Goal: Communication & Community: Answer question/provide support

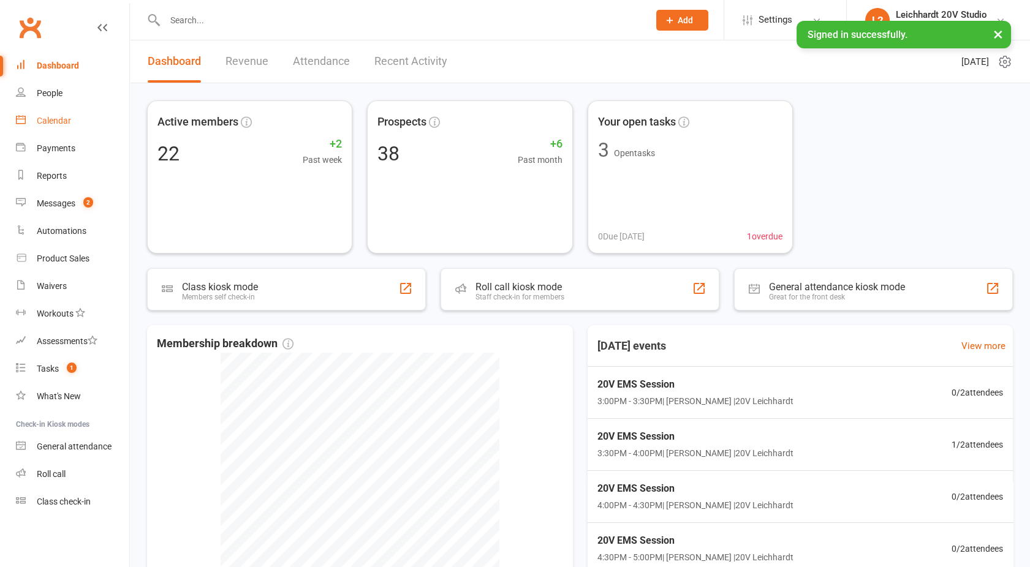
click at [55, 123] on div "Calendar" at bounding box center [54, 121] width 34 height 10
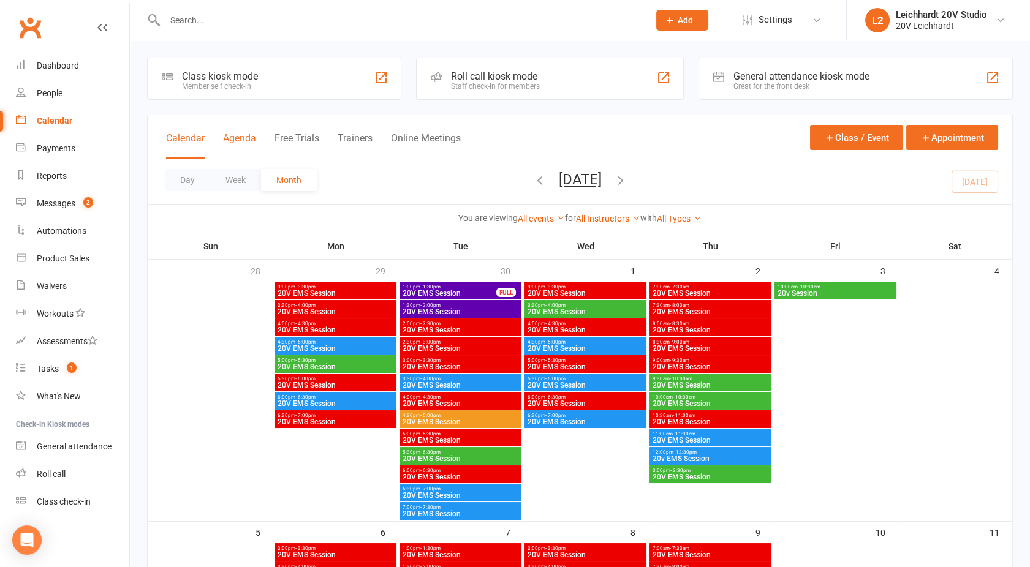
click at [249, 145] on button "Agenda" at bounding box center [239, 145] width 33 height 26
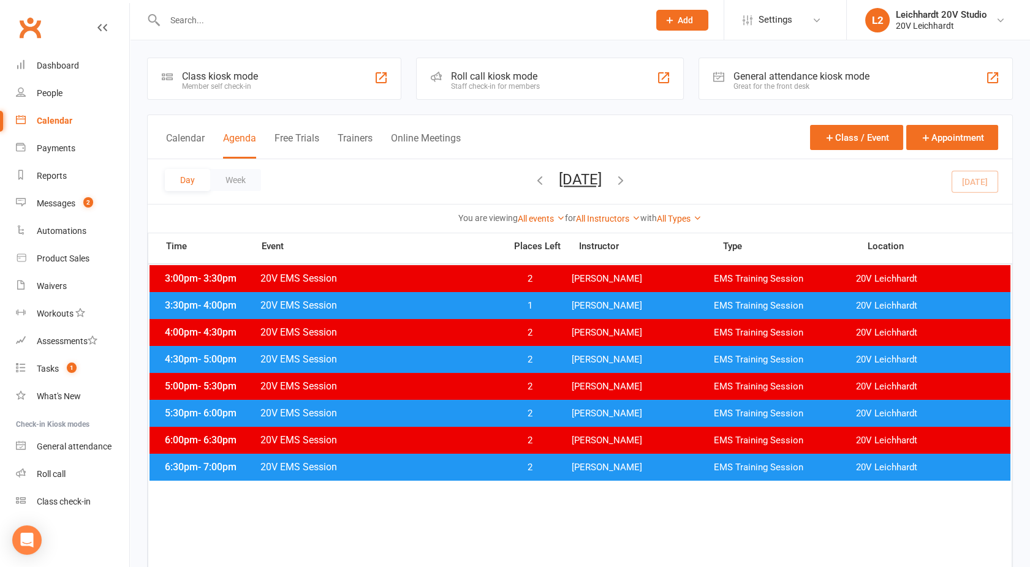
click at [435, 309] on span "20V EMS Session" at bounding box center [379, 306] width 238 height 12
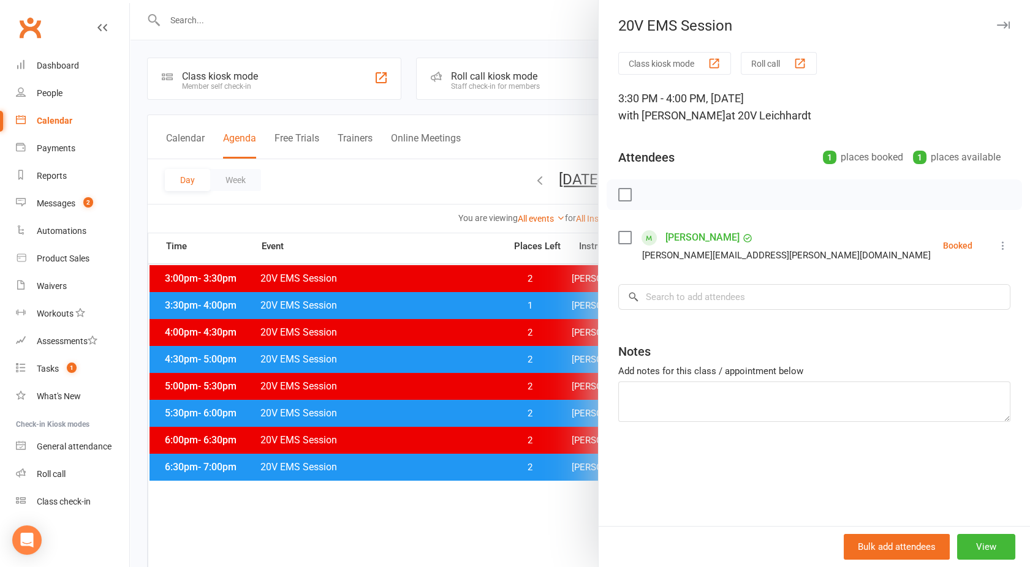
click at [691, 236] on link "[PERSON_NAME]" at bounding box center [702, 238] width 74 height 20
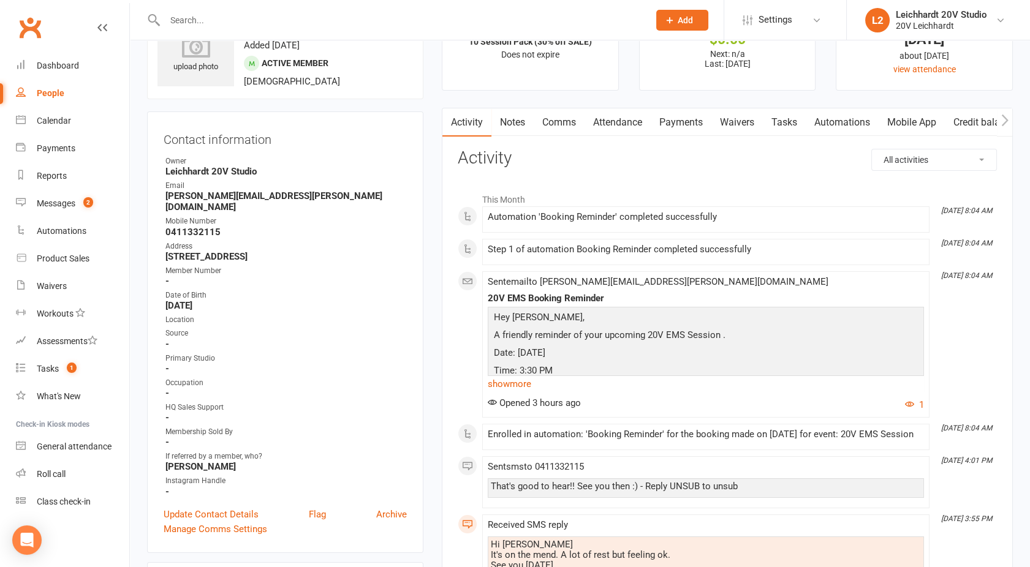
scroll to position [58, 0]
click at [559, 115] on link "Comms" at bounding box center [558, 123] width 51 height 28
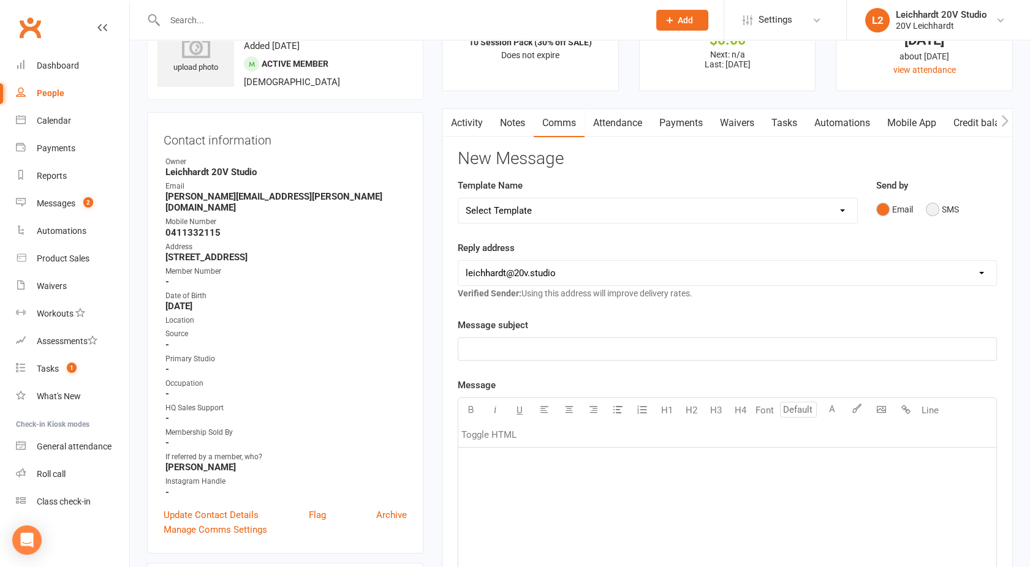
click at [941, 210] on button "SMS" at bounding box center [941, 209] width 33 height 23
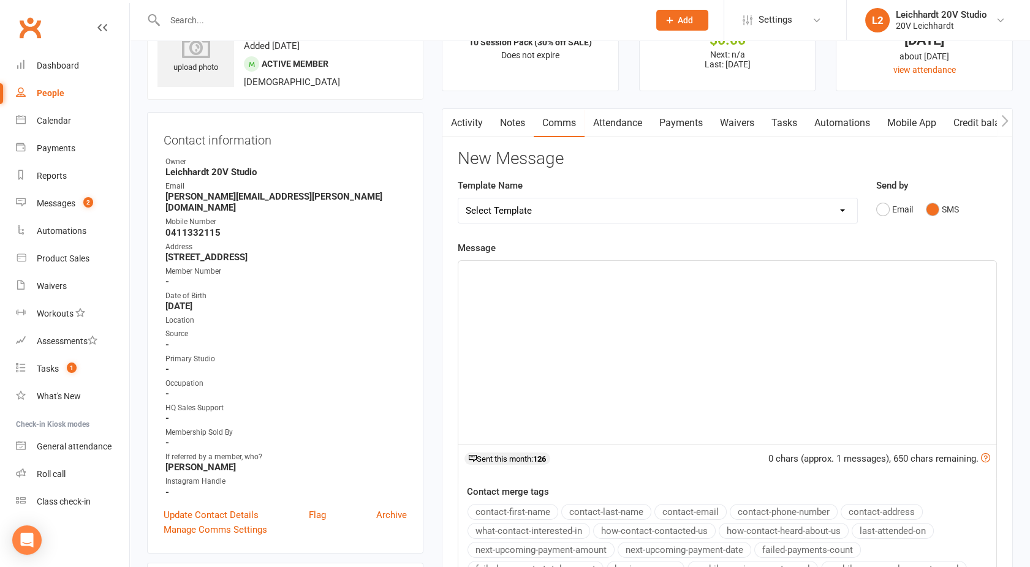
click at [699, 376] on div "﻿" at bounding box center [727, 353] width 538 height 184
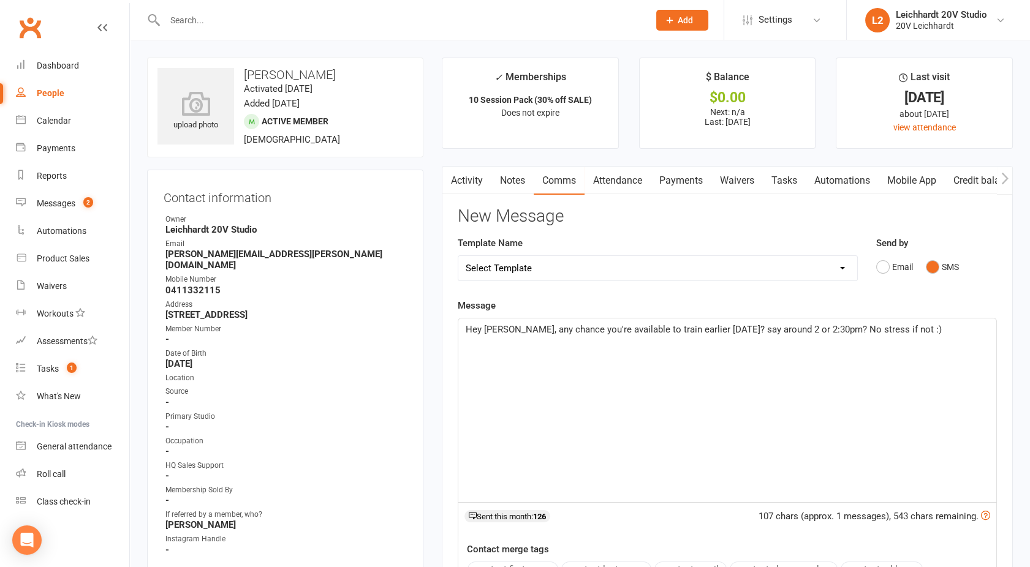
click at [761, 331] on span "Hey [PERSON_NAME], any chance you're available to train earlier [DATE]? say aro…" at bounding box center [703, 329] width 476 height 11
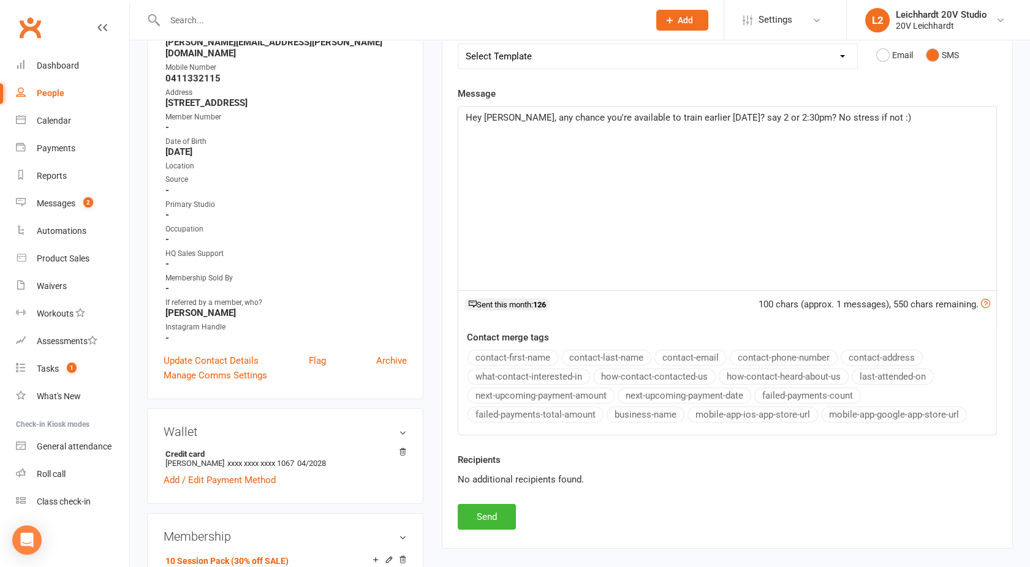
scroll to position [213, 0]
click at [480, 515] on button "Send" at bounding box center [487, 516] width 58 height 26
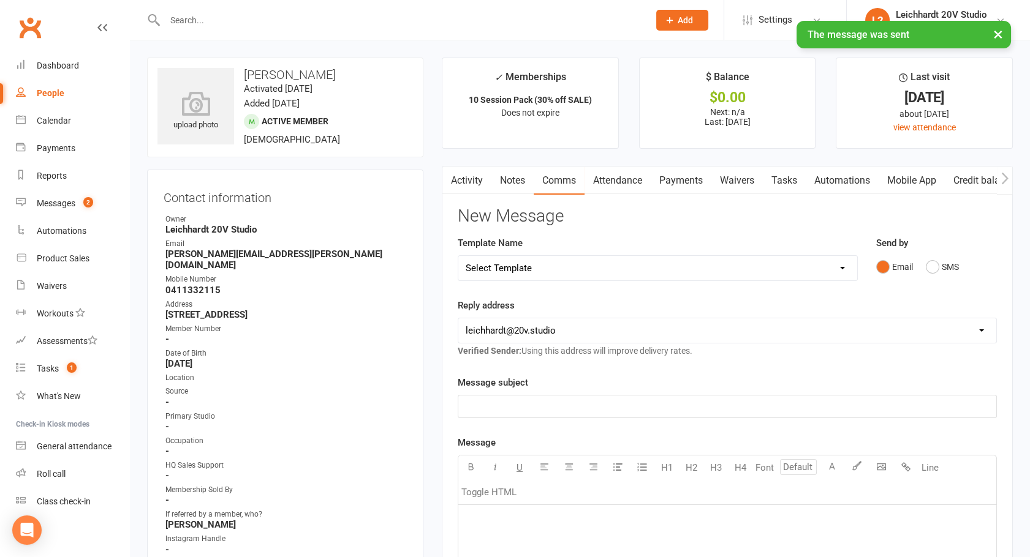
click at [460, 182] on link "Activity" at bounding box center [466, 181] width 49 height 28
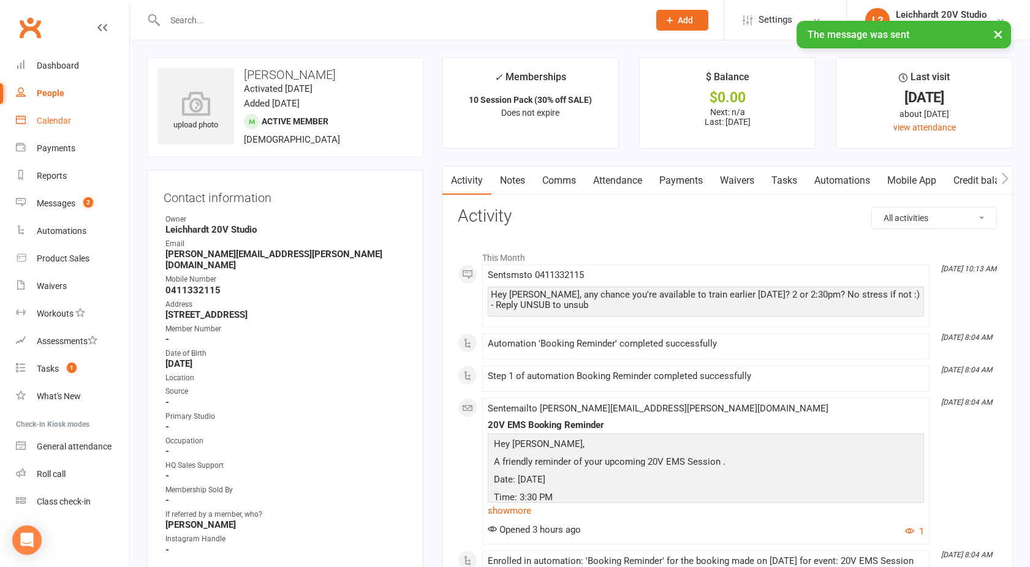
click at [37, 118] on div "Calendar" at bounding box center [54, 121] width 34 height 10
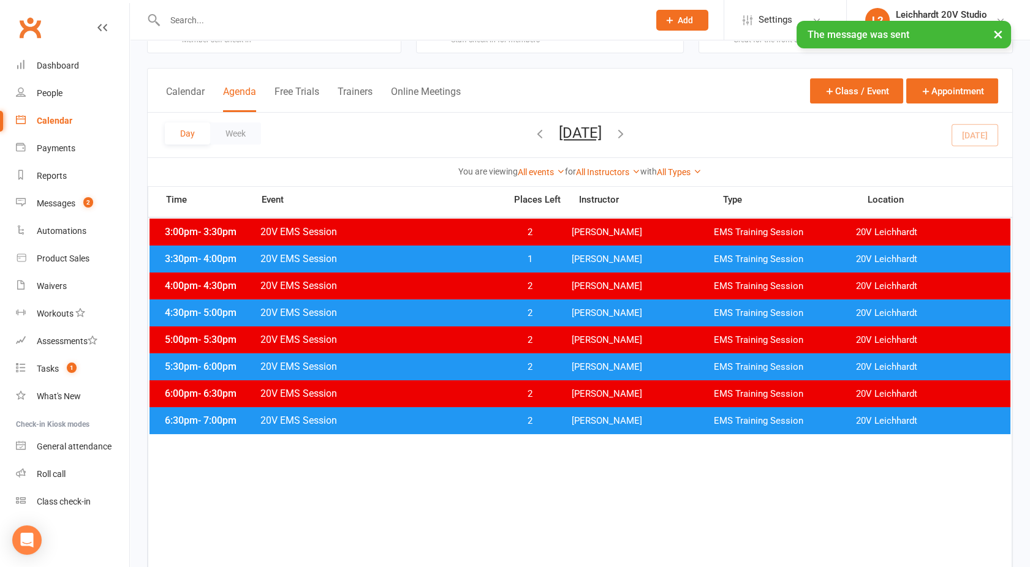
scroll to position [47, 0]
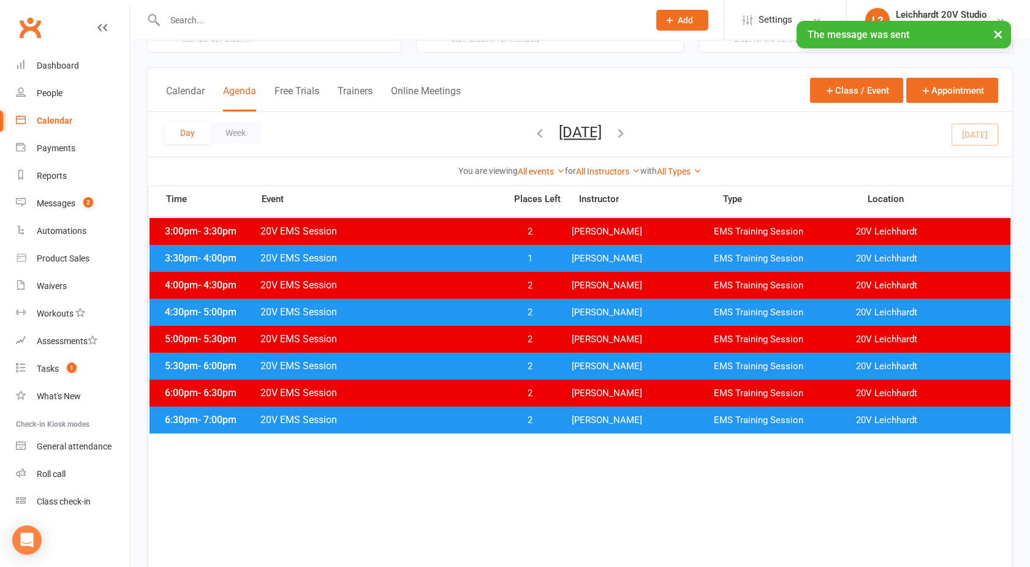
click at [460, 420] on span "20V EMS Session" at bounding box center [379, 420] width 238 height 12
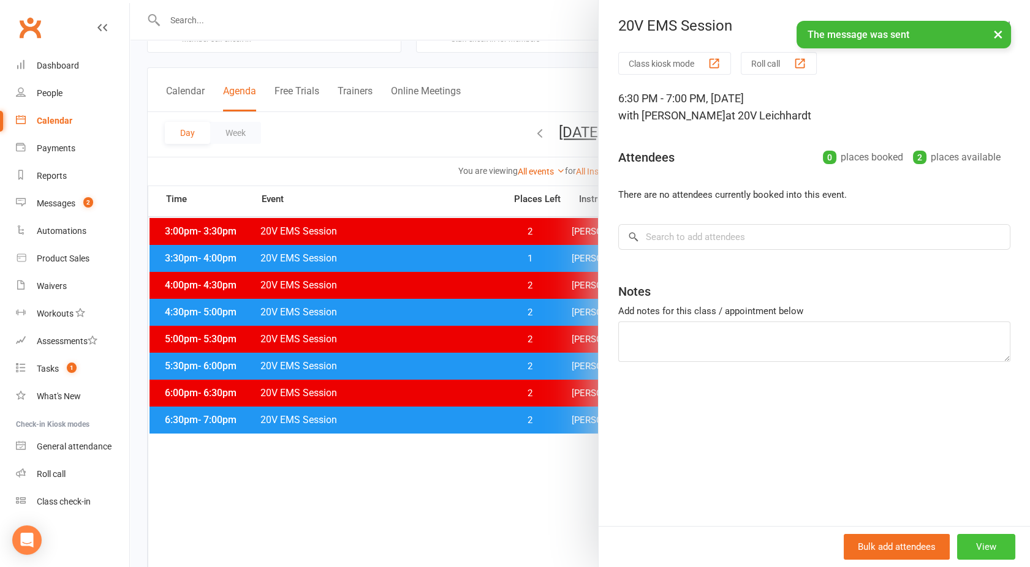
click at [971, 549] on button "View" at bounding box center [986, 547] width 58 height 26
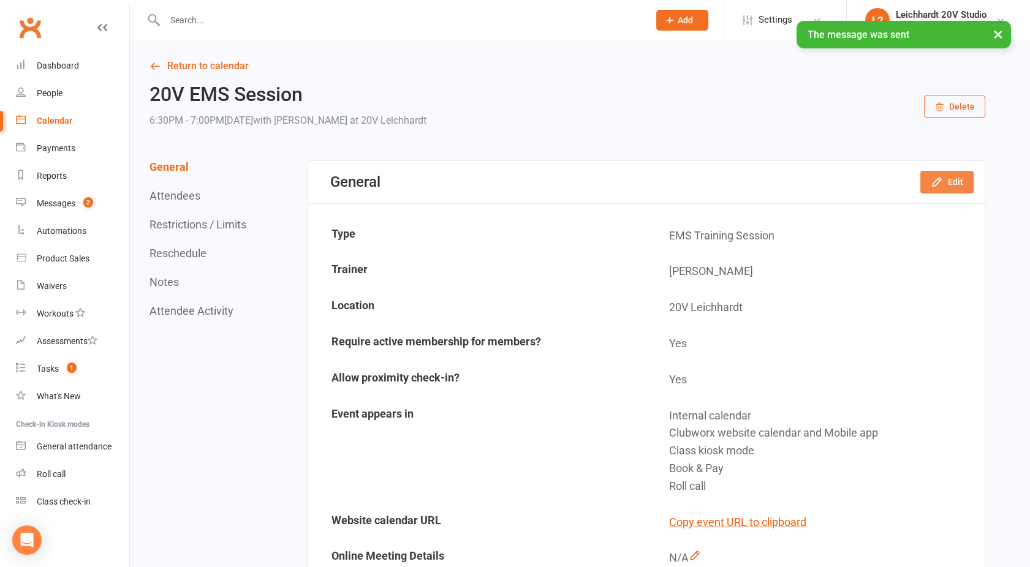
click at [950, 180] on button "Edit" at bounding box center [946, 182] width 53 height 22
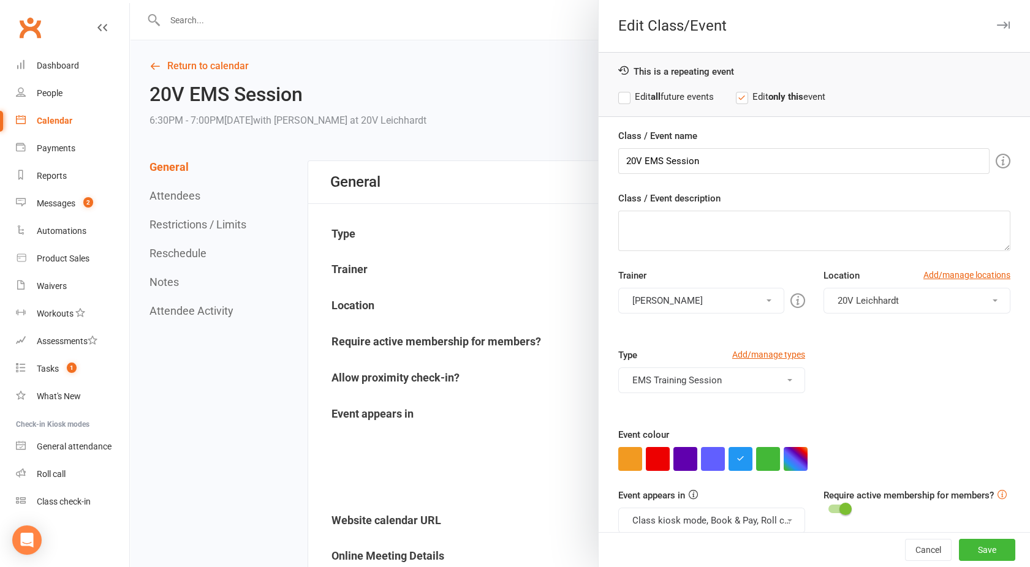
scroll to position [69, 0]
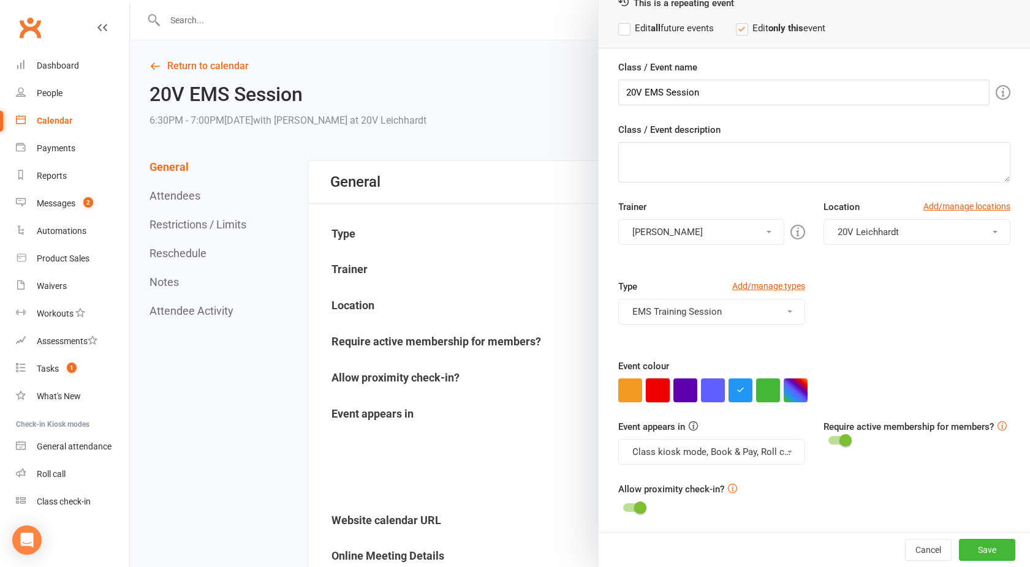
click at [649, 390] on button "button" at bounding box center [658, 391] width 24 height 24
click at [657, 462] on button "Class kiosk mode, Book & Pay, Roll call, Clubworx website calendar and Mobile a…" at bounding box center [711, 452] width 187 height 26
click at [680, 490] on link "Clubworx website calendar and Mobile app" at bounding box center [721, 481] width 205 height 24
click at [960, 543] on button "Save" at bounding box center [987, 550] width 56 height 22
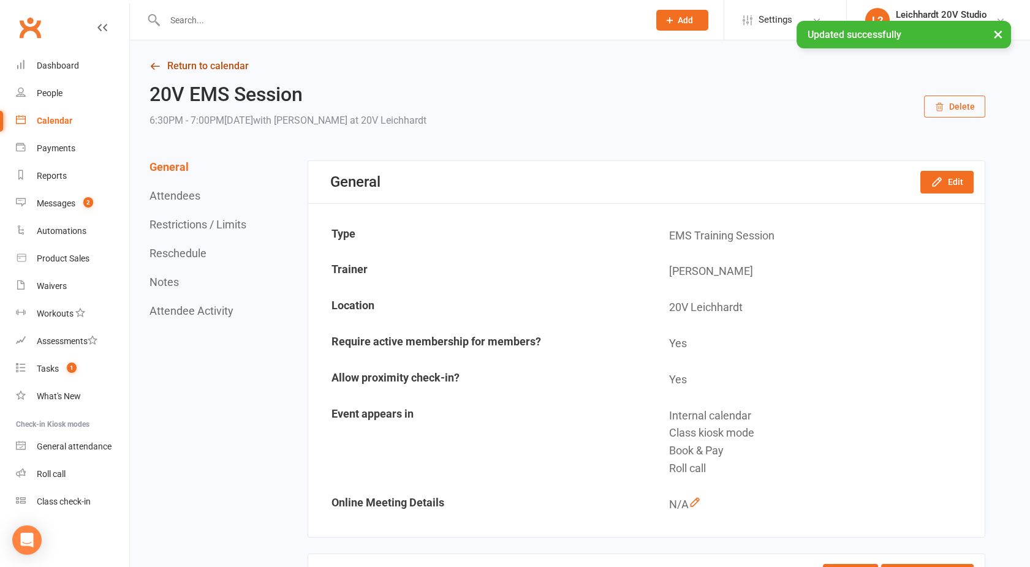
click at [219, 69] on link "Return to calendar" at bounding box center [566, 66] width 835 height 17
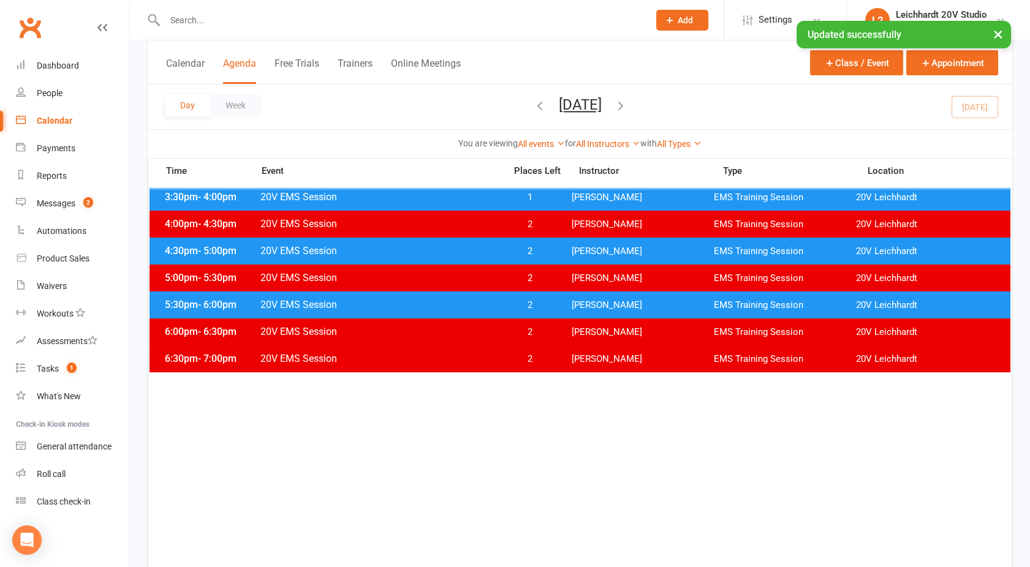
scroll to position [107, 0]
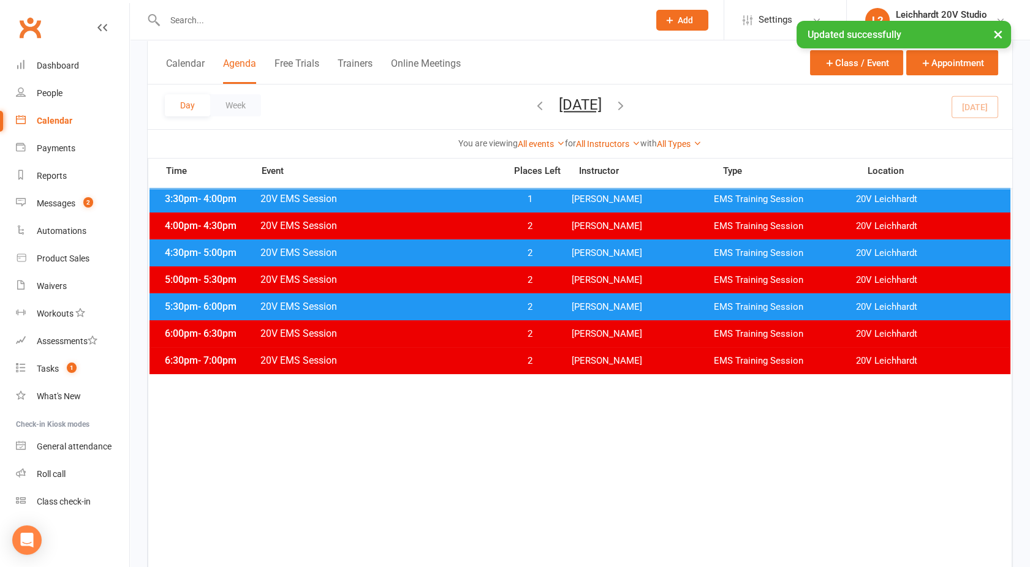
click at [429, 301] on span "20V EMS Session" at bounding box center [379, 307] width 238 height 12
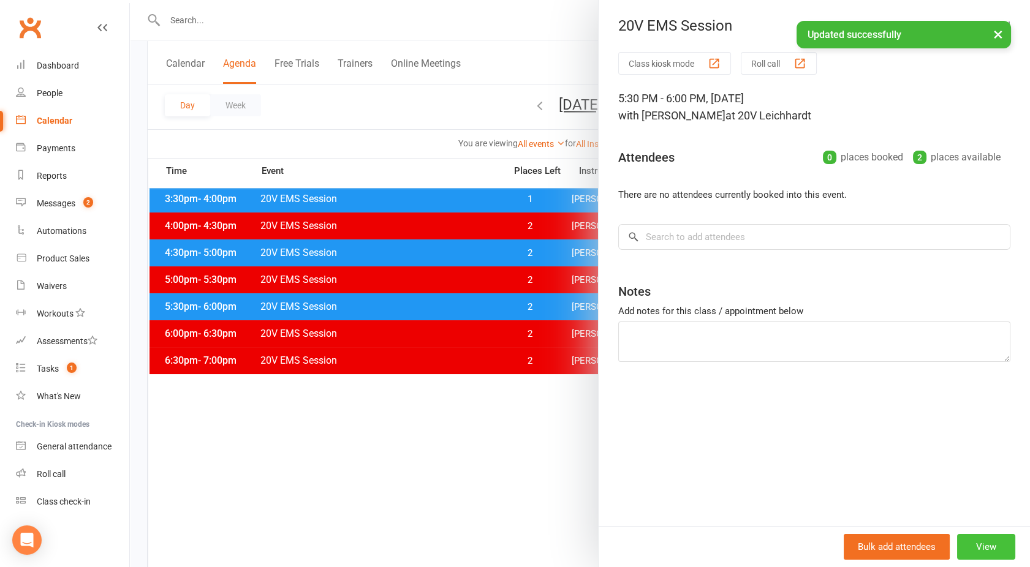
click at [963, 541] on button "View" at bounding box center [986, 547] width 58 height 26
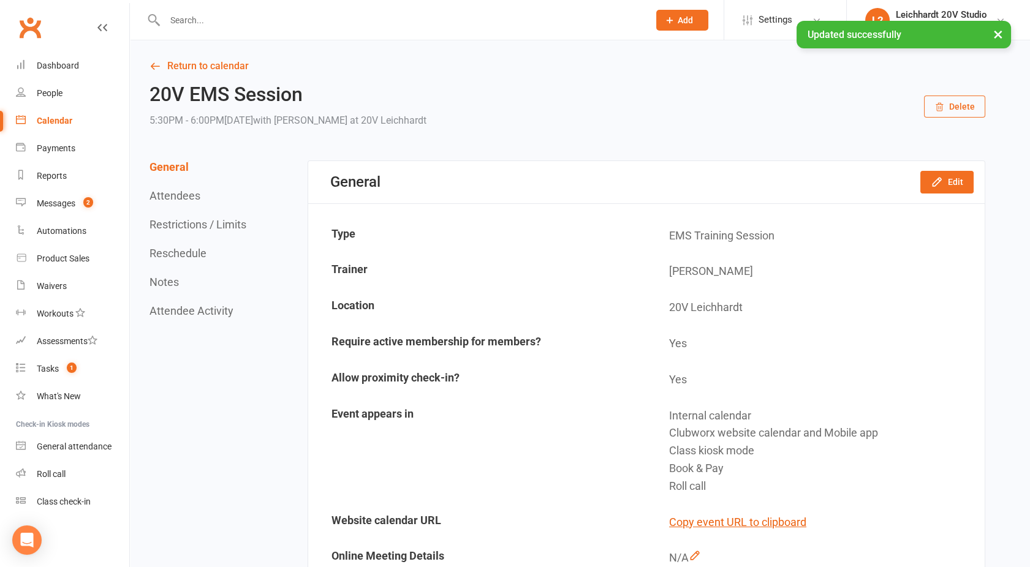
click at [941, 194] on div "General Edit" at bounding box center [646, 182] width 676 height 42
click at [935, 180] on icon "button" at bounding box center [936, 182] width 12 height 12
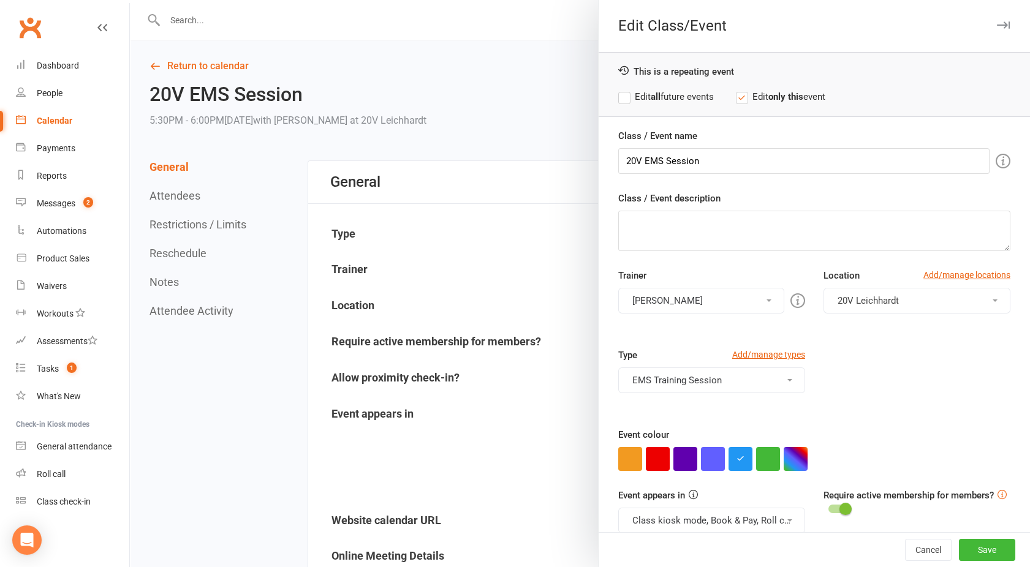
scroll to position [69, 0]
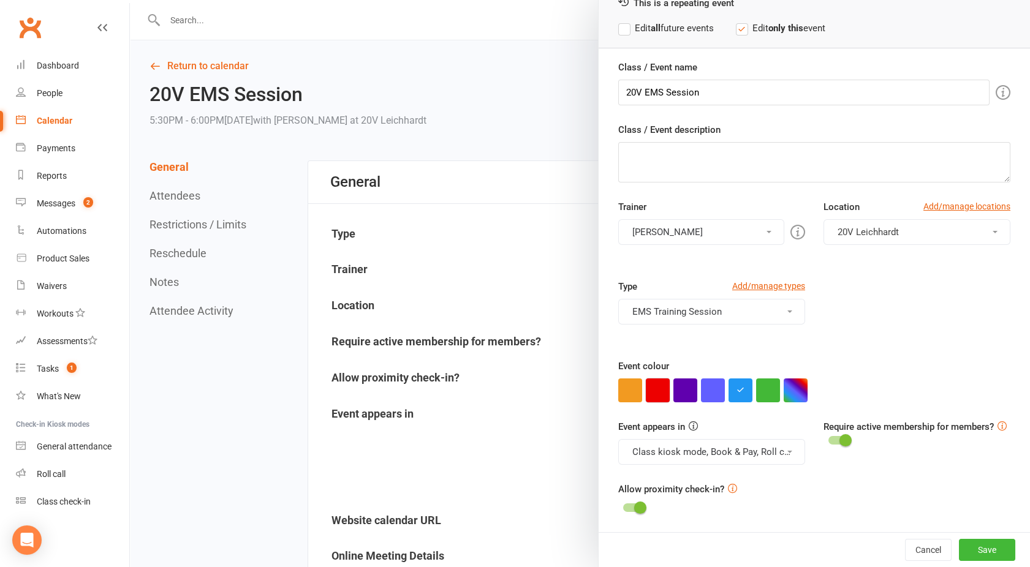
click at [655, 393] on button "button" at bounding box center [658, 391] width 24 height 24
click at [664, 456] on button "Class kiosk mode, Book & Pay, Roll call, Clubworx website calendar and Mobile a…" at bounding box center [711, 452] width 187 height 26
click at [679, 477] on link "Clubworx website calendar and Mobile app" at bounding box center [721, 481] width 205 height 24
click at [973, 546] on button "Save" at bounding box center [987, 550] width 56 height 22
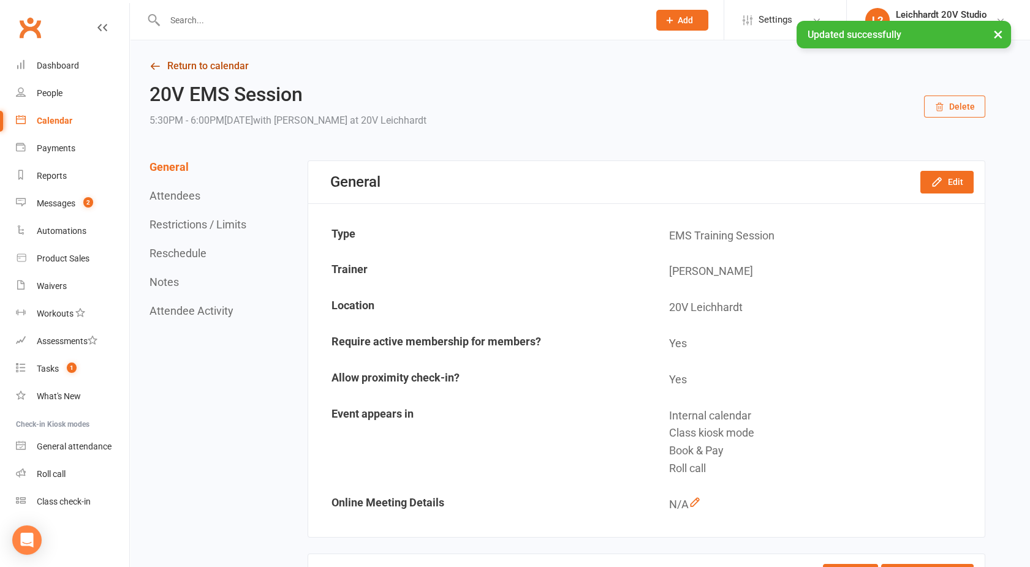
click at [195, 61] on link "Return to calendar" at bounding box center [566, 66] width 835 height 17
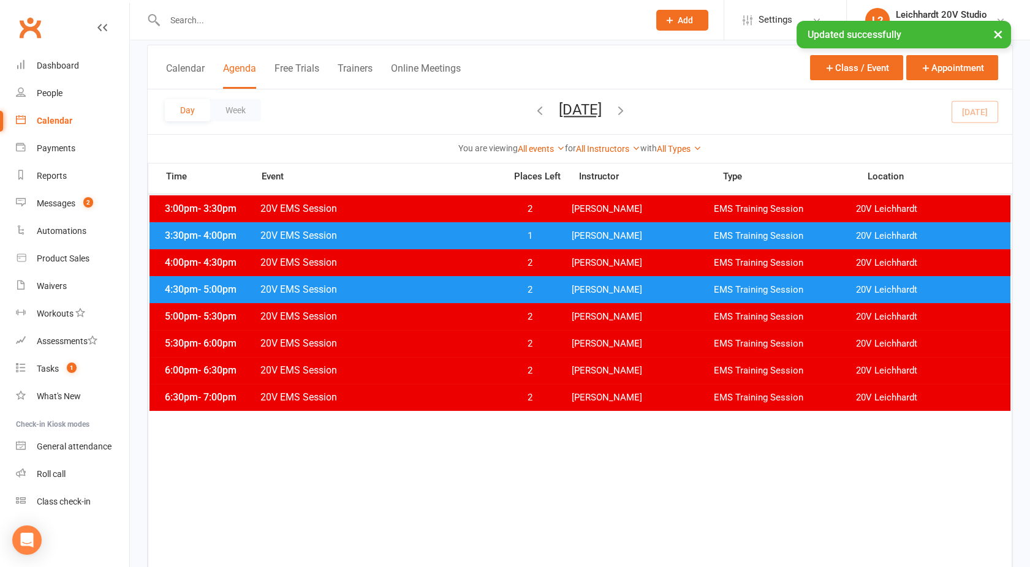
scroll to position [71, 0]
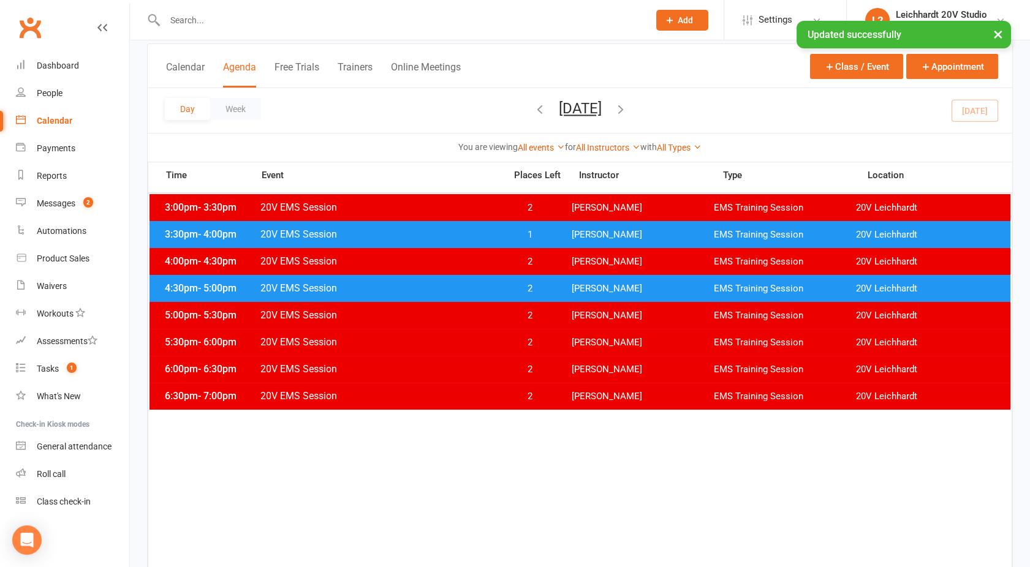
click at [375, 279] on div "4:30pm - 5:00pm 20V EMS Session 2 [PERSON_NAME] EMS Training Session 20V [PERSO…" at bounding box center [579, 288] width 861 height 27
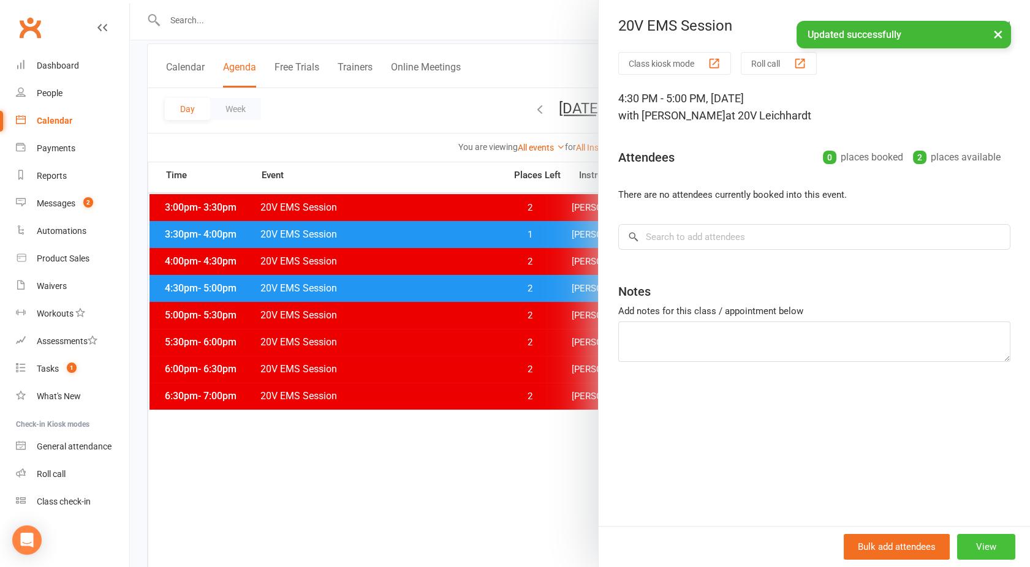
click at [987, 544] on button "View" at bounding box center [986, 547] width 58 height 26
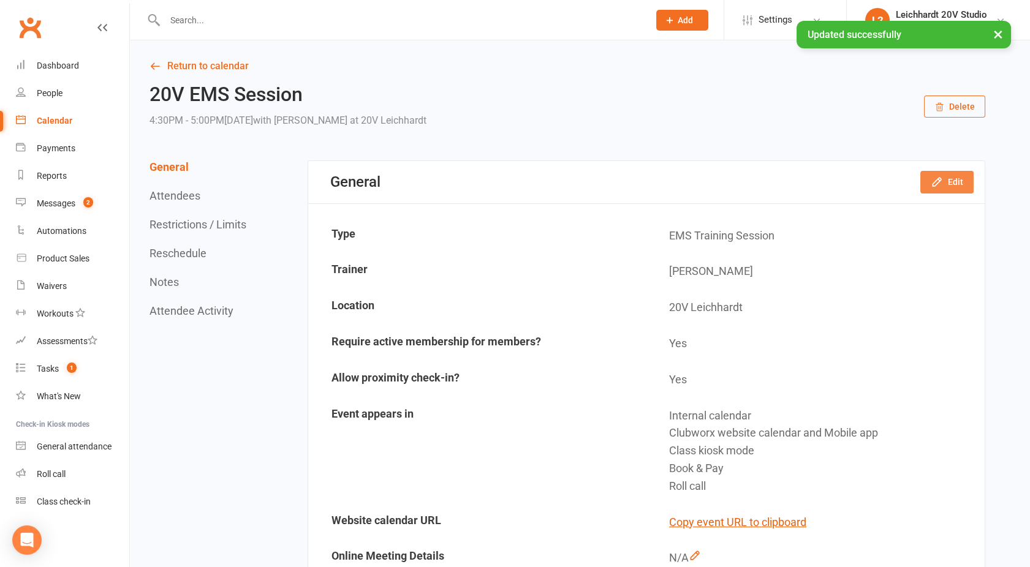
click at [932, 173] on button "Edit" at bounding box center [946, 182] width 53 height 22
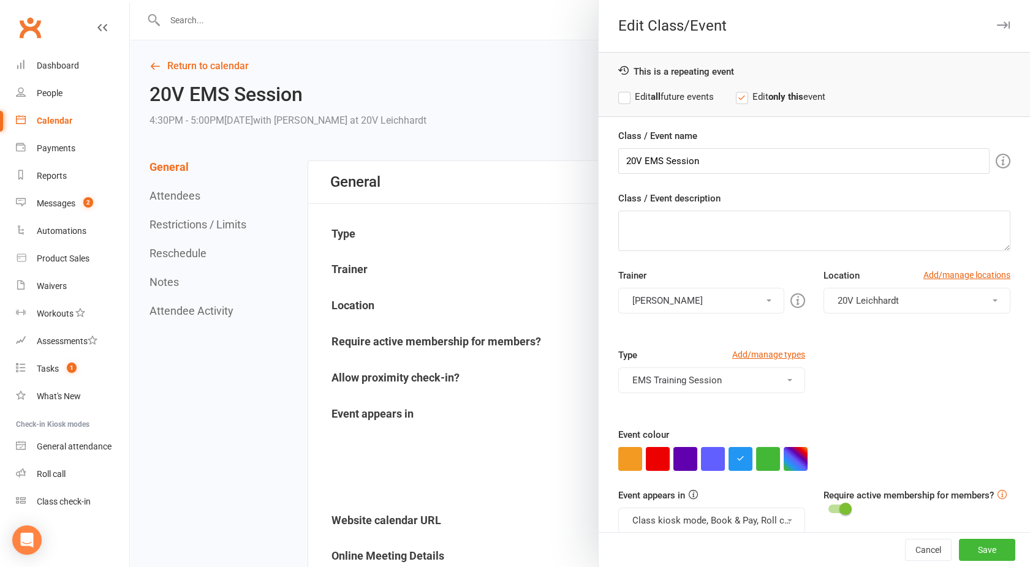
scroll to position [69, 0]
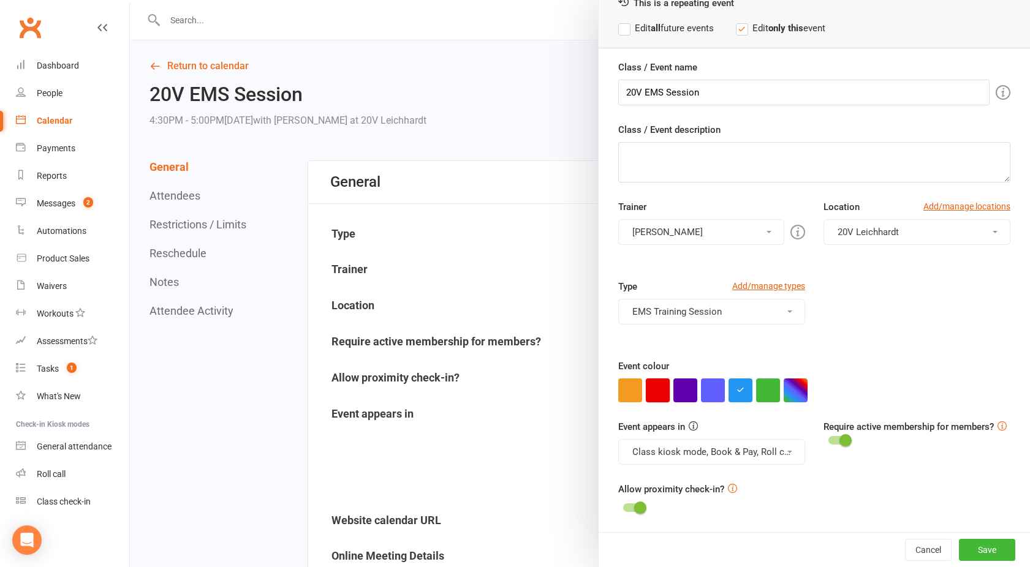
click at [658, 385] on button "button" at bounding box center [658, 391] width 24 height 24
click at [658, 450] on button "Class kiosk mode, Book & Pay, Roll call, Clubworx website calendar and Mobile a…" at bounding box center [711, 452] width 187 height 26
click at [664, 485] on link "Clubworx website calendar and Mobile app" at bounding box center [721, 481] width 205 height 24
click at [967, 541] on button "Save" at bounding box center [987, 550] width 56 height 22
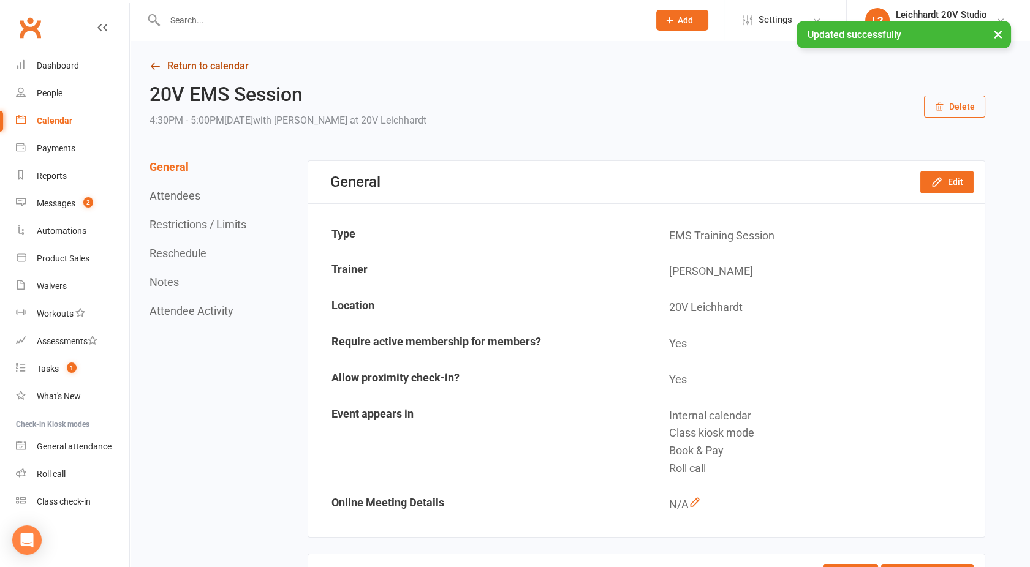
click at [206, 67] on link "Return to calendar" at bounding box center [566, 66] width 835 height 17
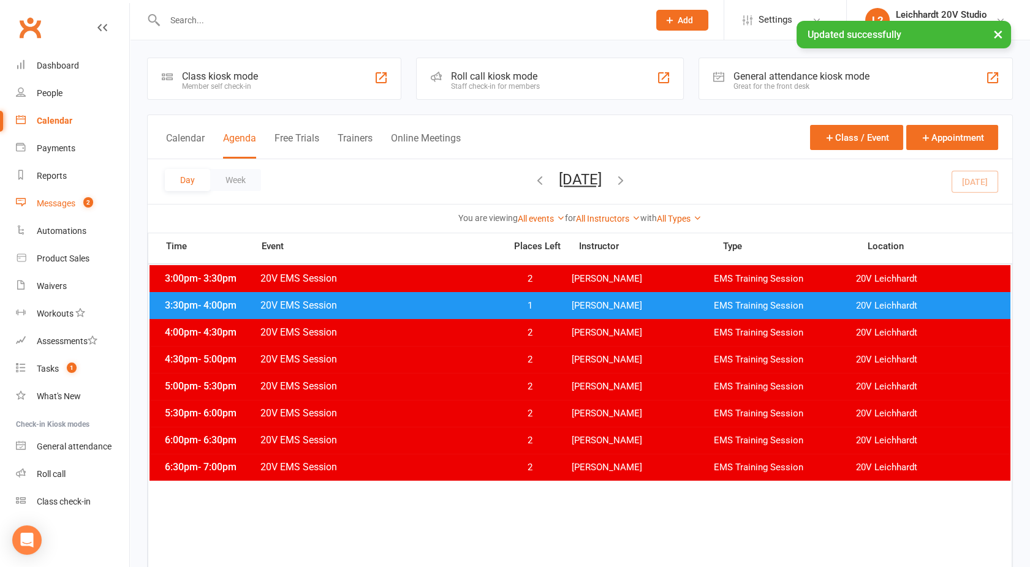
click at [66, 202] on div "Messages" at bounding box center [56, 203] width 39 height 10
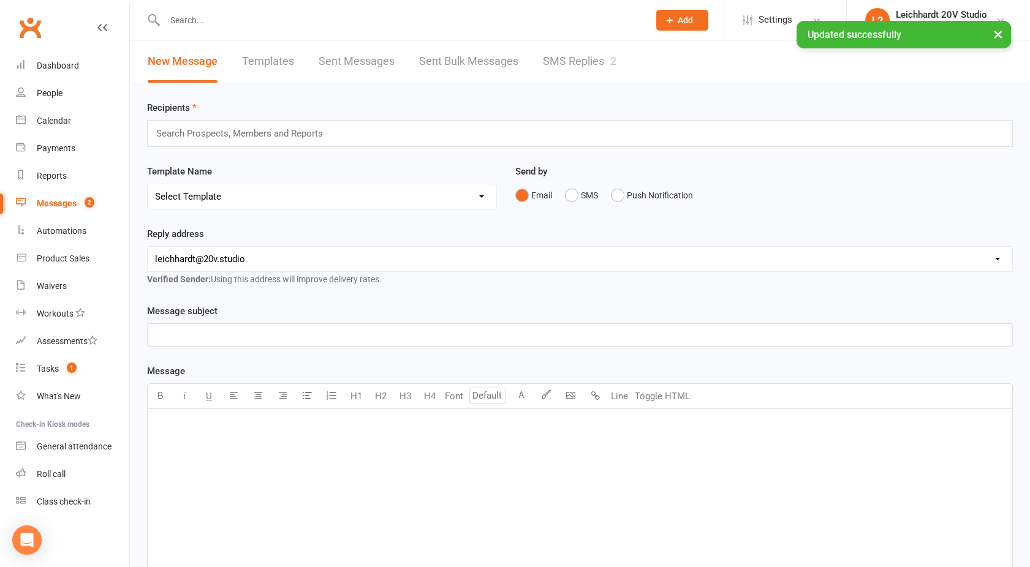
click at [565, 59] on link "SMS Replies 2" at bounding box center [579, 61] width 73 height 42
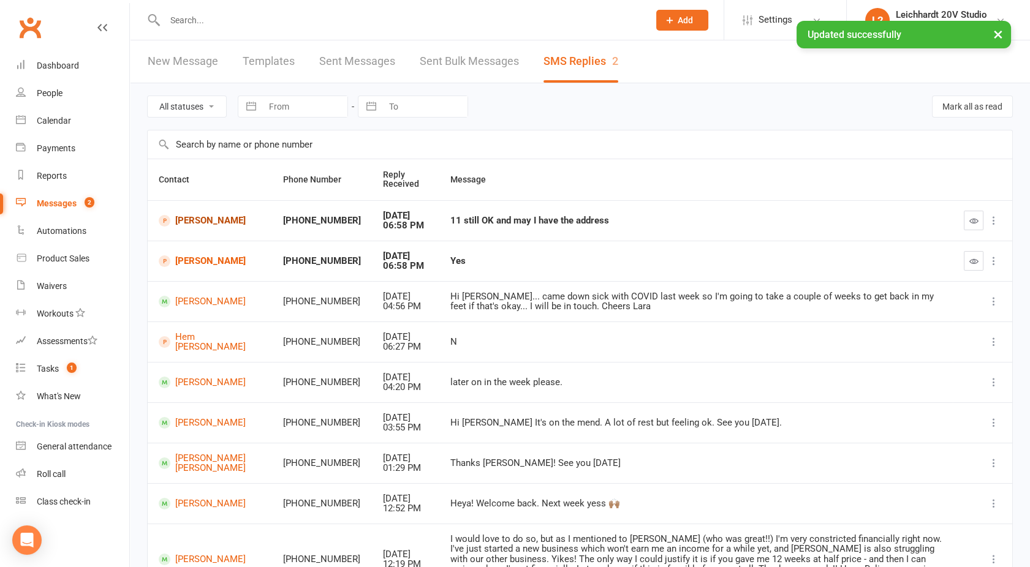
click at [205, 217] on link "[PERSON_NAME]" at bounding box center [210, 221] width 102 height 12
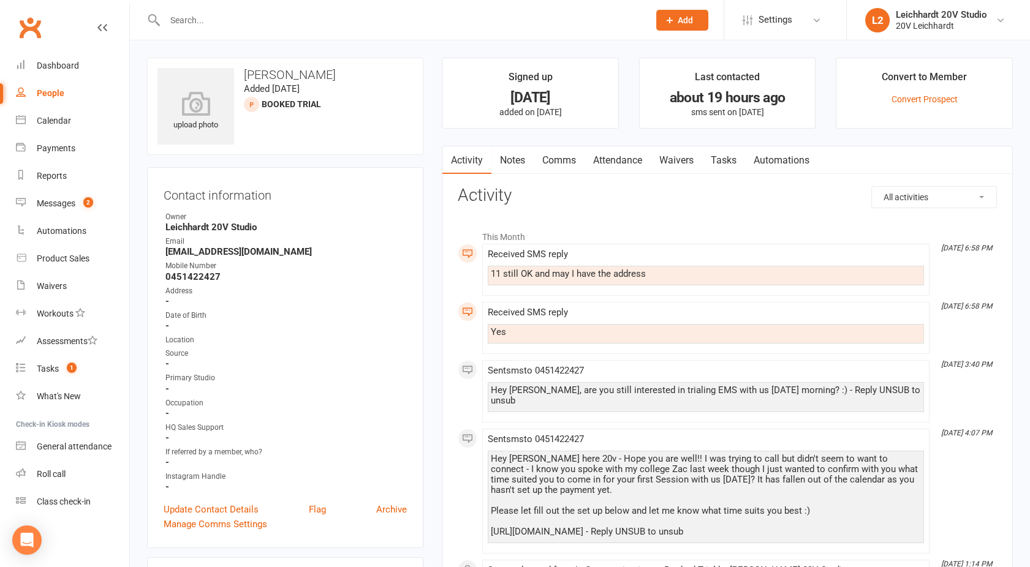
click at [564, 155] on link "Comms" at bounding box center [558, 160] width 51 height 28
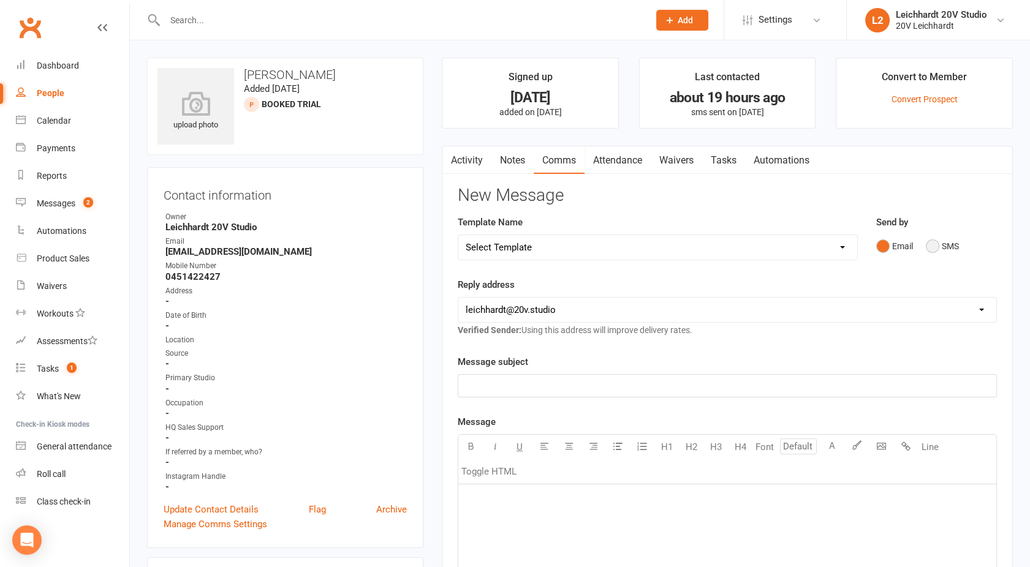
click at [941, 247] on button "SMS" at bounding box center [941, 246] width 33 height 23
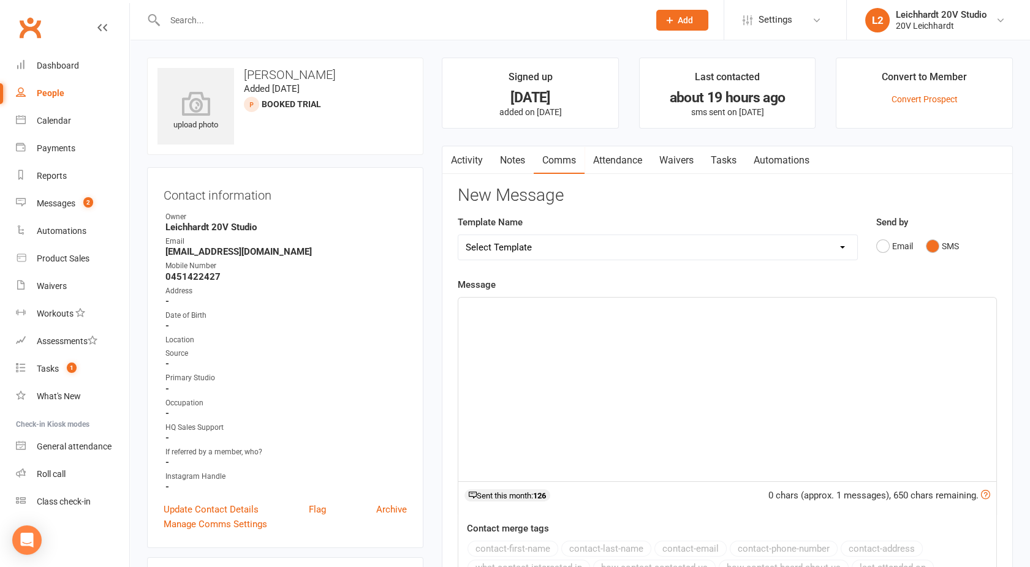
click at [690, 378] on div "﻿" at bounding box center [727, 390] width 538 height 184
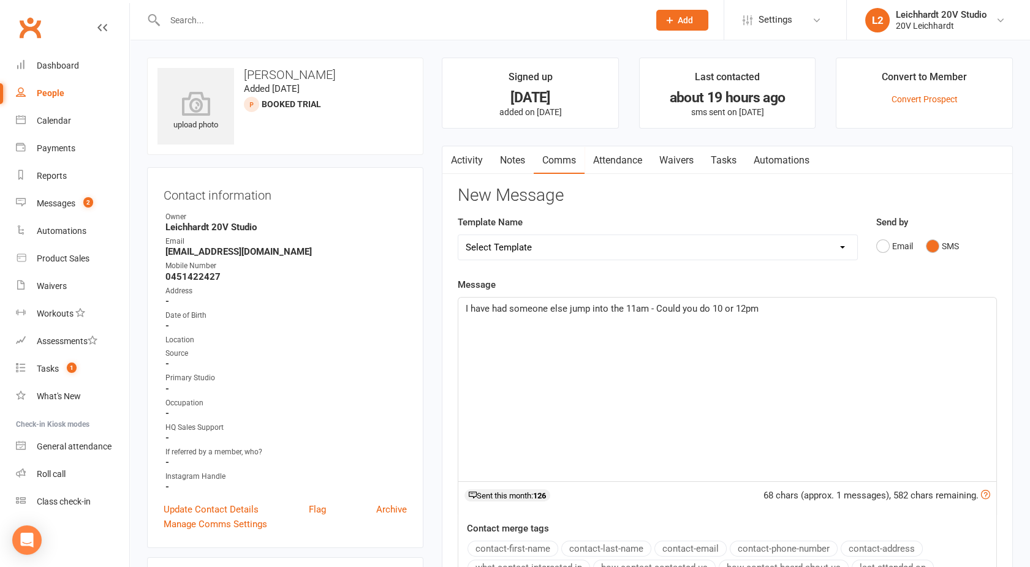
click at [718, 310] on span "I have had someone else jump into the 11am - Could you do 10 or 12pm" at bounding box center [611, 308] width 293 height 11
click at [783, 312] on p "I have had someone else jump into the 11am - Could you do 10am or 12pm" at bounding box center [726, 308] width 523 height 15
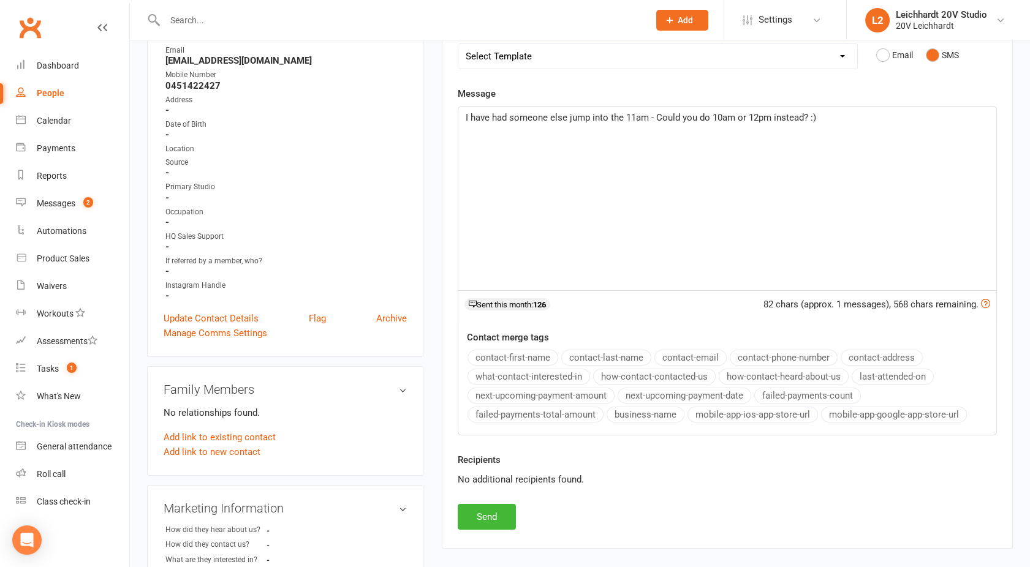
scroll to position [192, 0]
click at [484, 505] on button "Send" at bounding box center [487, 516] width 58 height 26
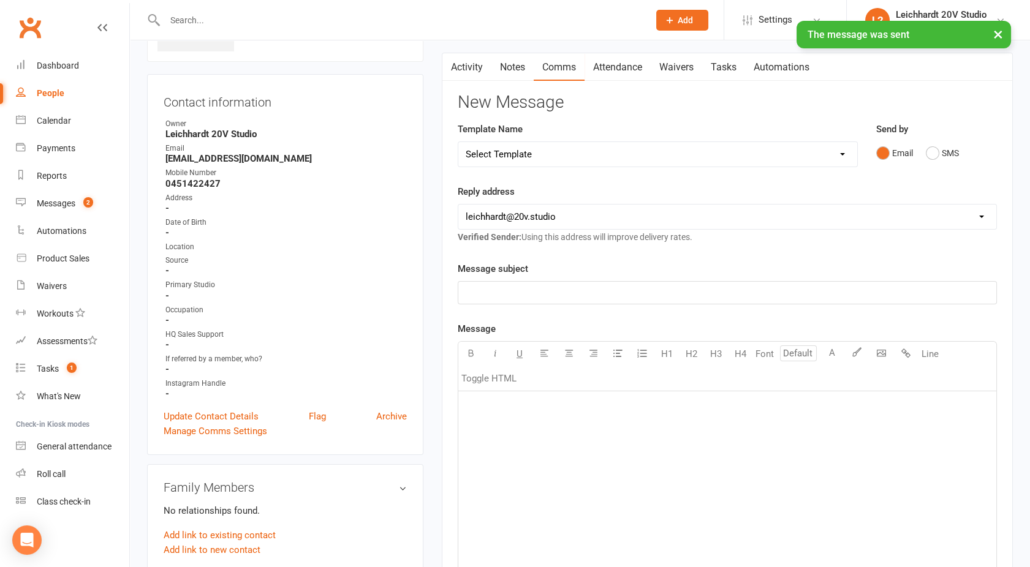
scroll to position [91, 0]
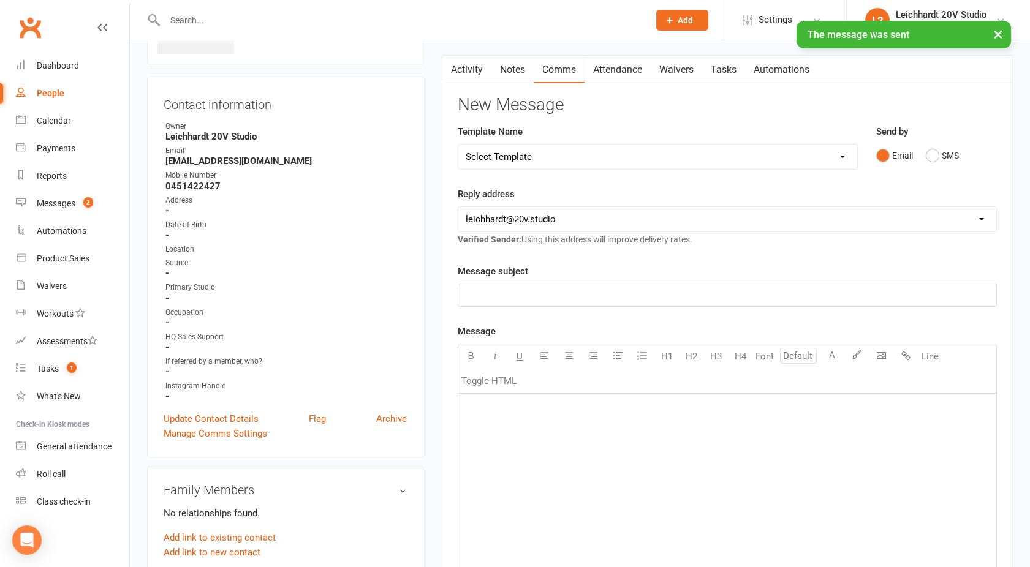
click at [531, 159] on select "Select Template [SMS] [Default template - review before using] Missed class [SM…" at bounding box center [657, 157] width 399 height 24
select select "28"
click at [458, 145] on select "Select Template [SMS] [Default template - review before using] Missed class [SM…" at bounding box center [657, 157] width 399 height 24
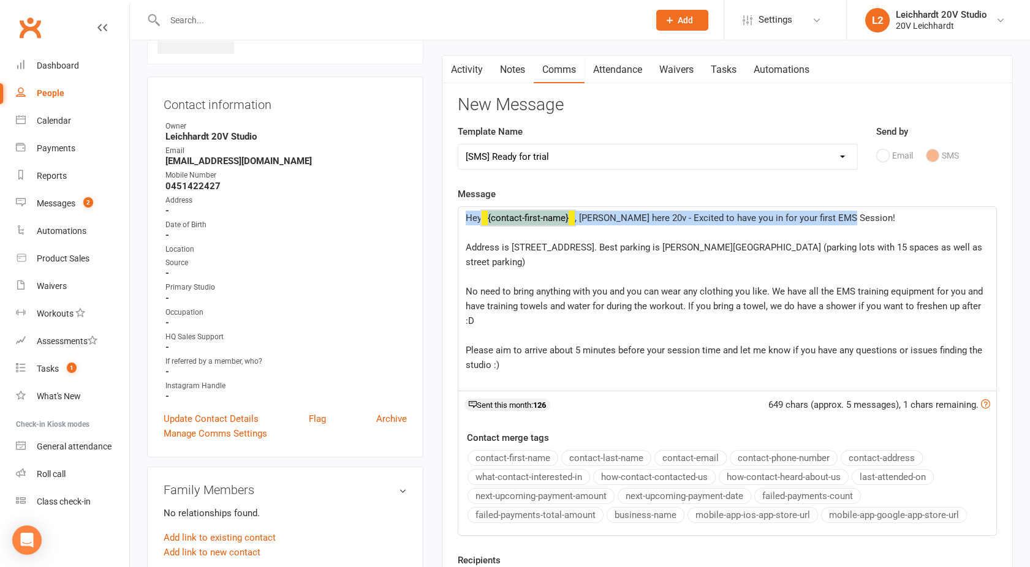
drag, startPoint x: 849, startPoint y: 218, endPoint x: 465, endPoint y: 220, distance: 384.0
click at [465, 220] on div "Hey ﻿ {contact-first-name} , [PERSON_NAME] here 20v - Excited to have you in fo…" at bounding box center [727, 299] width 538 height 184
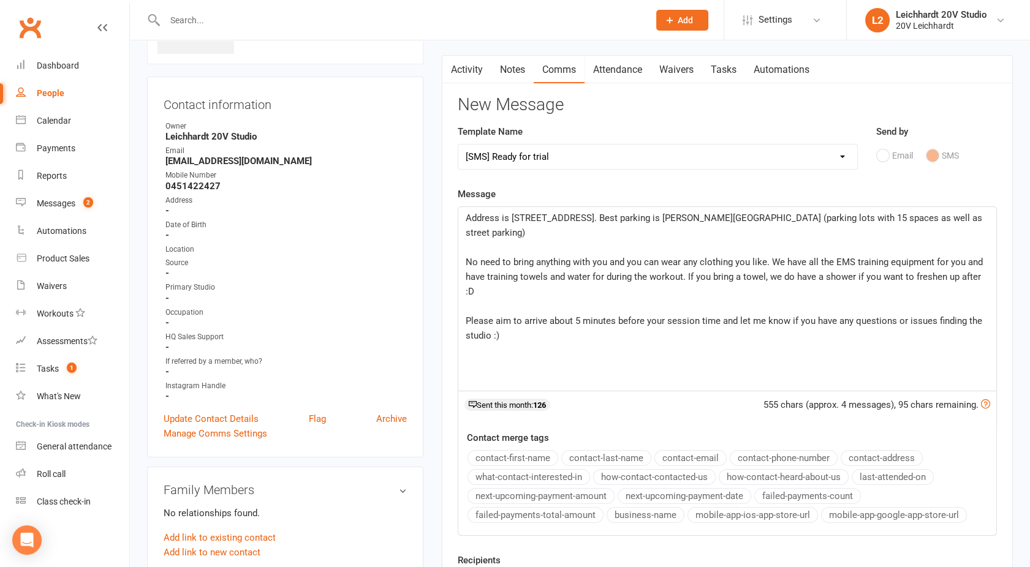
click at [549, 230] on p "Address is [STREET_ADDRESS]. Best parking is [PERSON_NAME][GEOGRAPHIC_DATA] (pa…" at bounding box center [726, 225] width 523 height 29
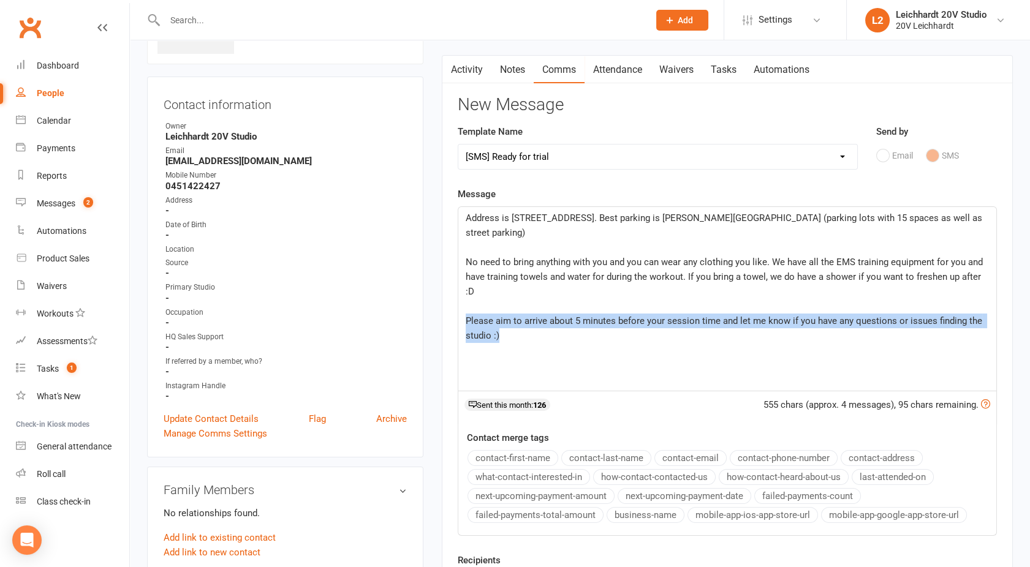
drag, startPoint x: 508, startPoint y: 319, endPoint x: 461, endPoint y: 304, distance: 49.4
click at [461, 304] on div "Address is [STREET_ADDRESS]. Best parking is [PERSON_NAME][GEOGRAPHIC_DATA] (pa…" at bounding box center [727, 299] width 538 height 184
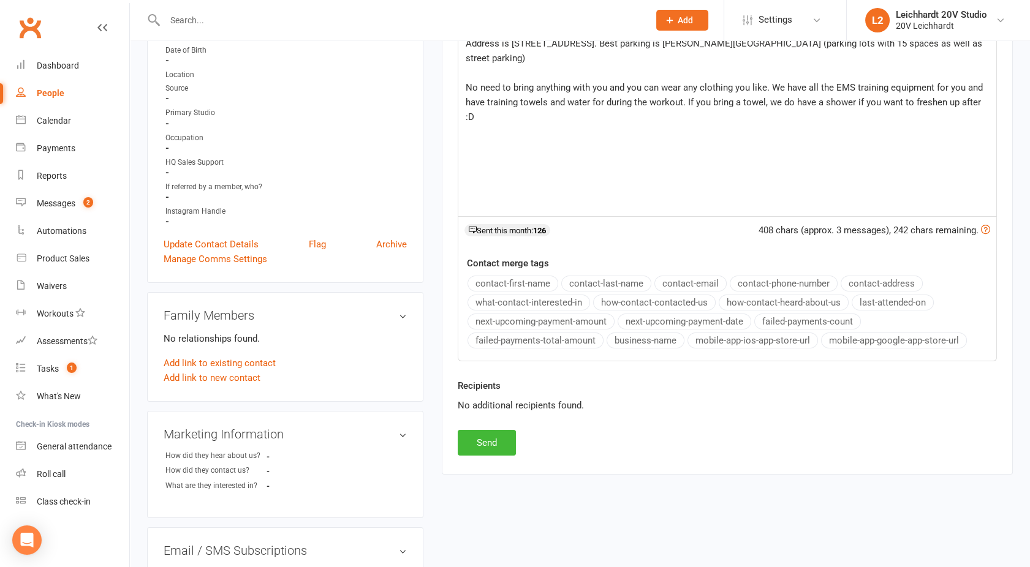
scroll to position [266, 0]
click at [481, 441] on button "Send" at bounding box center [487, 442] width 58 height 26
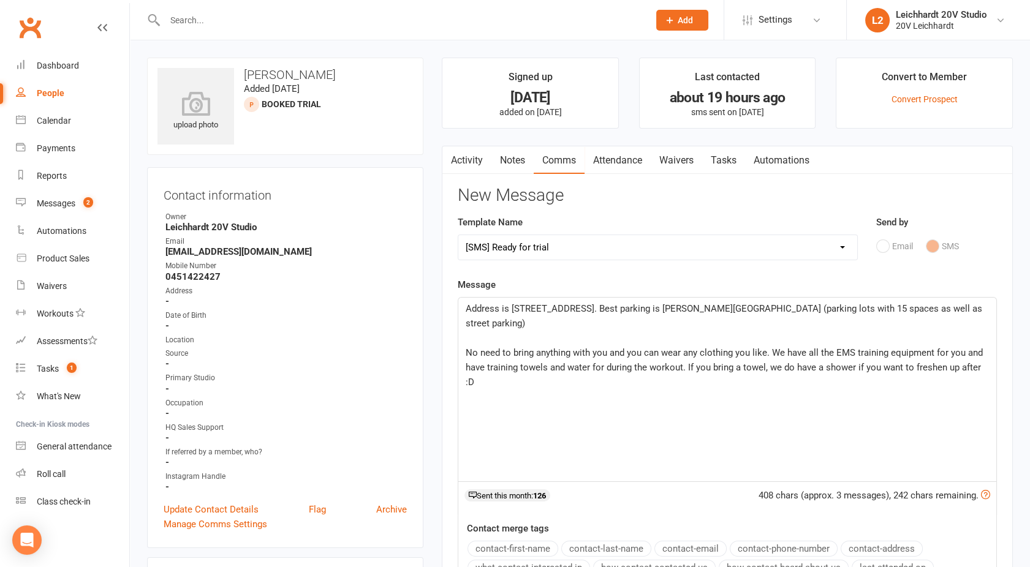
select select
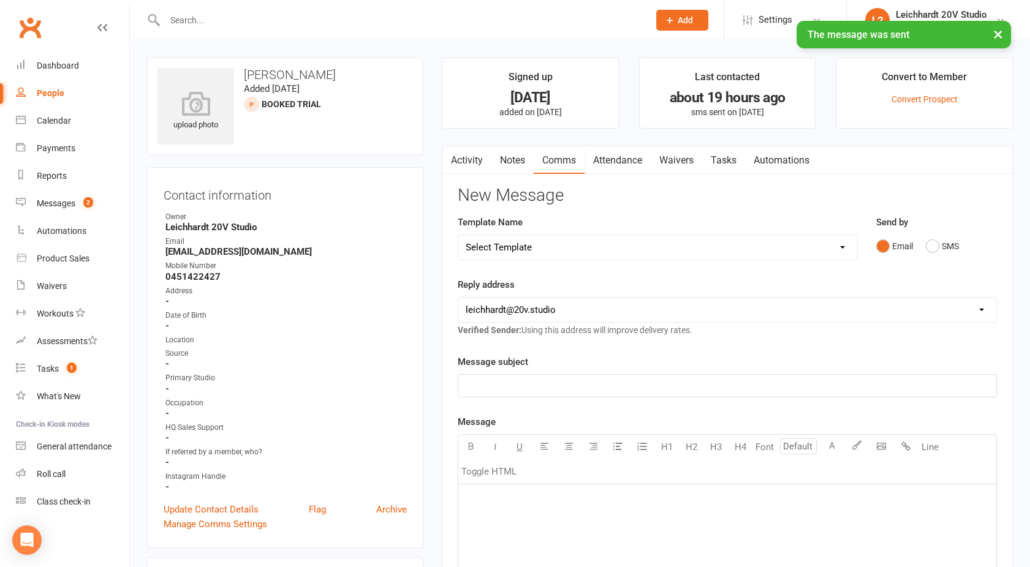
click at [464, 164] on link "Activity" at bounding box center [466, 160] width 49 height 28
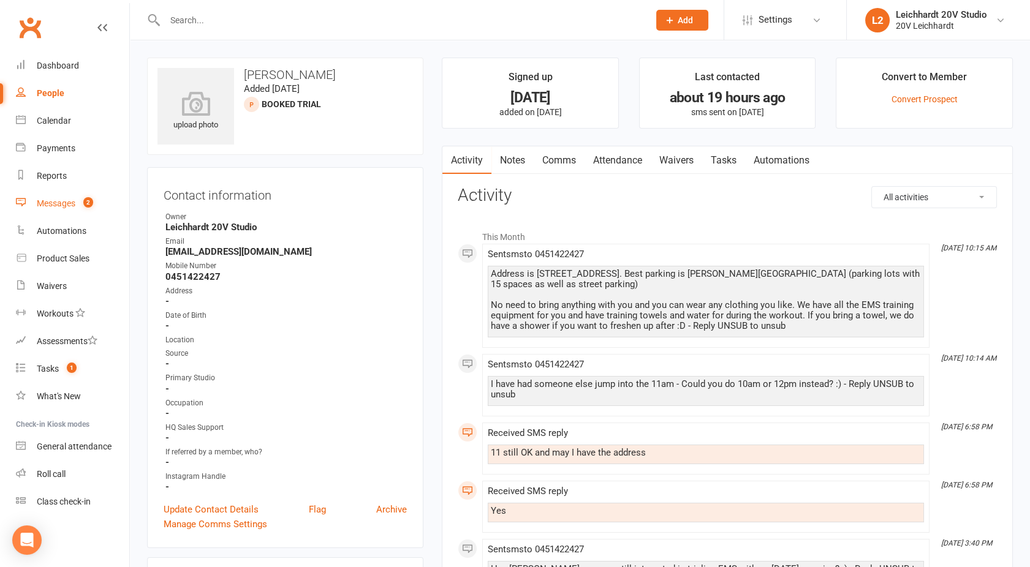
click at [70, 200] on div "Messages" at bounding box center [56, 203] width 39 height 10
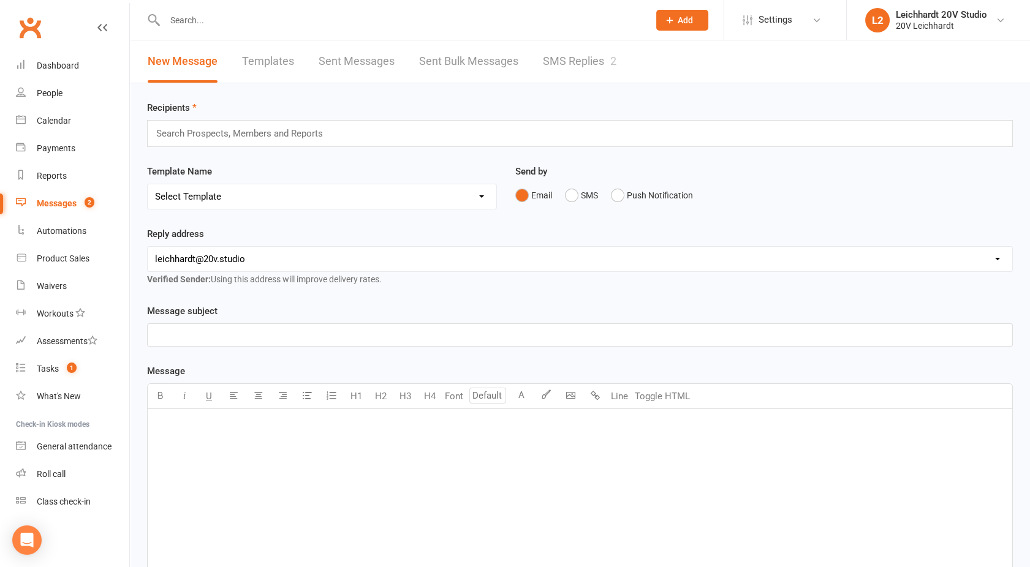
click at [562, 64] on link "SMS Replies 2" at bounding box center [579, 61] width 73 height 42
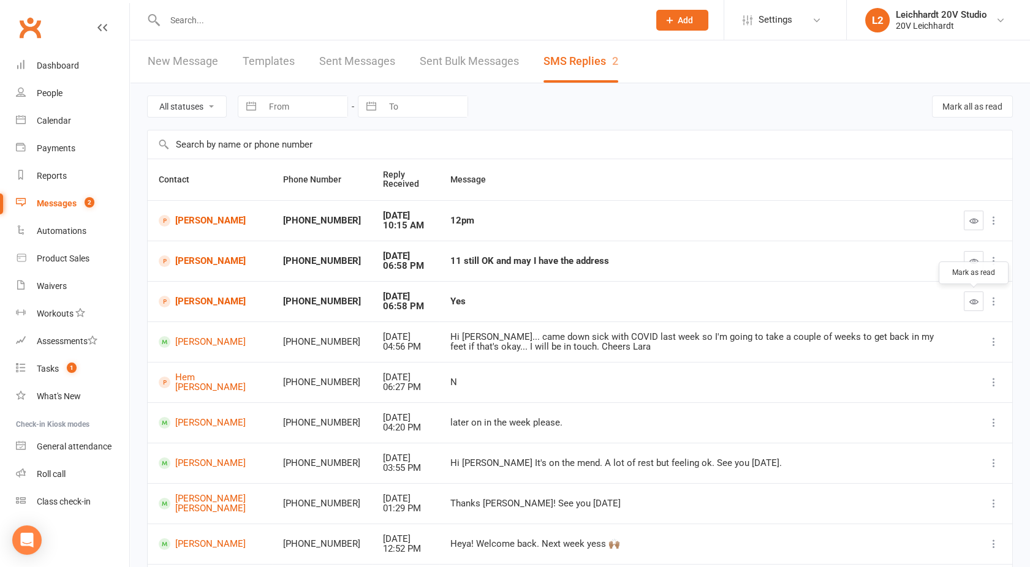
click at [973, 298] on icon "button" at bounding box center [973, 301] width 9 height 9
click at [977, 260] on icon "button" at bounding box center [973, 261] width 9 height 9
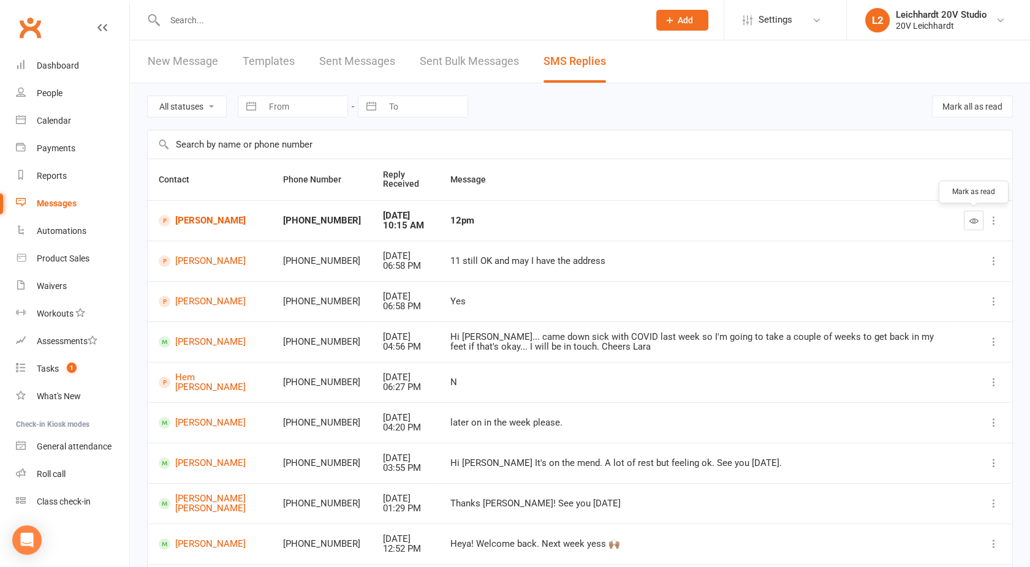
click at [972, 223] on icon "button" at bounding box center [973, 220] width 9 height 9
click at [56, 124] on div "Calendar" at bounding box center [54, 121] width 34 height 10
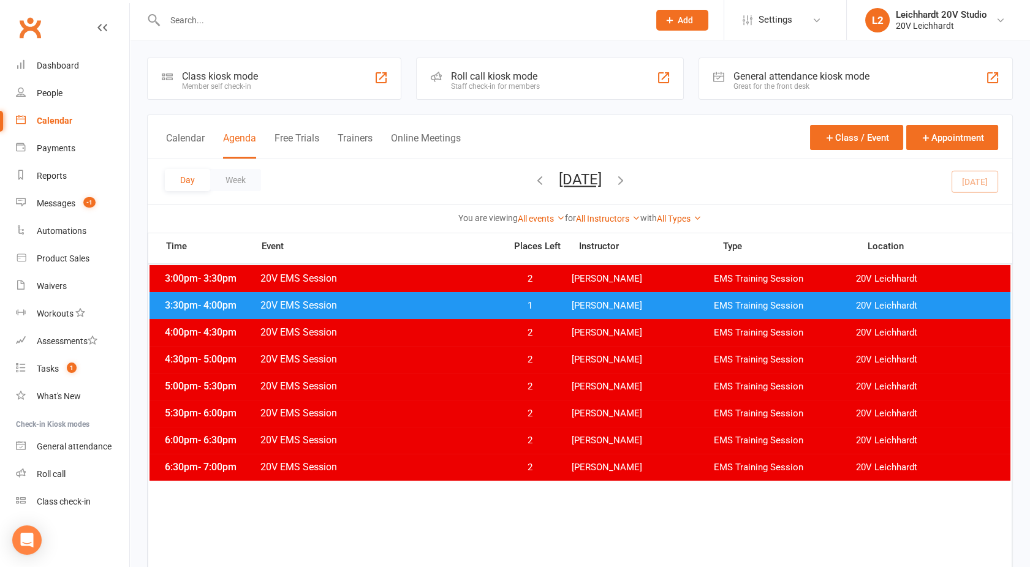
click at [627, 175] on icon "button" at bounding box center [620, 179] width 13 height 13
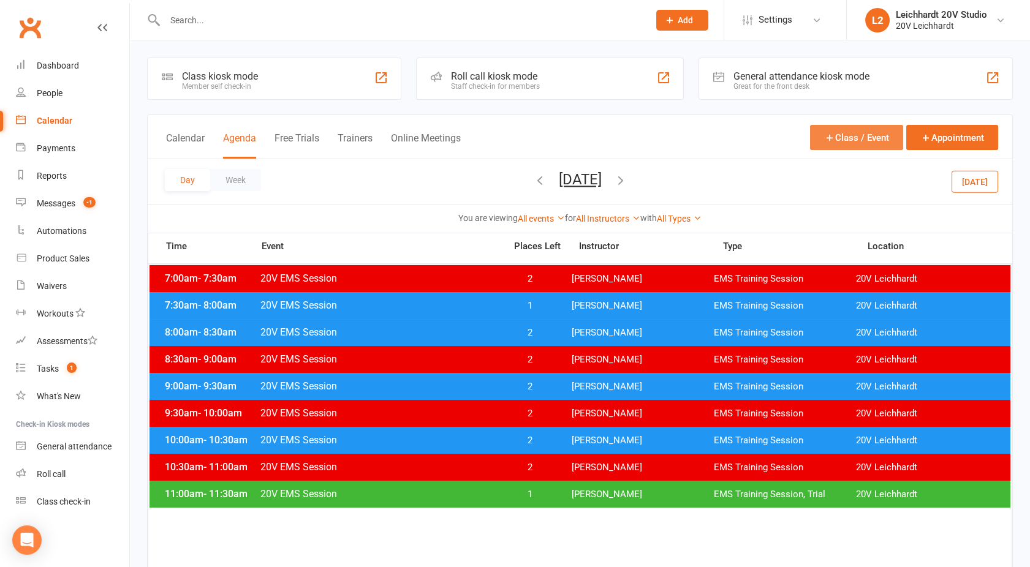
click at [851, 141] on button "Class / Event" at bounding box center [856, 137] width 93 height 25
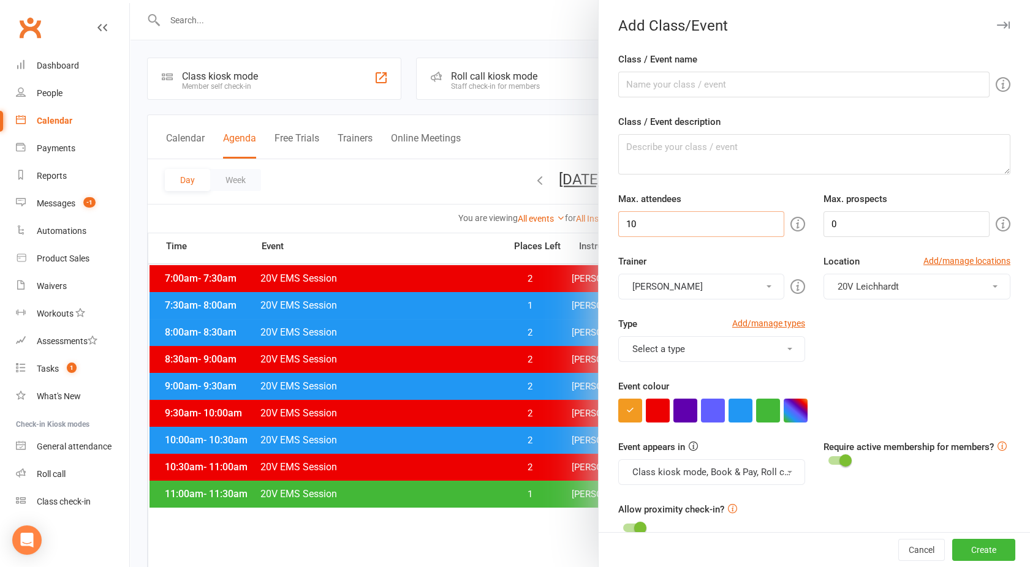
click at [648, 228] on input "10" at bounding box center [701, 224] width 166 height 26
type input "1"
type input "2"
click at [852, 223] on input "0" at bounding box center [906, 224] width 166 height 26
type input "2"
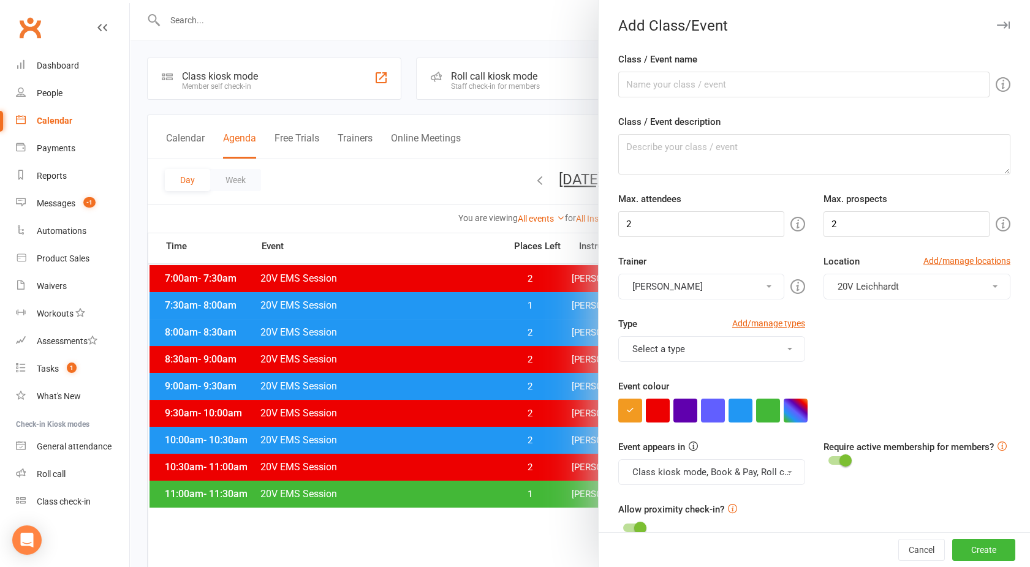
click at [639, 361] on button "Select a type" at bounding box center [711, 349] width 187 height 26
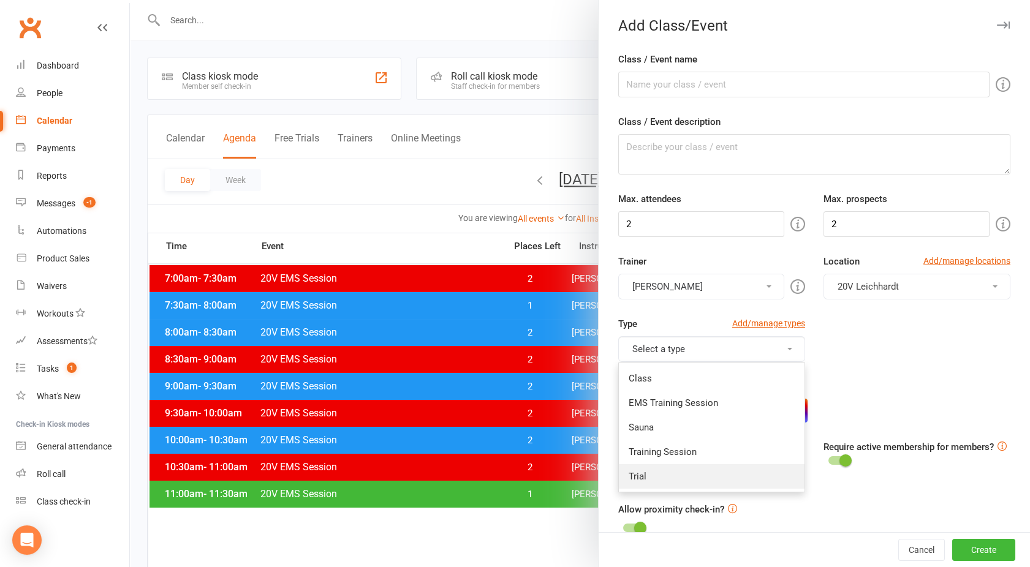
click at [642, 466] on link "Trial" at bounding box center [712, 476] width 186 height 24
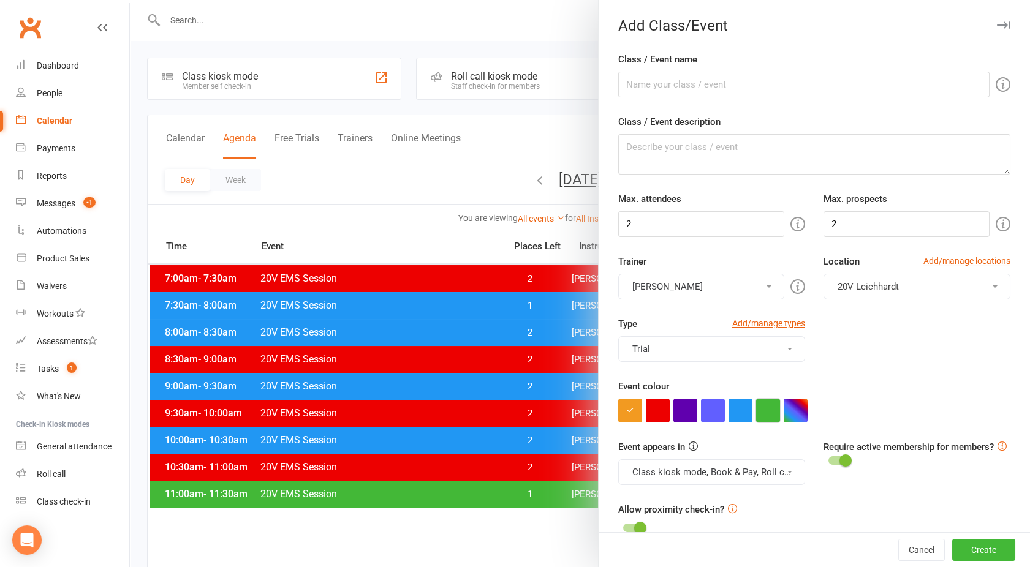
click at [764, 408] on button "button" at bounding box center [768, 411] width 24 height 24
click at [702, 472] on button "Class kiosk mode, Book & Pay, Roll call, Clubworx website calendar and Mobile a…" at bounding box center [711, 472] width 187 height 26
click at [691, 496] on link "Clubworx website calendar and Mobile app" at bounding box center [721, 501] width 205 height 24
click at [660, 92] on input "Class / Event name" at bounding box center [803, 85] width 371 height 26
type input "20V EMS Session"
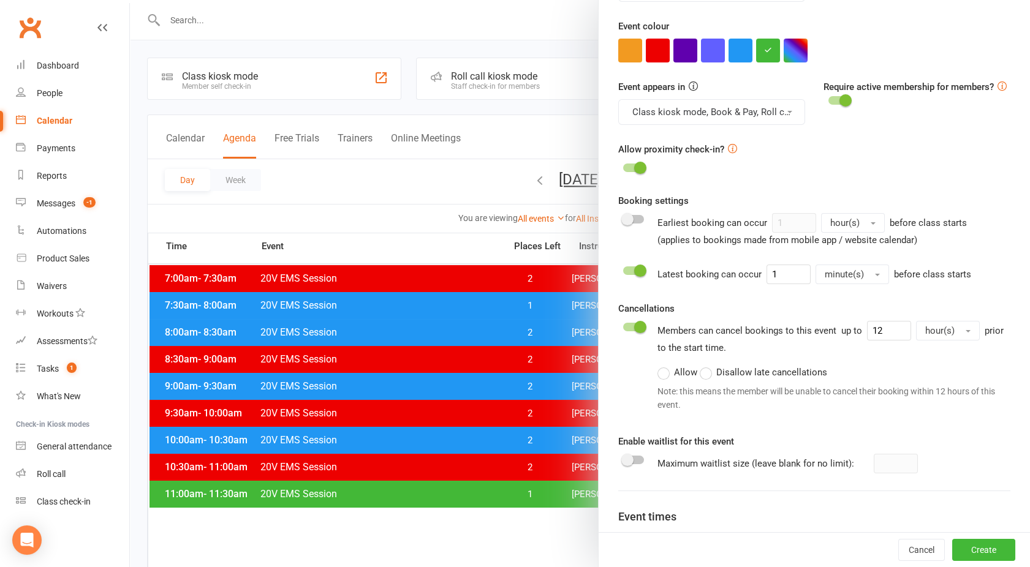
scroll to position [491, 0]
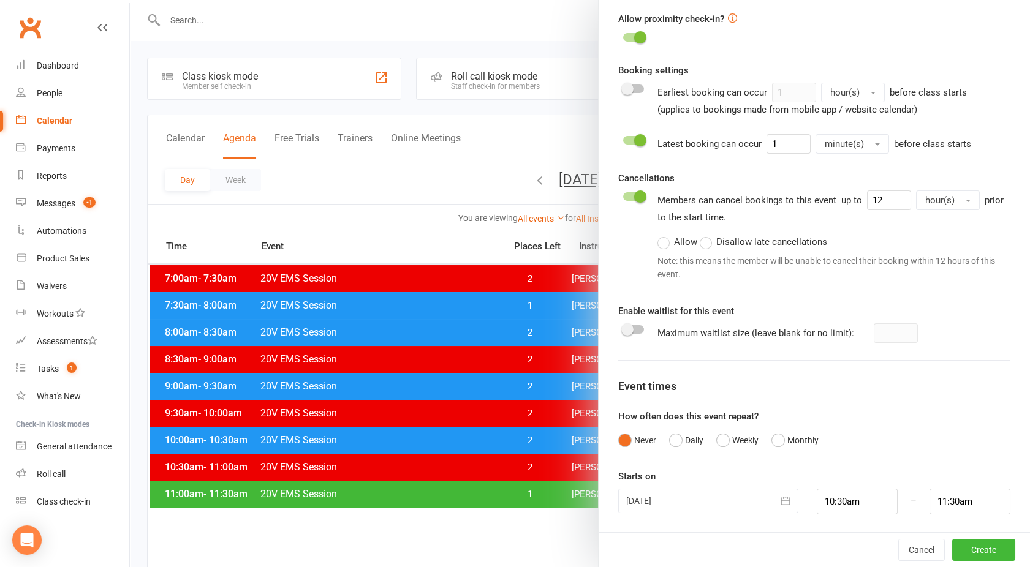
click at [659, 498] on div at bounding box center [708, 501] width 180 height 24
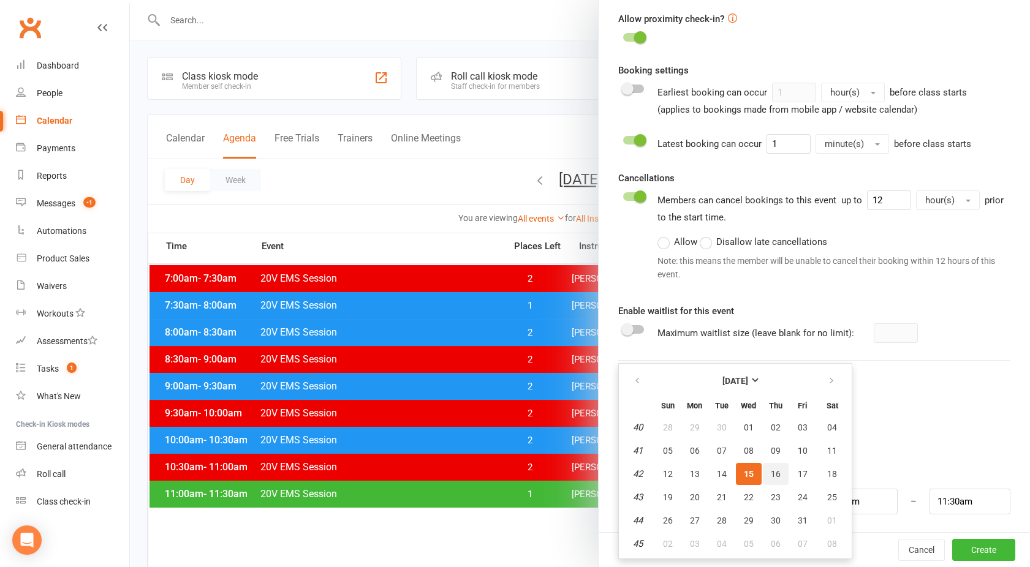
click at [771, 472] on span "16" at bounding box center [776, 474] width 10 height 10
type input "[DATE]"
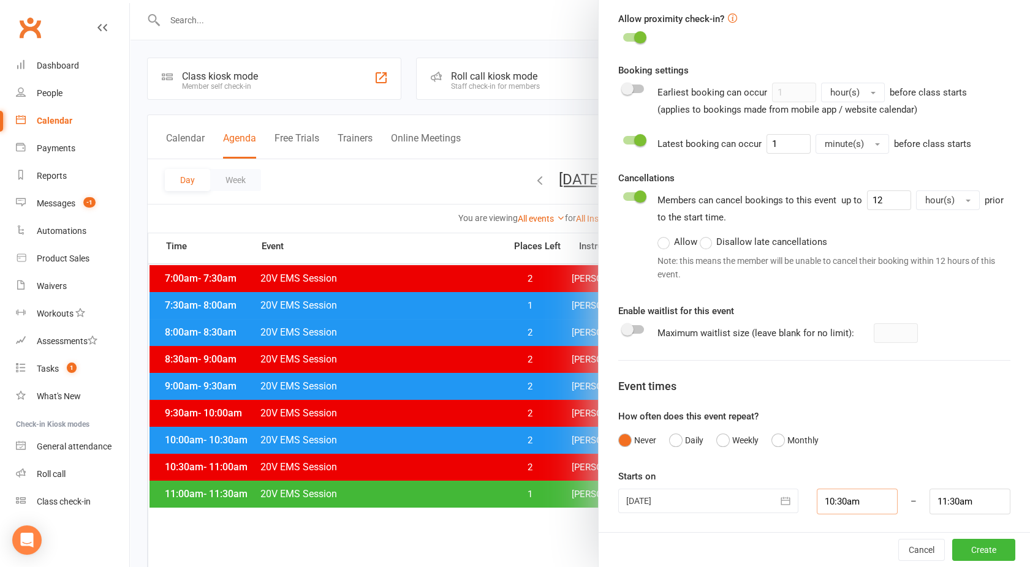
click at [826, 507] on input "10:30am" at bounding box center [856, 502] width 81 height 26
type input "12:00pm"
click at [831, 446] on li "12:00pm" at bounding box center [846, 448] width 59 height 18
click at [939, 500] on input "1:00pm" at bounding box center [969, 502] width 81 height 26
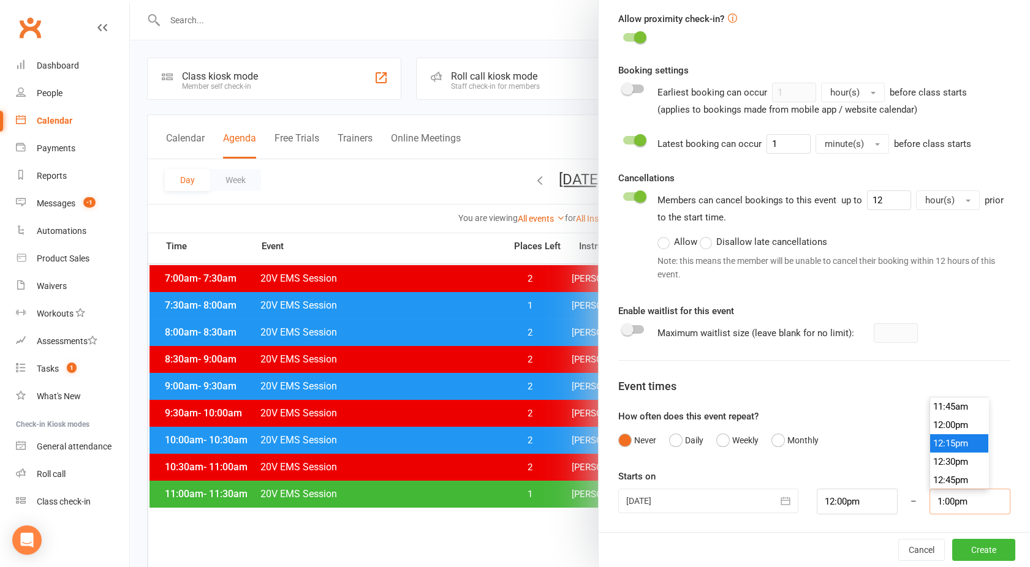
scroll to position [863, 0]
type input "12:30pm"
click at [930, 456] on li "12:30pm" at bounding box center [959, 462] width 59 height 18
click at [962, 558] on button "Create" at bounding box center [983, 550] width 63 height 22
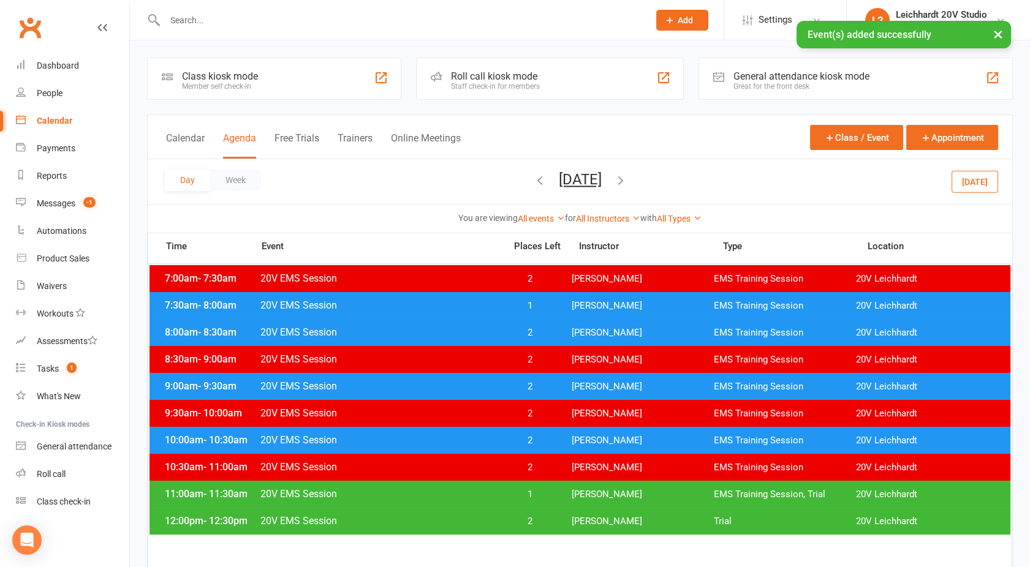
click at [380, 520] on span "20V EMS Session" at bounding box center [379, 521] width 238 height 12
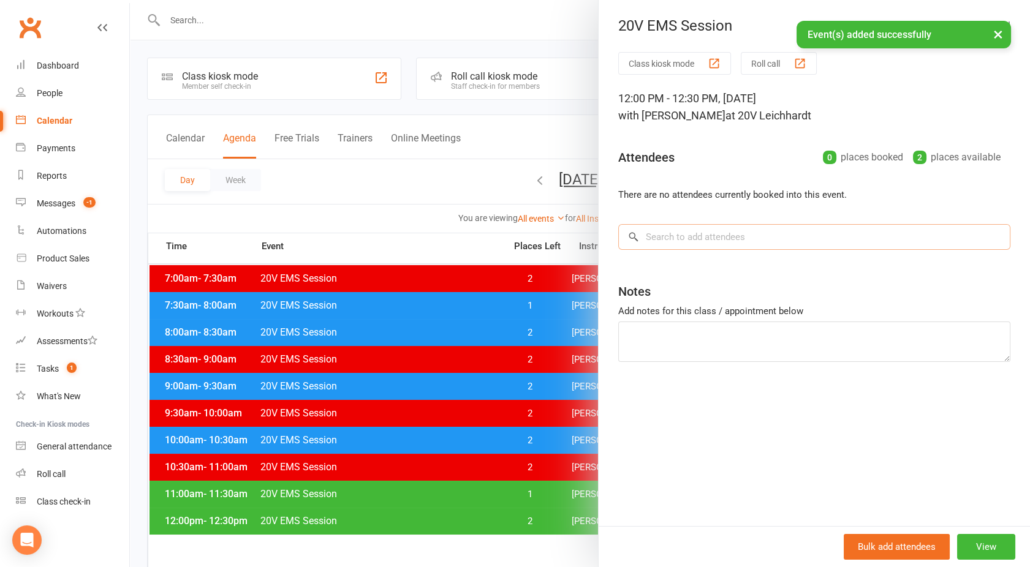
click at [674, 235] on input "search" at bounding box center [814, 237] width 392 height 26
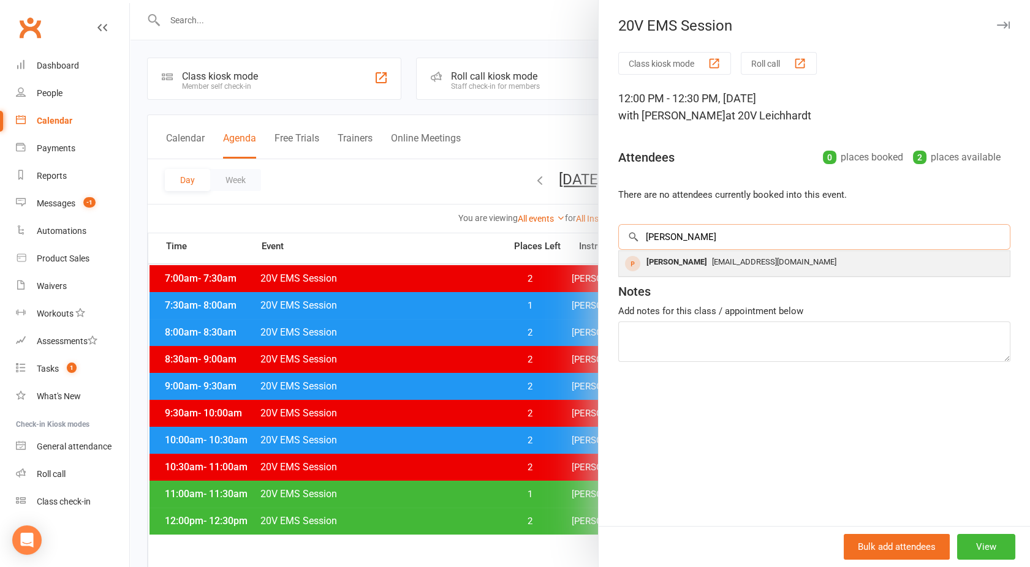
type input "[PERSON_NAME]"
click at [674, 256] on div "[PERSON_NAME]" at bounding box center [676, 263] width 70 height 18
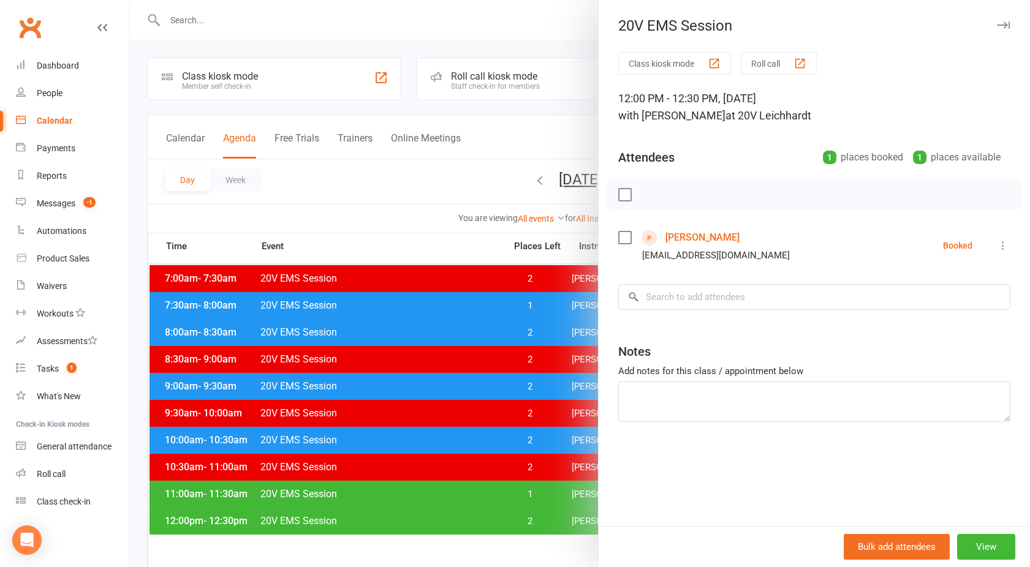
click at [684, 243] on link "[PERSON_NAME]" at bounding box center [702, 238] width 74 height 20
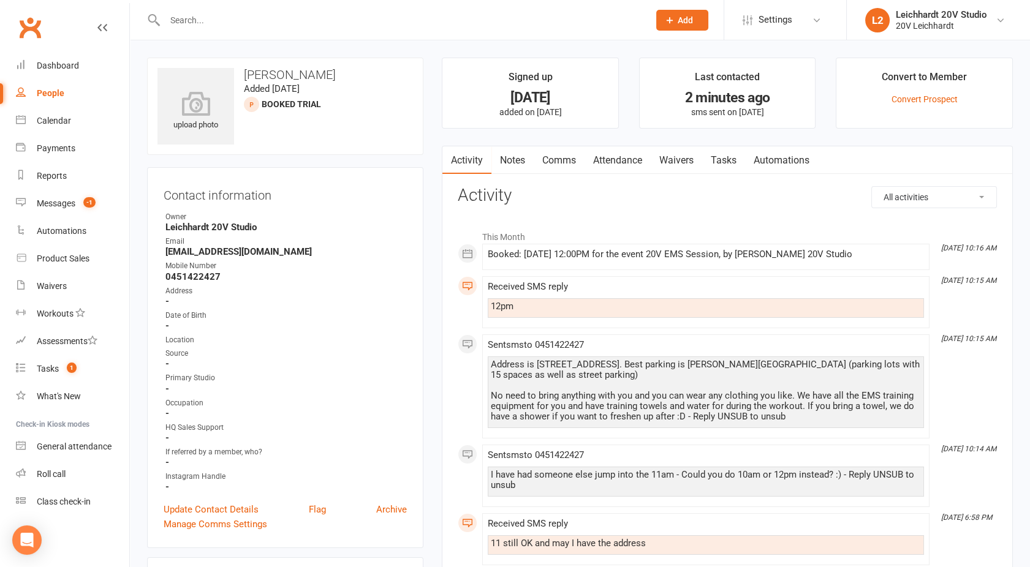
click at [552, 158] on link "Comms" at bounding box center [558, 160] width 51 height 28
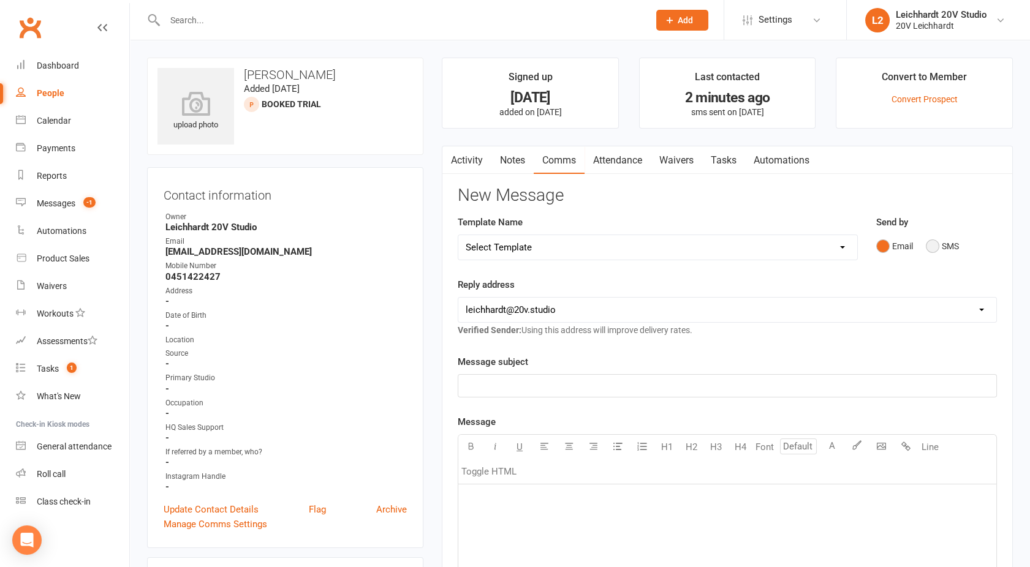
click at [935, 252] on button "SMS" at bounding box center [941, 246] width 33 height 23
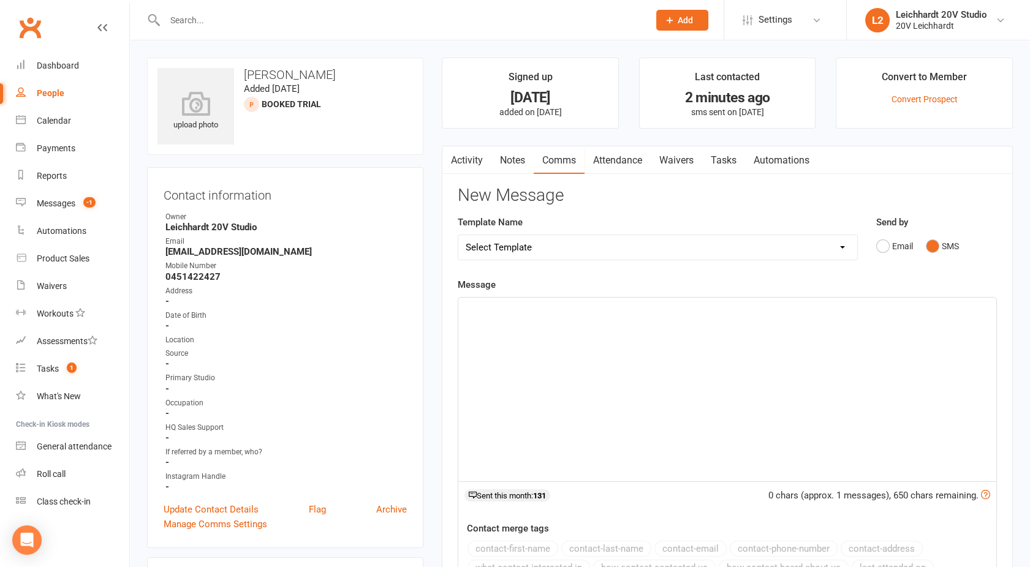
click at [712, 330] on div "﻿" at bounding box center [727, 390] width 538 height 184
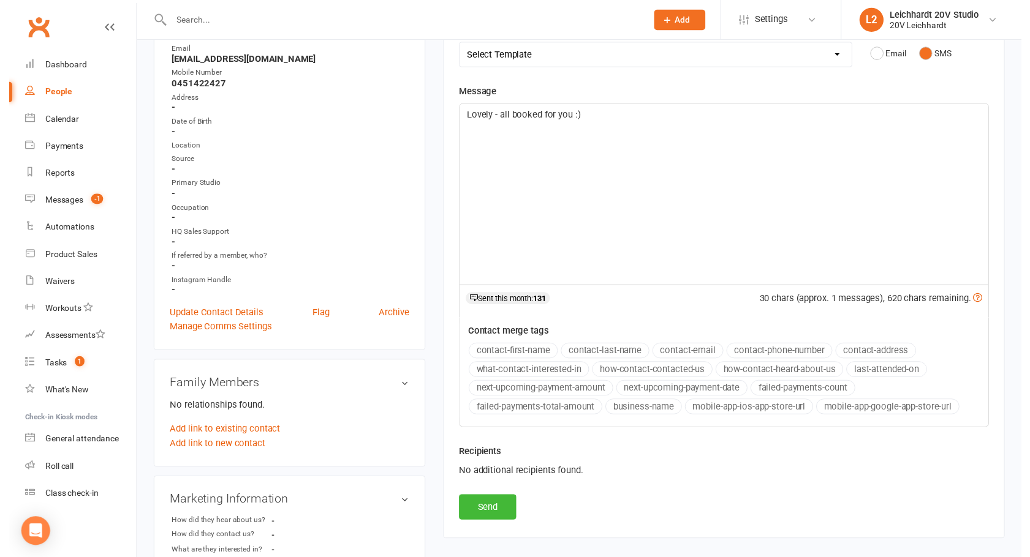
scroll to position [193, 0]
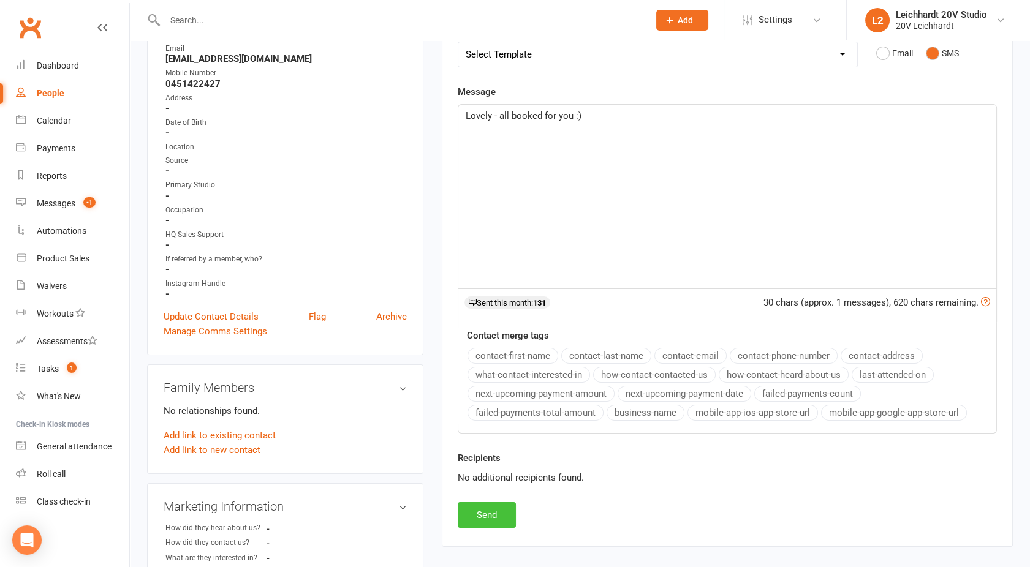
click at [479, 516] on button "Send" at bounding box center [487, 515] width 58 height 26
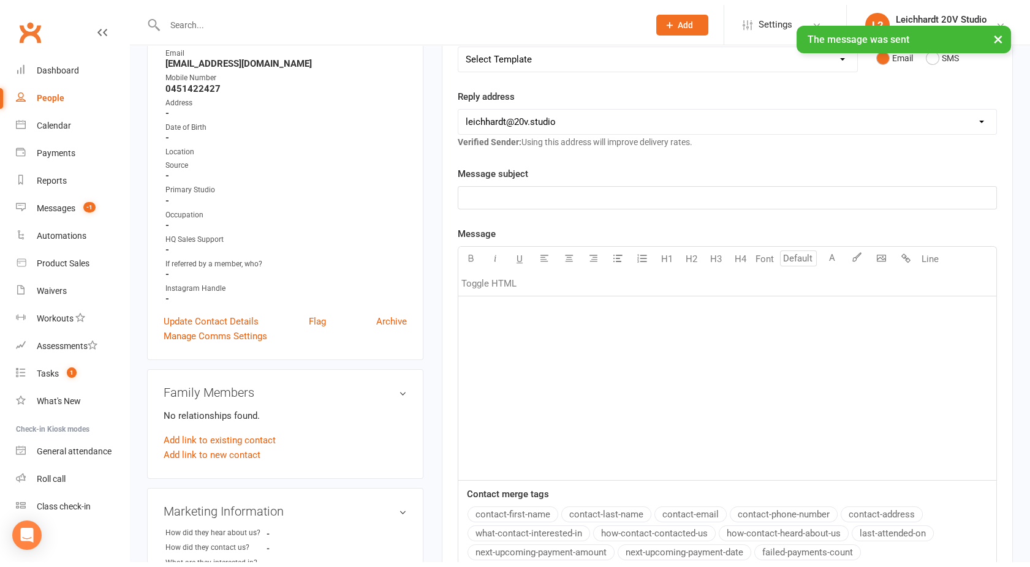
scroll to position [0, 0]
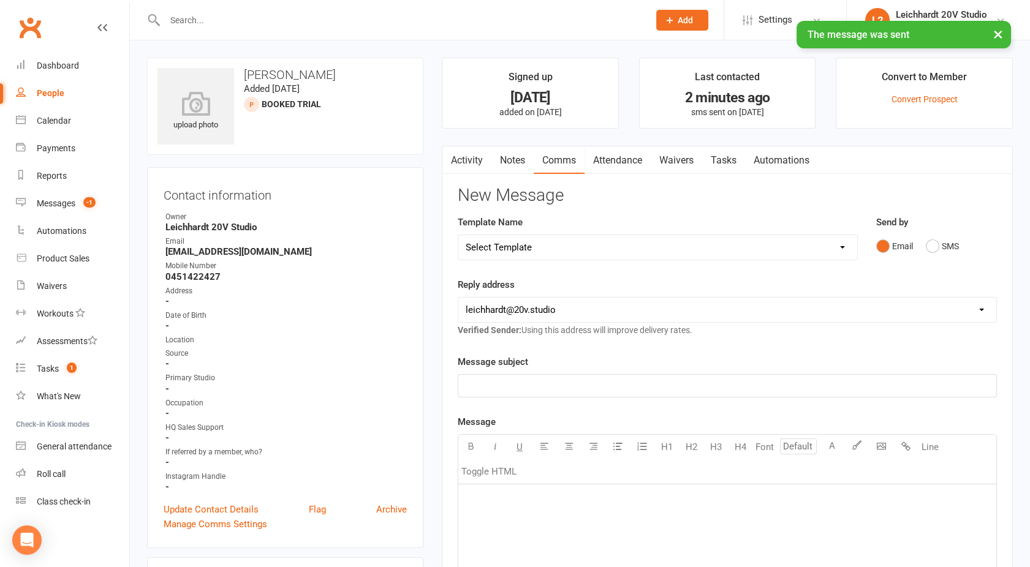
click at [483, 160] on link "Activity" at bounding box center [466, 160] width 49 height 28
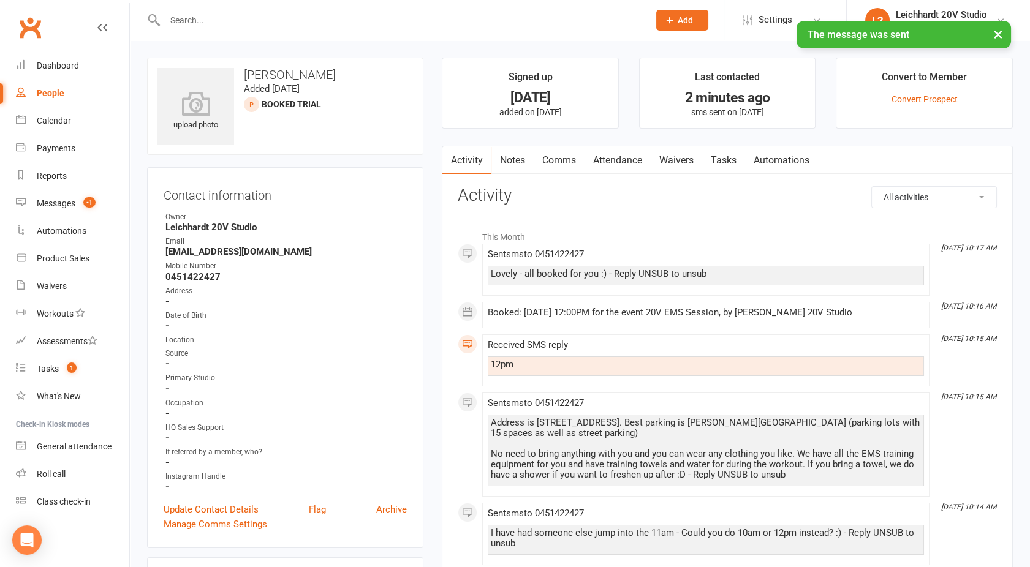
click at [562, 165] on link "Comms" at bounding box center [558, 160] width 51 height 28
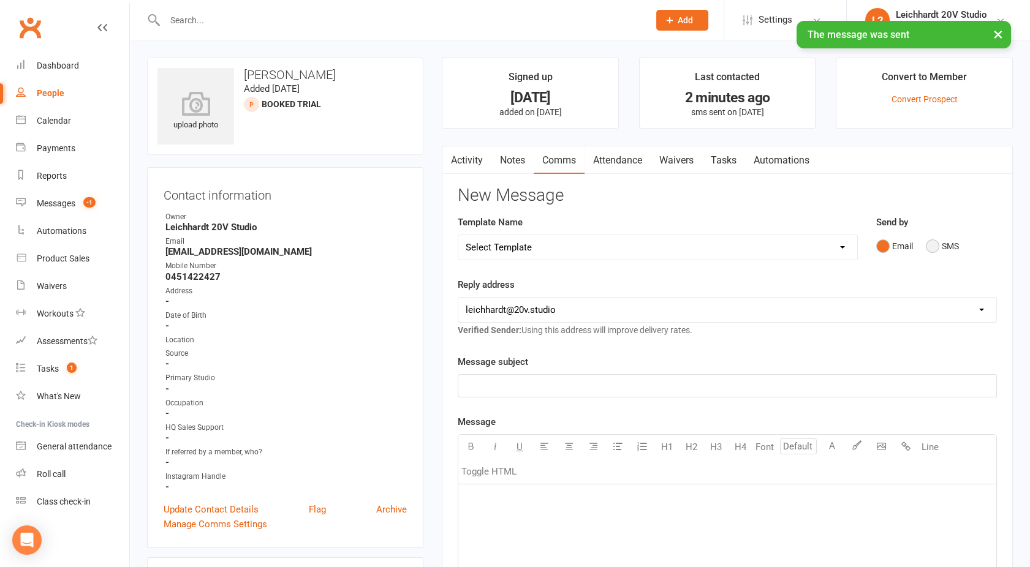
click at [947, 251] on button "SMS" at bounding box center [941, 246] width 33 height 23
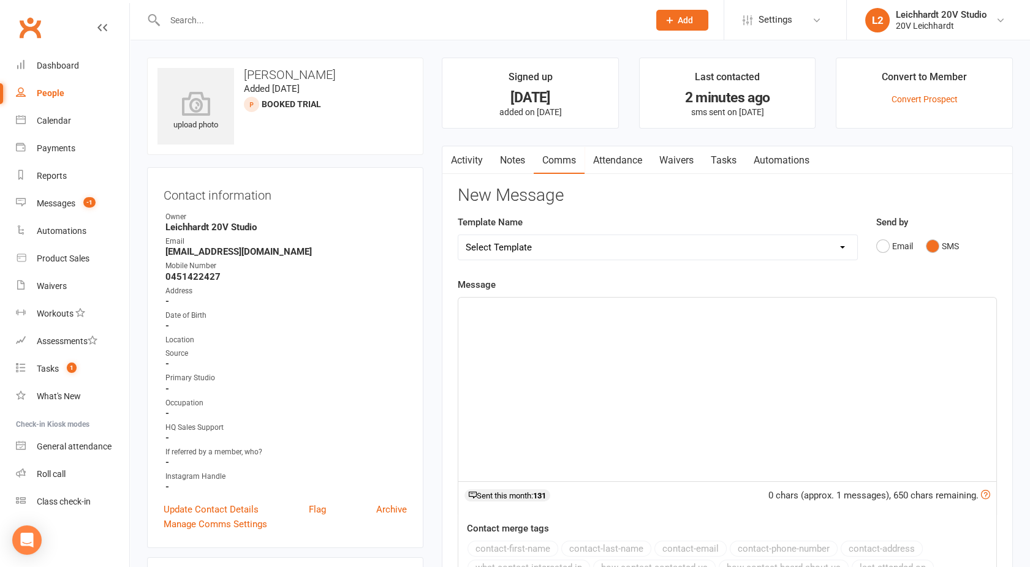
click at [703, 380] on div "﻿" at bounding box center [727, 390] width 538 height 184
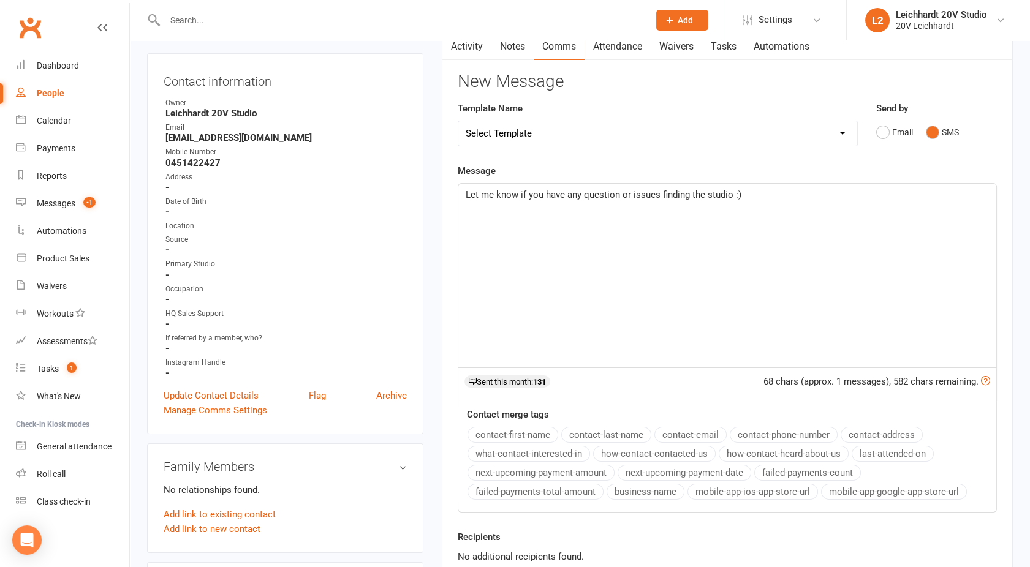
scroll to position [115, 0]
click at [733, 189] on span "Let me know if you have any question or issues finding the studio :)" at bounding box center [603, 193] width 276 height 11
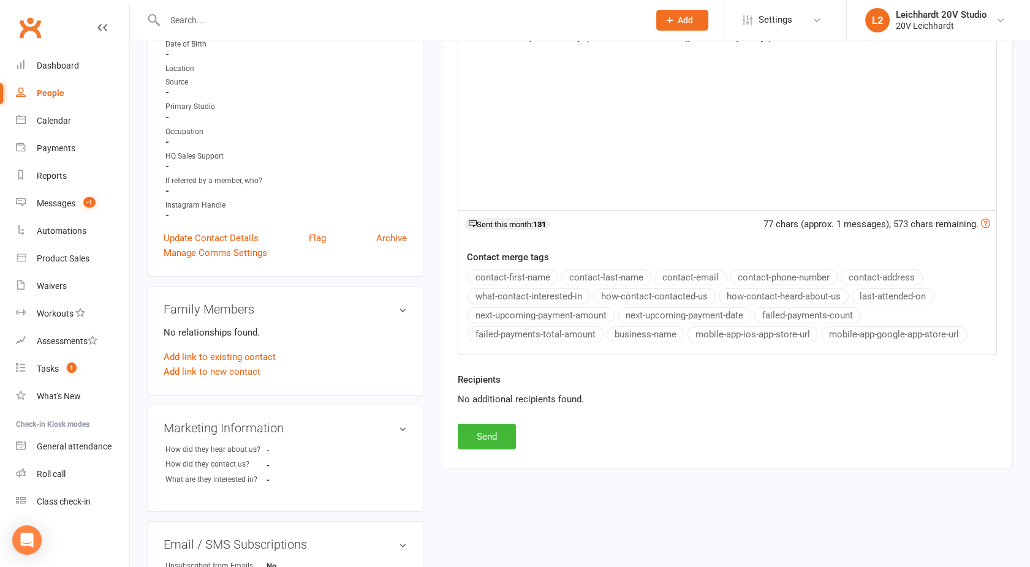
scroll to position [318, 0]
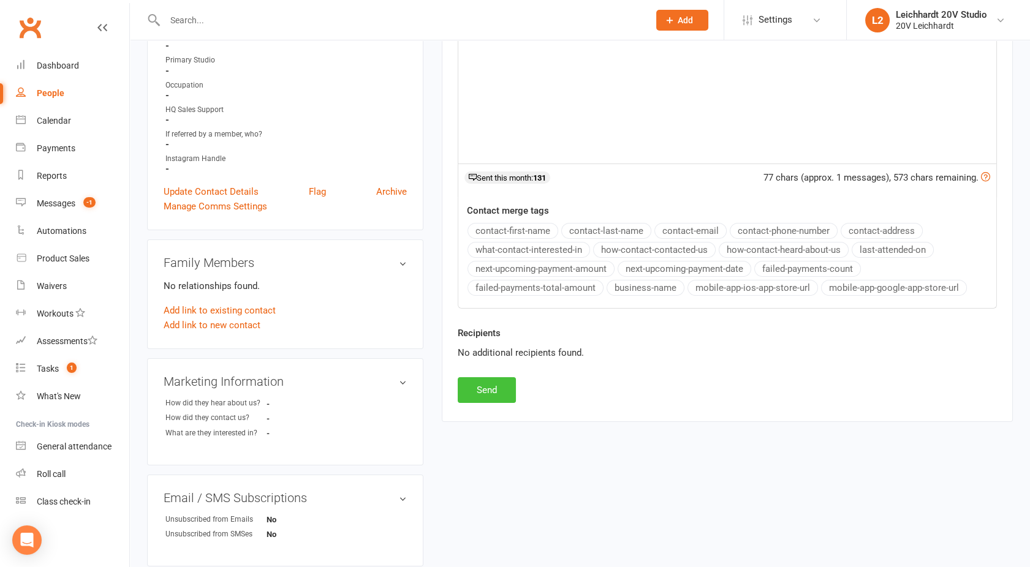
click at [459, 399] on button "Send" at bounding box center [487, 390] width 58 height 26
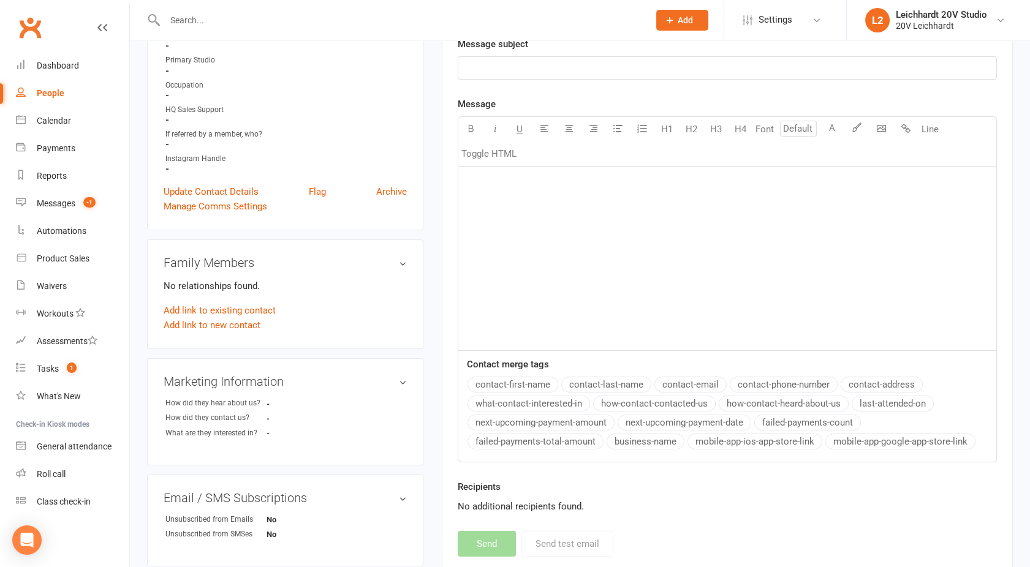
scroll to position [0, 0]
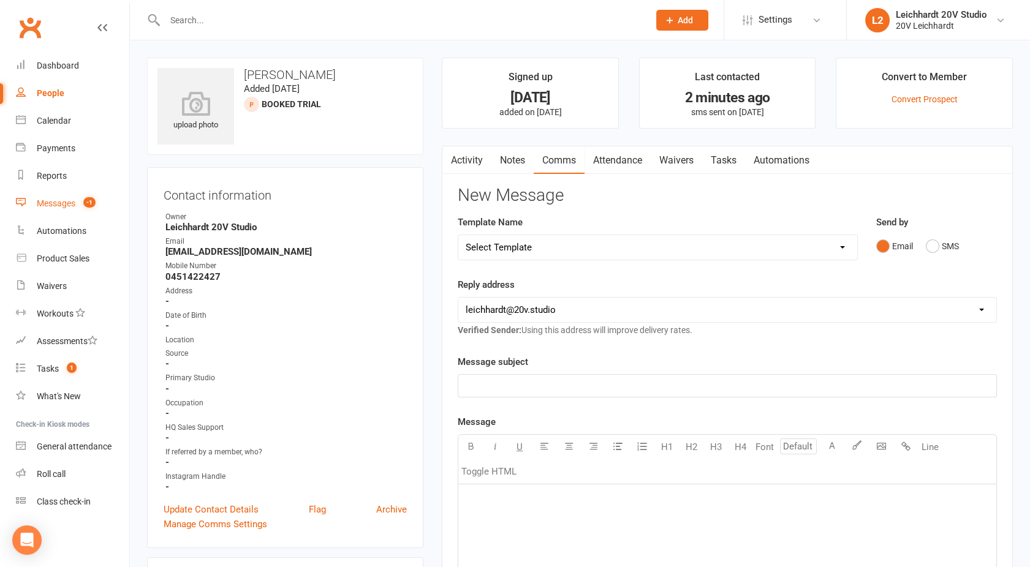
click at [67, 201] on div "Messages" at bounding box center [56, 203] width 39 height 10
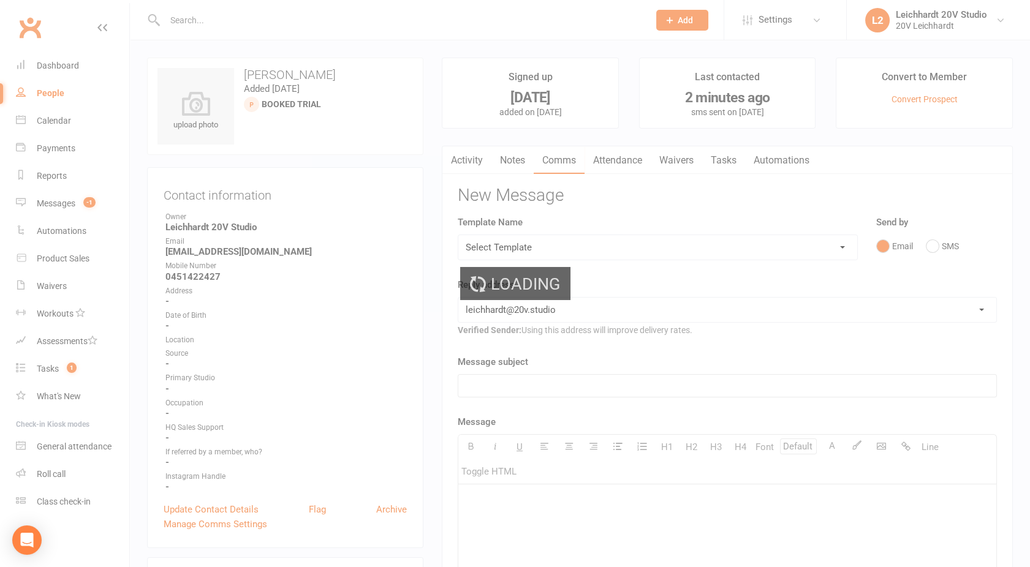
click at [58, 203] on div "Loading" at bounding box center [515, 283] width 1030 height 567
click at [66, 203] on div "Loading" at bounding box center [515, 283] width 1030 height 567
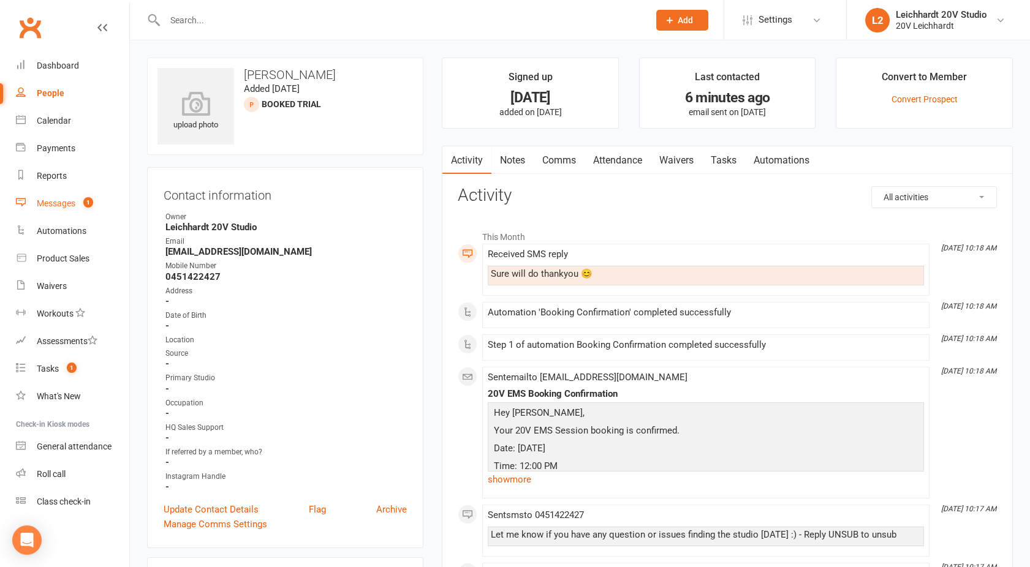
click at [48, 198] on div "Messages" at bounding box center [56, 203] width 39 height 10
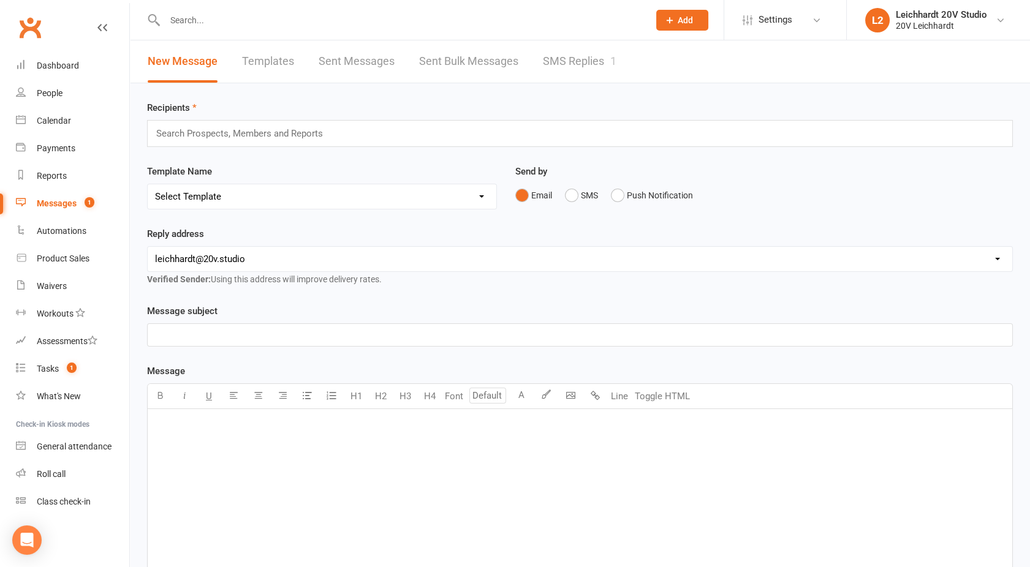
click at [577, 60] on link "SMS Replies 1" at bounding box center [579, 61] width 73 height 42
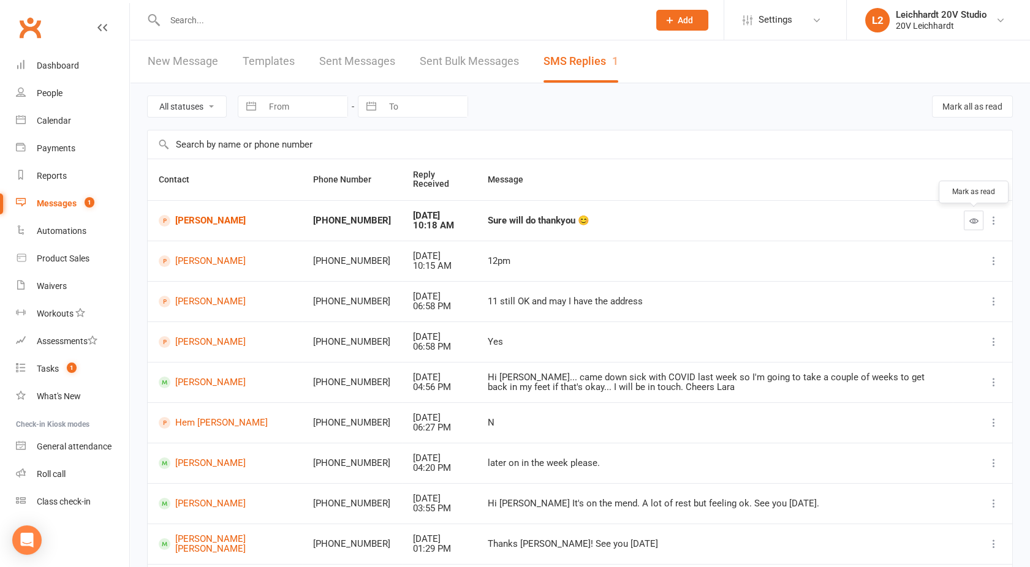
click at [970, 220] on icon "button" at bounding box center [973, 220] width 9 height 9
click at [199, 225] on link "[PERSON_NAME]" at bounding box center [226, 221] width 135 height 12
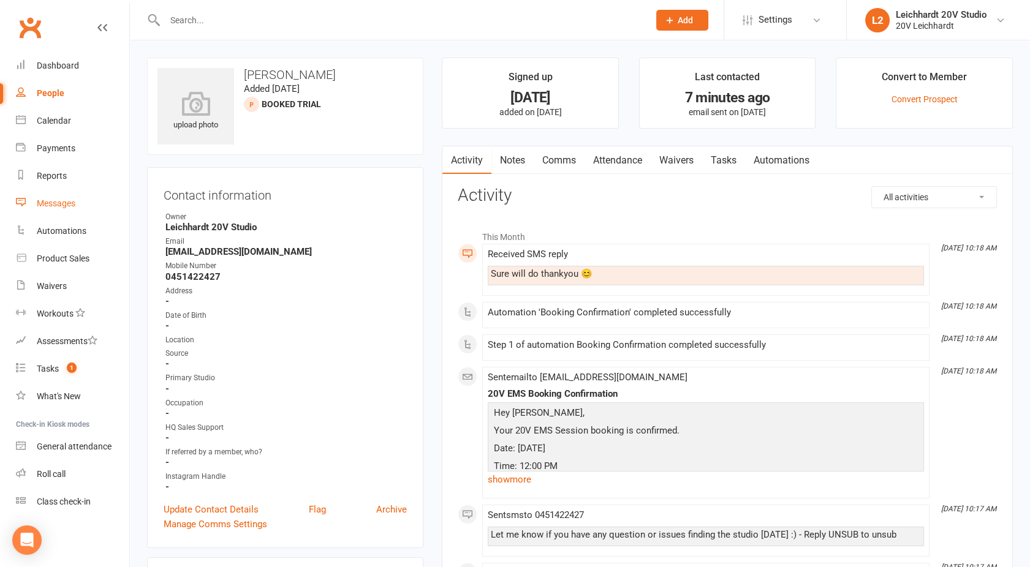
click at [55, 208] on div "Messages" at bounding box center [56, 203] width 39 height 10
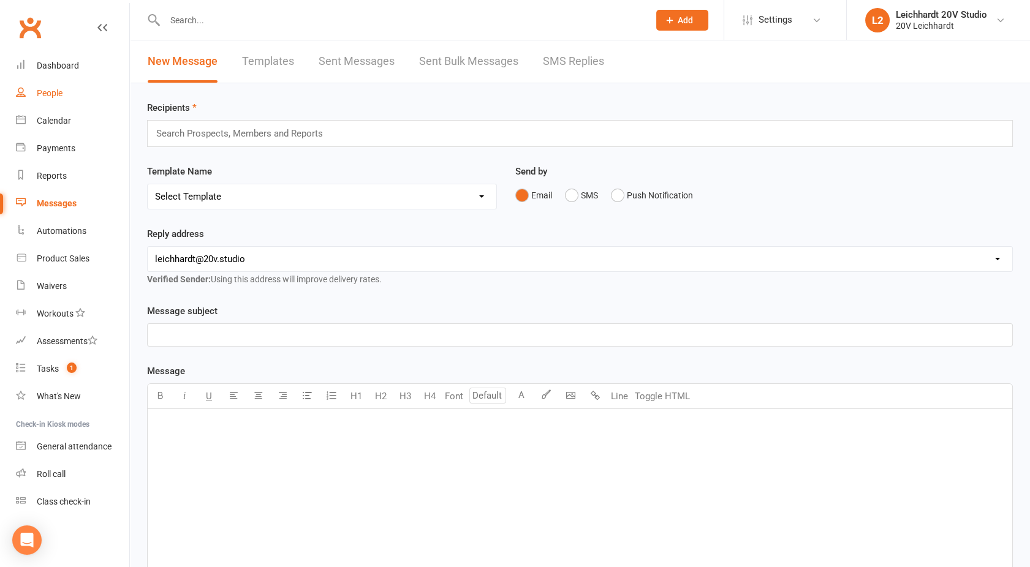
click at [53, 97] on div "People" at bounding box center [50, 93] width 26 height 10
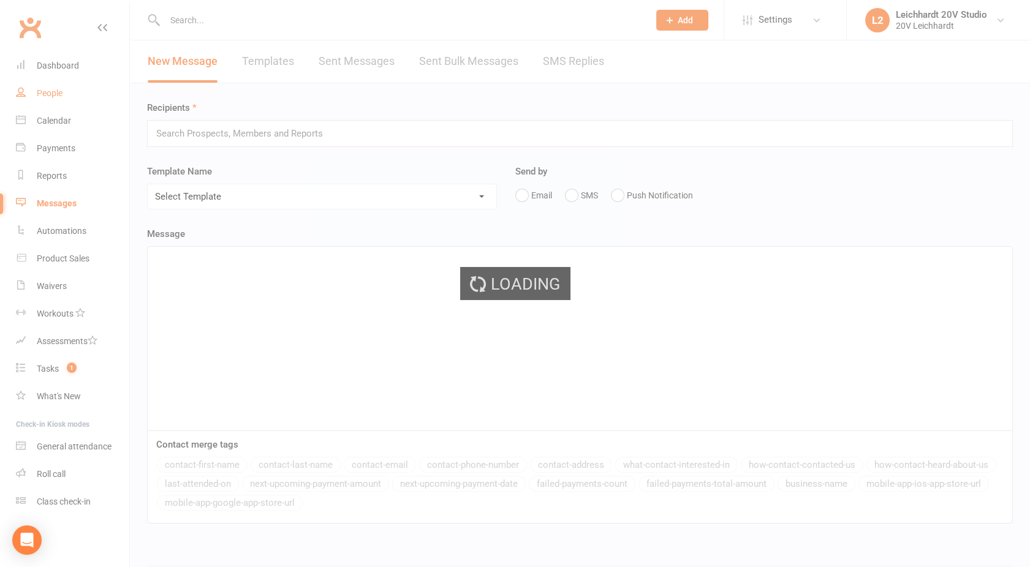
select select "100"
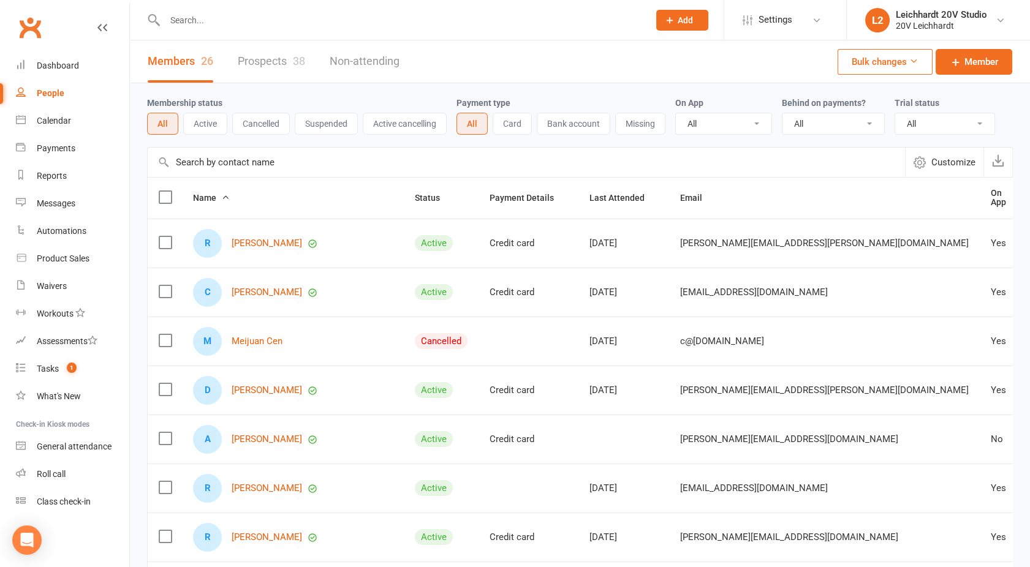
click at [200, 19] on input "text" at bounding box center [400, 20] width 479 height 17
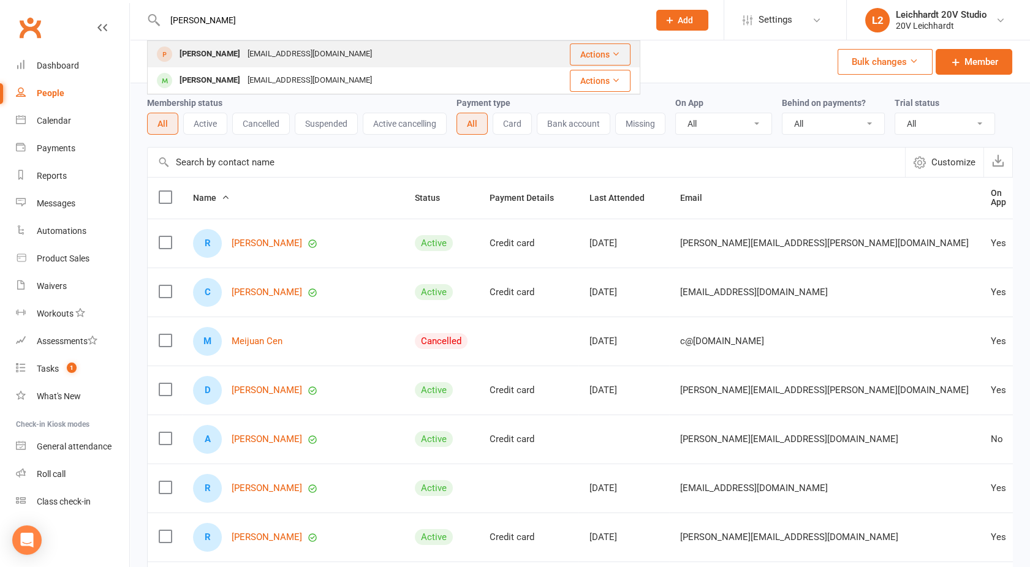
type input "rosa"
click at [244, 51] on div "[EMAIL_ADDRESS][DOMAIN_NAME]" at bounding box center [310, 54] width 132 height 18
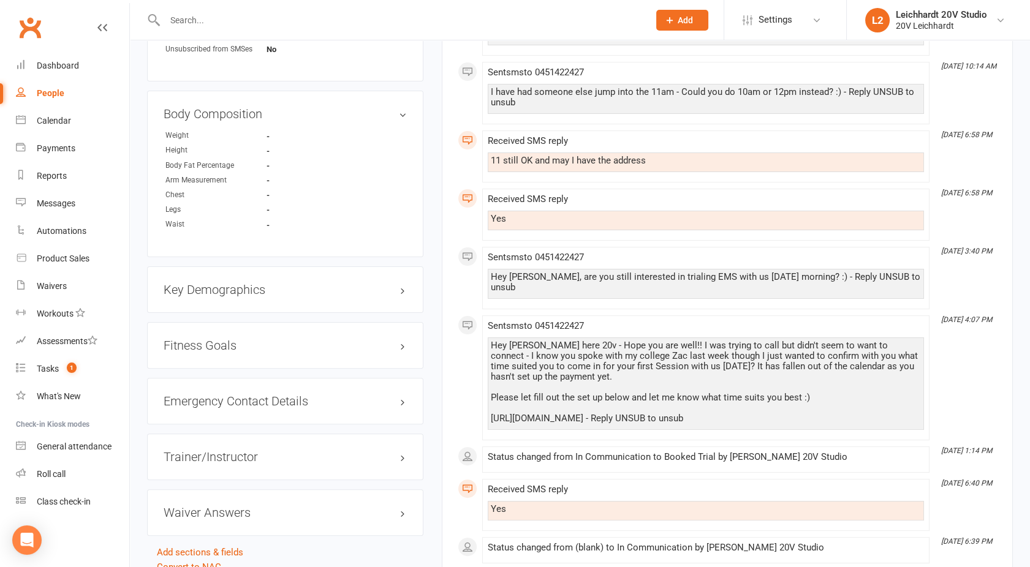
scroll to position [809, 0]
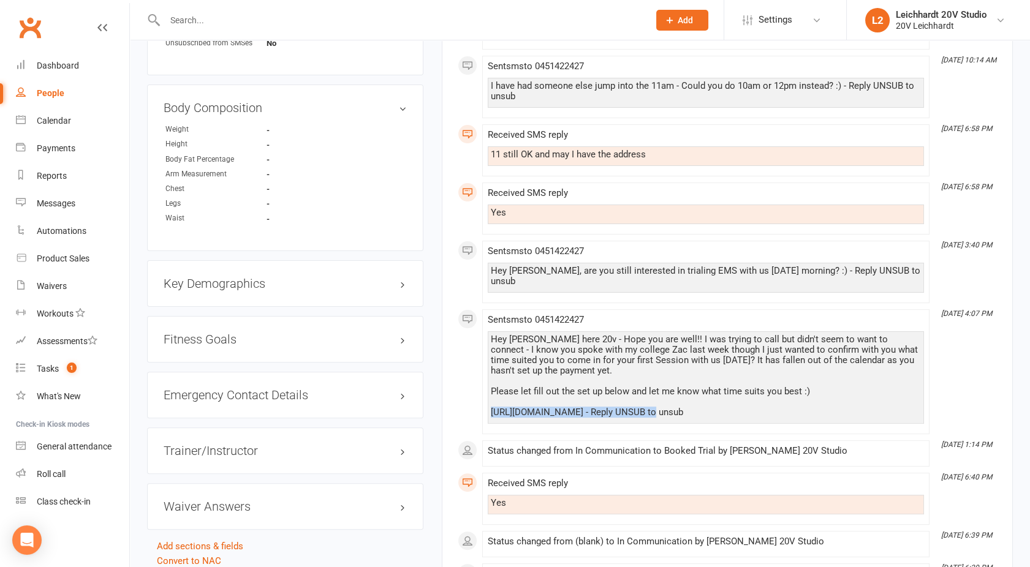
drag, startPoint x: 650, startPoint y: 401, endPoint x: 488, endPoint y: 400, distance: 162.3
click at [488, 400] on div "Hey Rosa, Joel here 20v - Hope you are well!! I was trying to call but didn't s…" at bounding box center [706, 377] width 436 height 92
copy div "https://app.clubworx.com/s/Y1EERq3G"
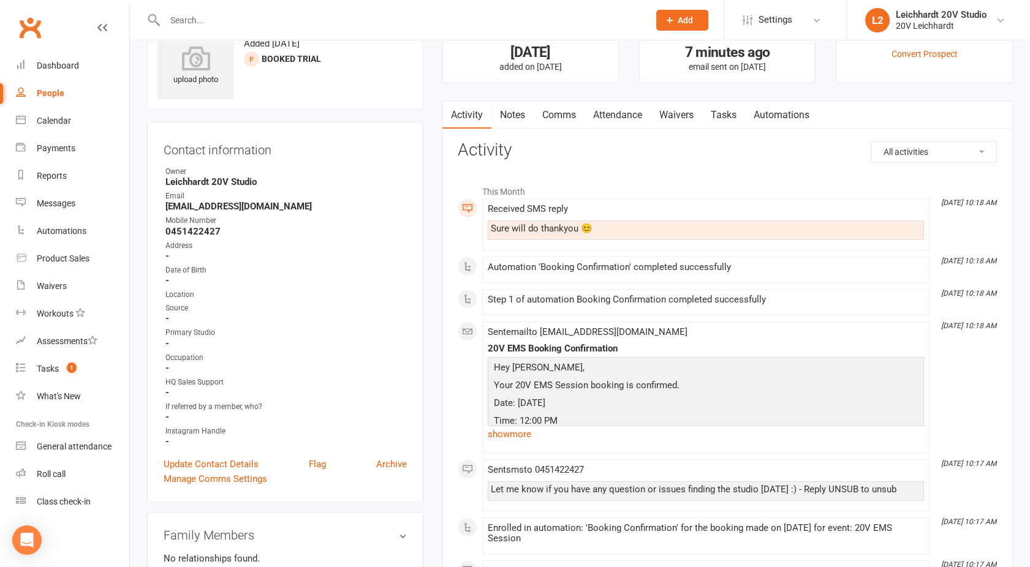
scroll to position [0, 0]
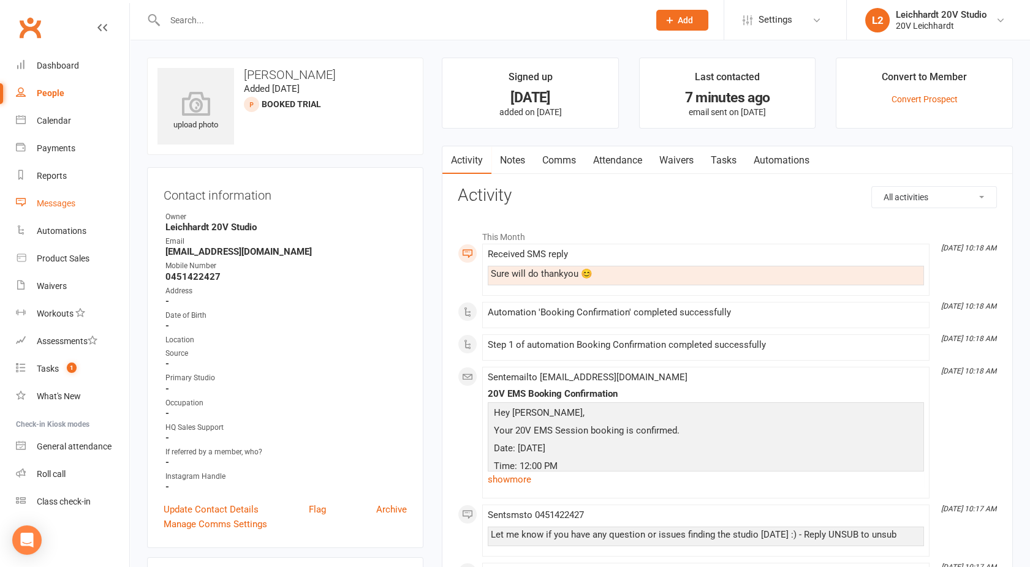
click at [47, 205] on div "Messages" at bounding box center [56, 203] width 39 height 10
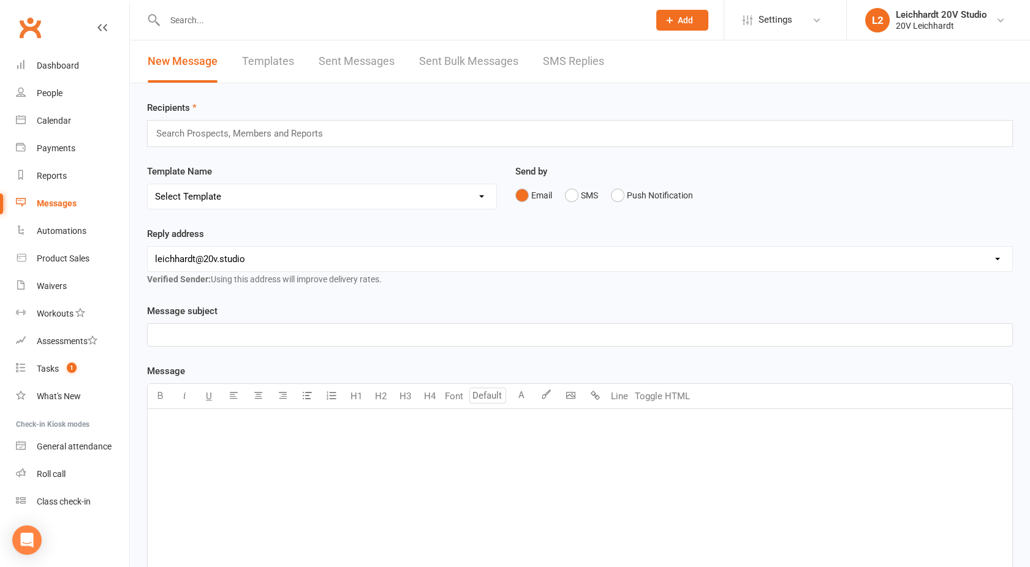
click at [568, 67] on link "SMS Replies" at bounding box center [573, 61] width 61 height 42
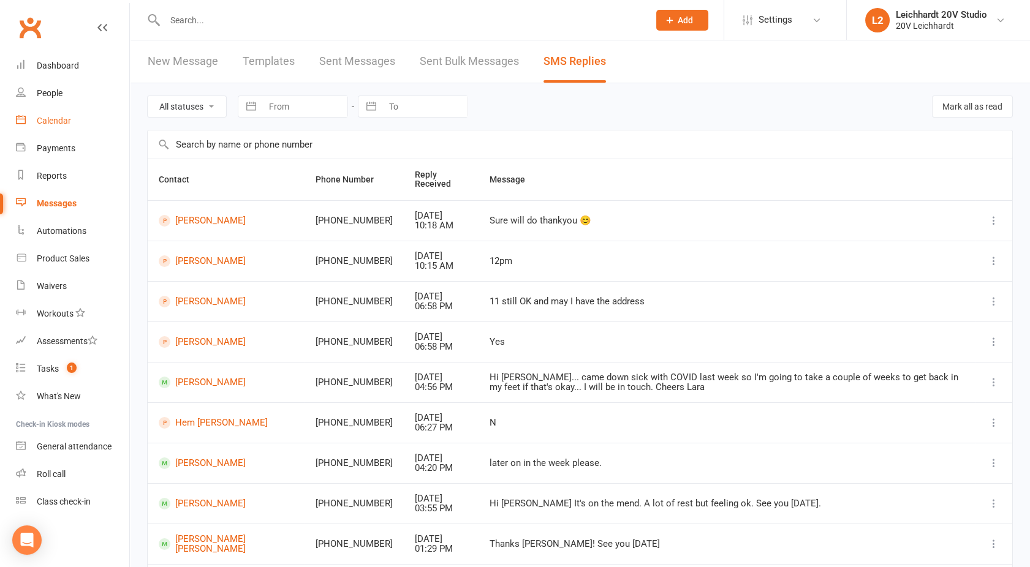
click at [71, 115] on link "Calendar" at bounding box center [72, 121] width 113 height 28
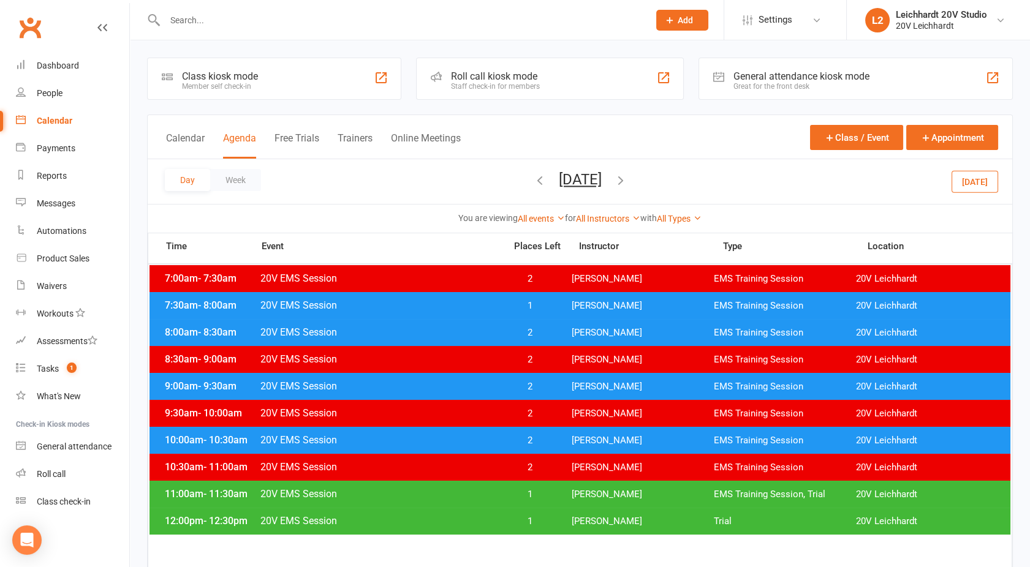
click at [938, 2] on li "L2 Leichhardt 20V Studio 20V Leichhardt My profile Support & training Terms & c…" at bounding box center [938, 20] width 184 height 40
click at [931, 22] on div "20V Leichhardt" at bounding box center [940, 25] width 91 height 11
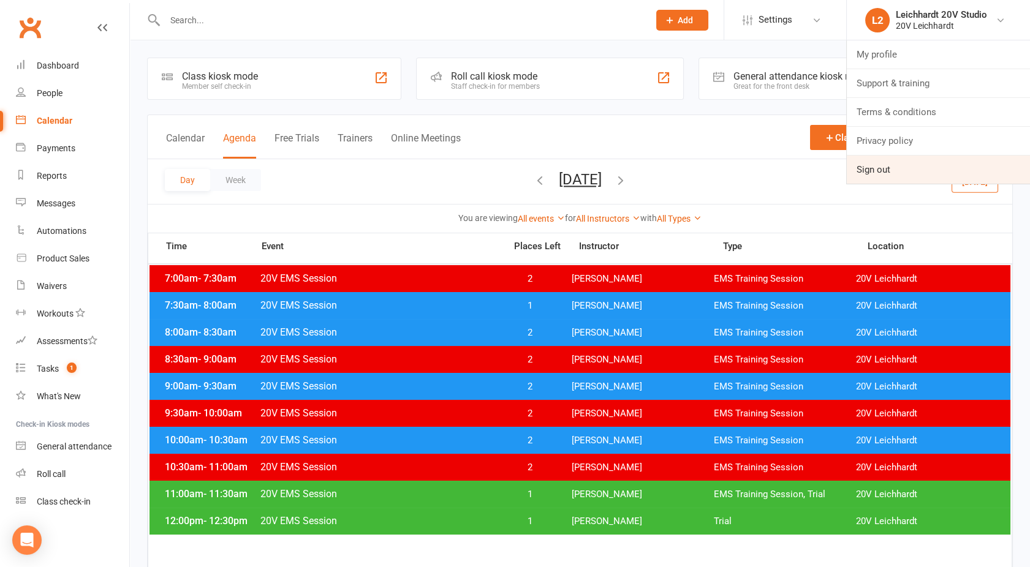
click at [883, 169] on link "Sign out" at bounding box center [937, 170] width 183 height 28
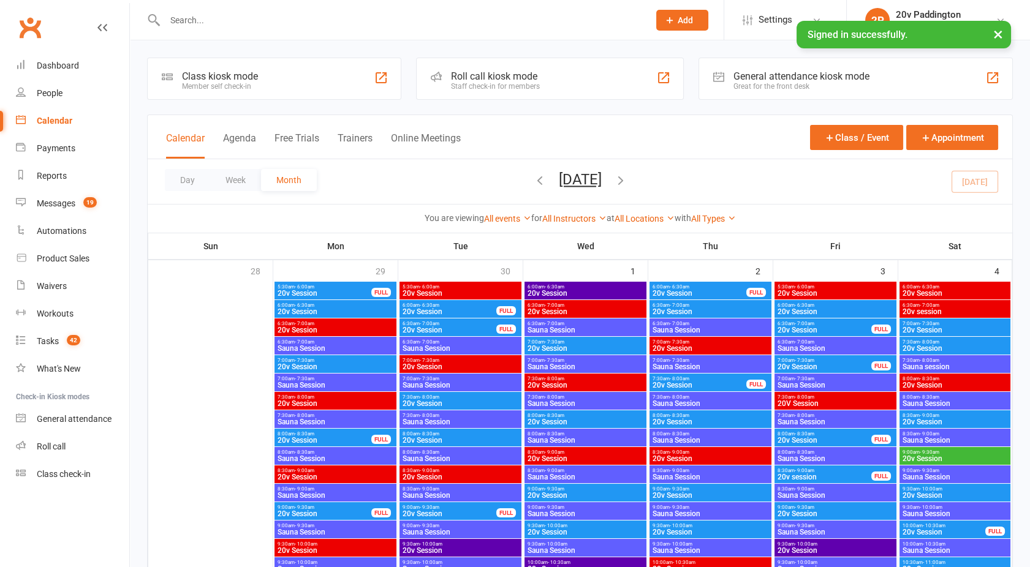
click at [221, 138] on div "Calendar Agenda Free Trials Trainers Online Meetings" at bounding box center [313, 145] width 295 height 28
click at [238, 144] on button "Agenda" at bounding box center [239, 145] width 33 height 26
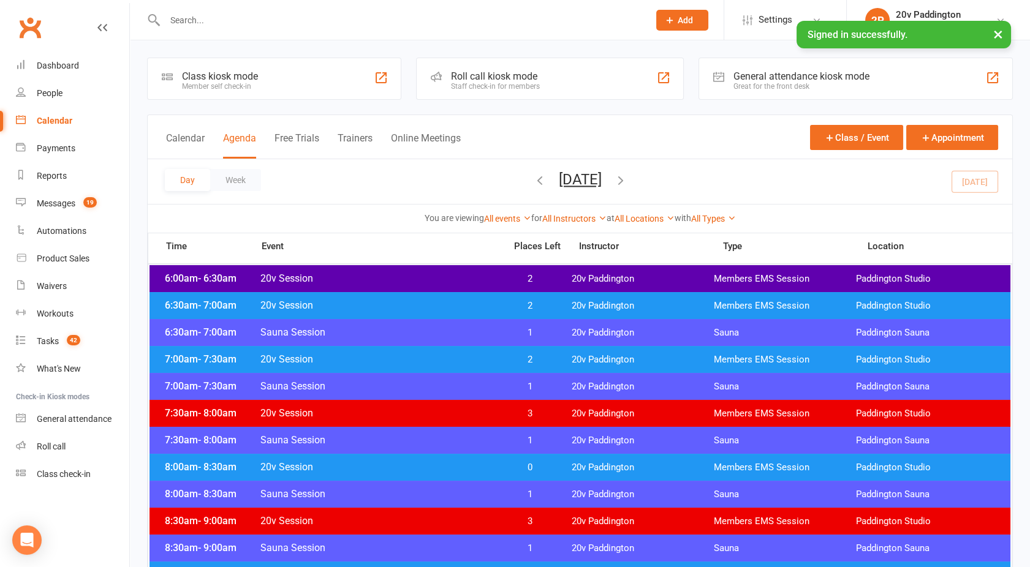
click at [563, 183] on button "[DATE]" at bounding box center [580, 179] width 43 height 17
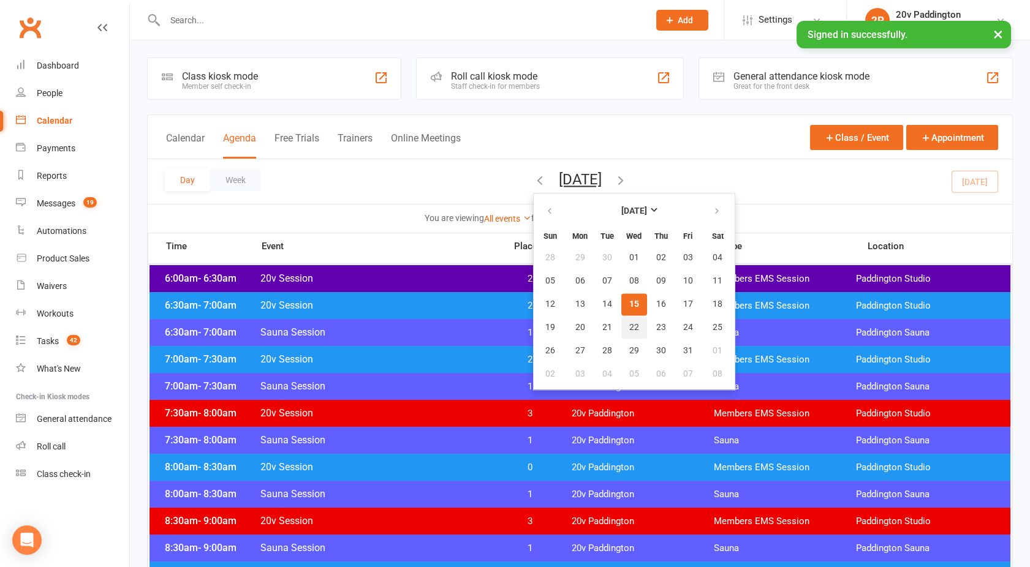
click at [621, 333] on button "22" at bounding box center [634, 328] width 26 height 22
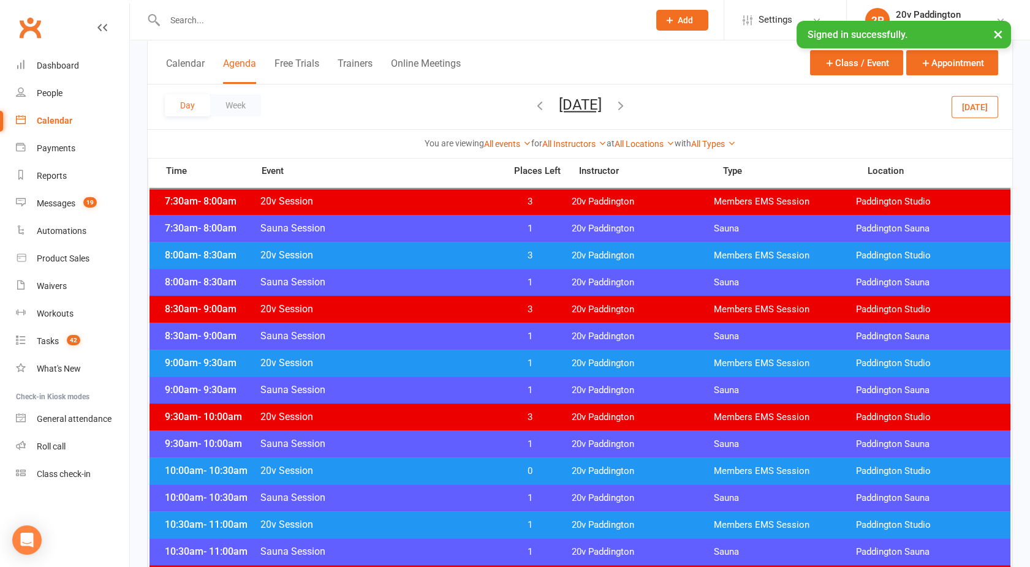
scroll to position [214, 0]
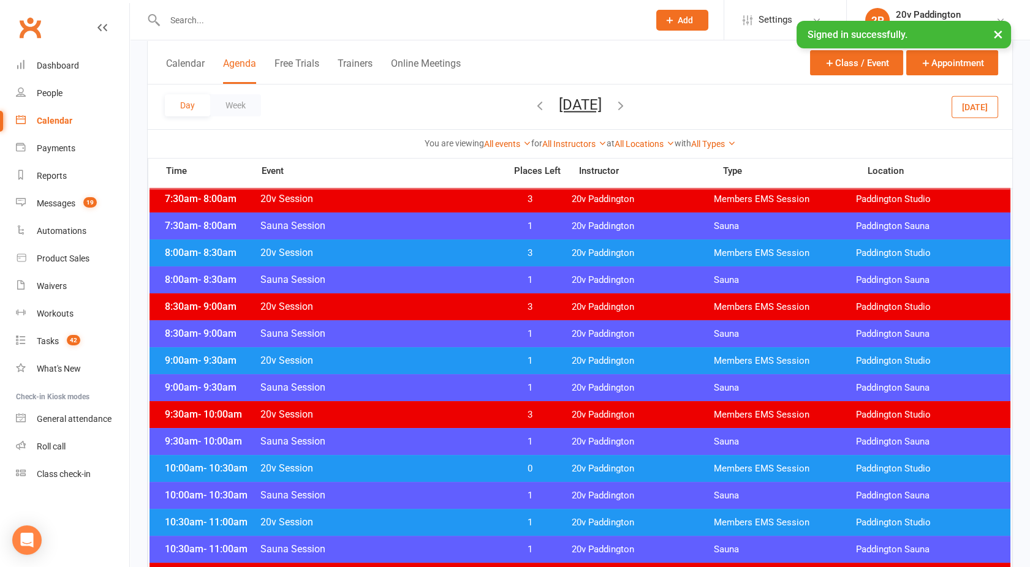
click at [445, 472] on span "20v Session" at bounding box center [379, 468] width 238 height 12
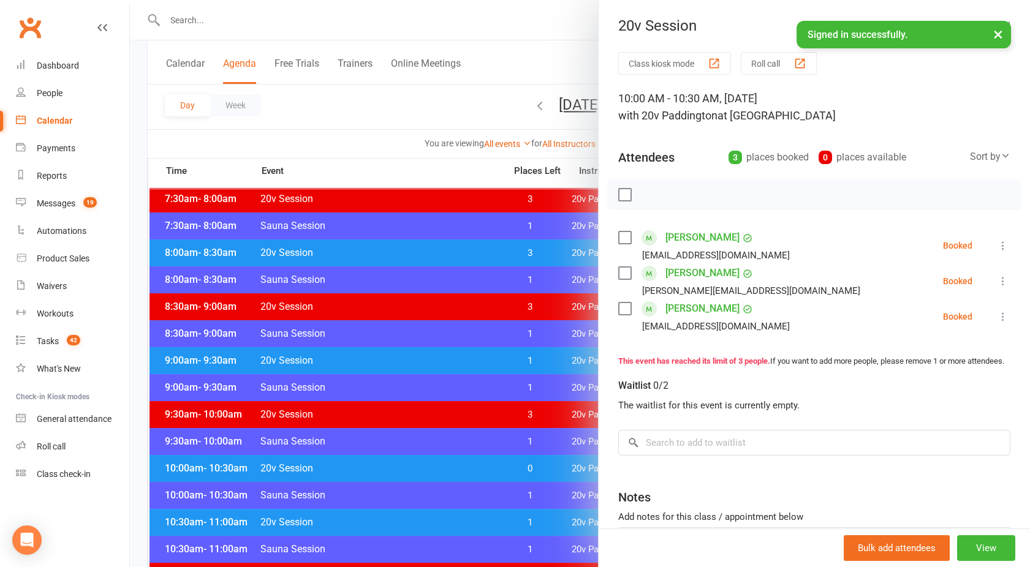
click at [997, 280] on icon at bounding box center [1003, 281] width 12 height 12
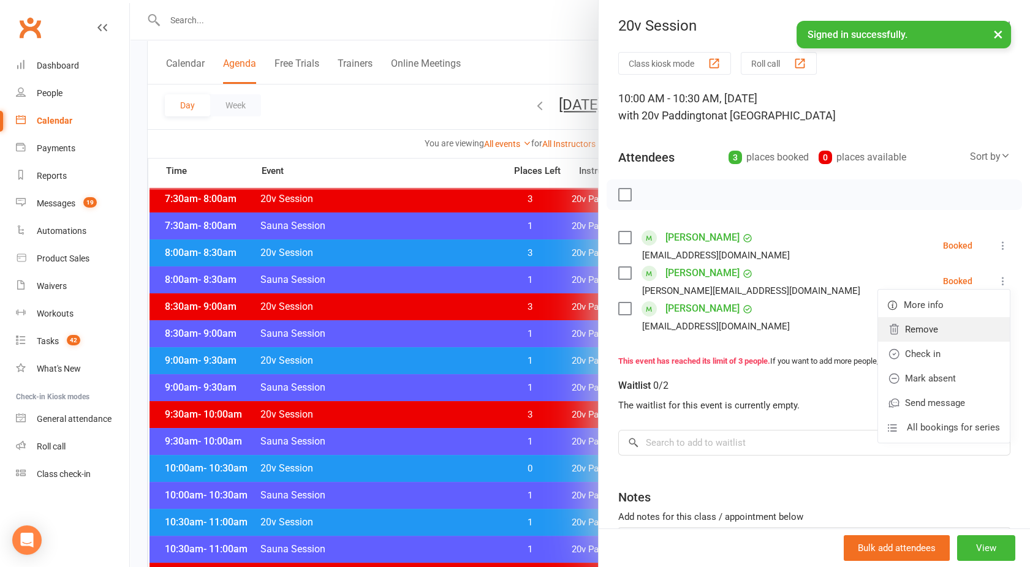
click at [904, 330] on link "Remove" at bounding box center [944, 329] width 132 height 24
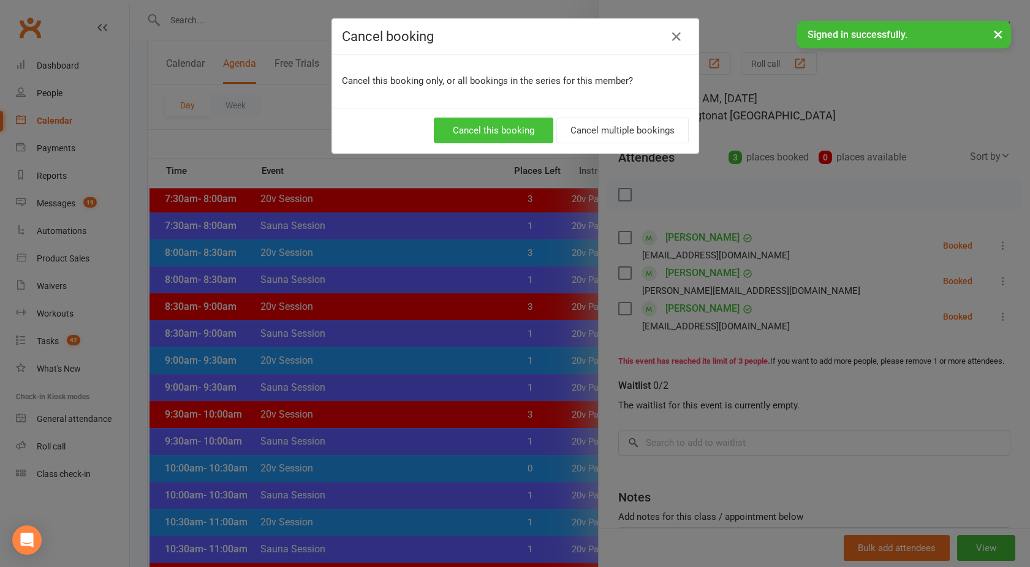
click at [479, 130] on button "Cancel this booking" at bounding box center [493, 131] width 119 height 26
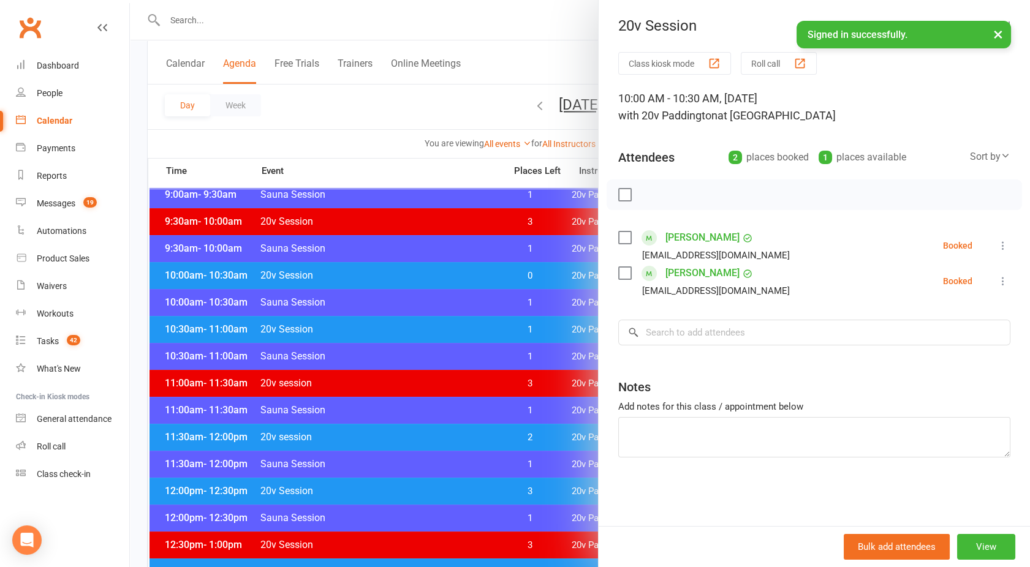
scroll to position [435, 0]
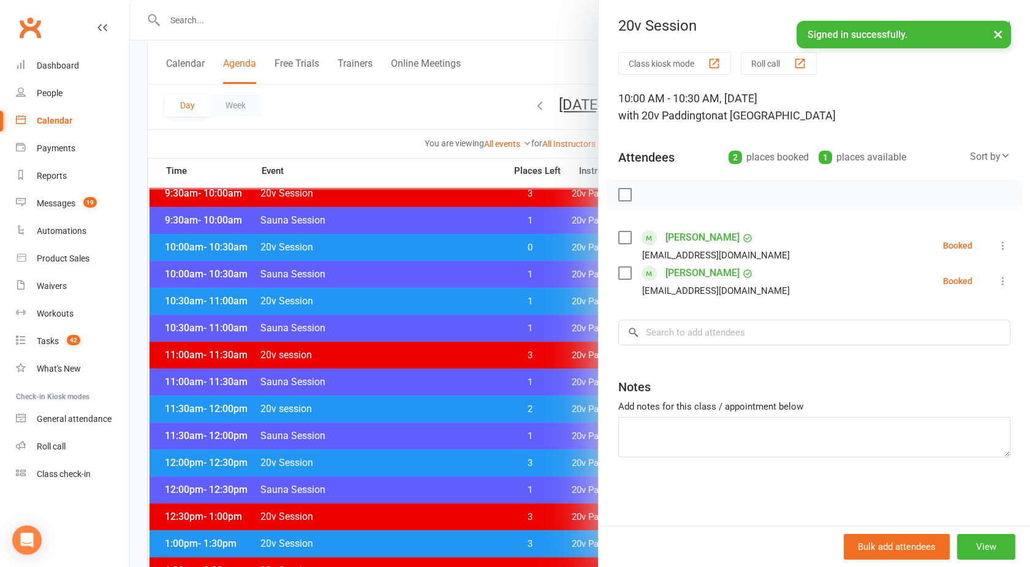
click at [442, 334] on div at bounding box center [580, 283] width 900 height 567
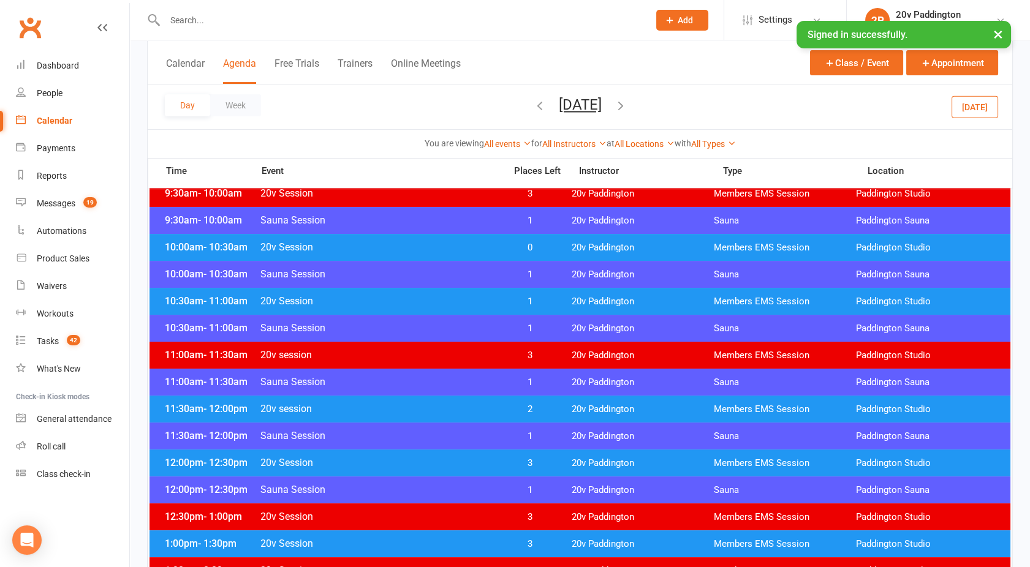
click at [421, 291] on div "10:30am - 11:00am 20v Session 1 20v Paddington Members EMS Session Paddington S…" at bounding box center [579, 301] width 861 height 27
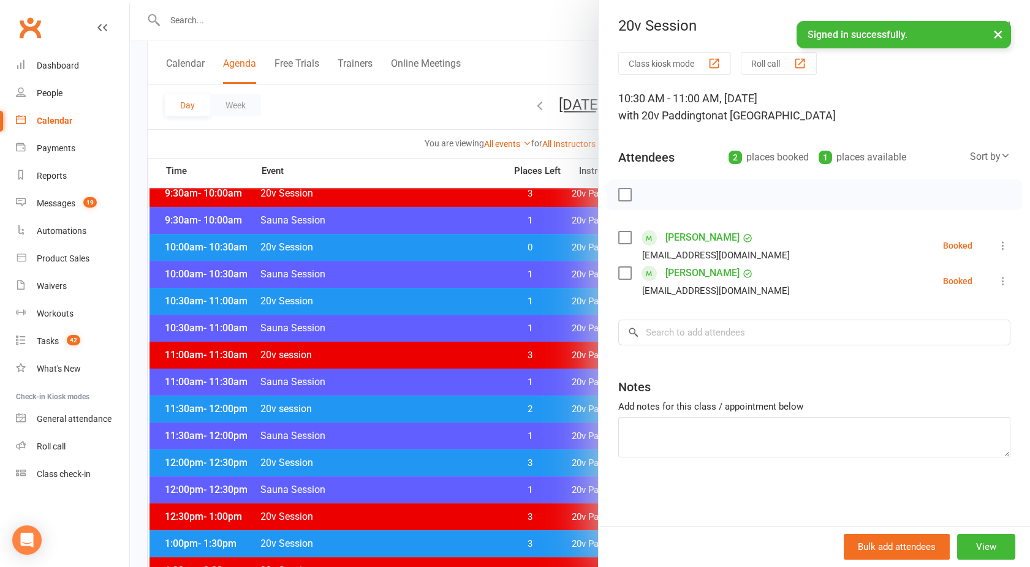
click at [421, 291] on div at bounding box center [580, 283] width 900 height 567
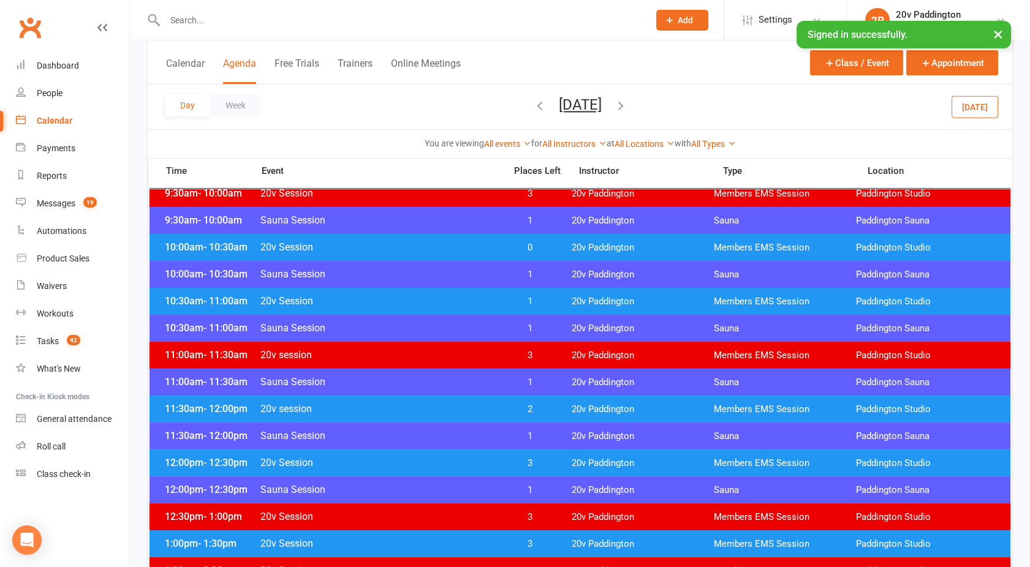
click at [394, 460] on span "20v Session" at bounding box center [379, 463] width 238 height 12
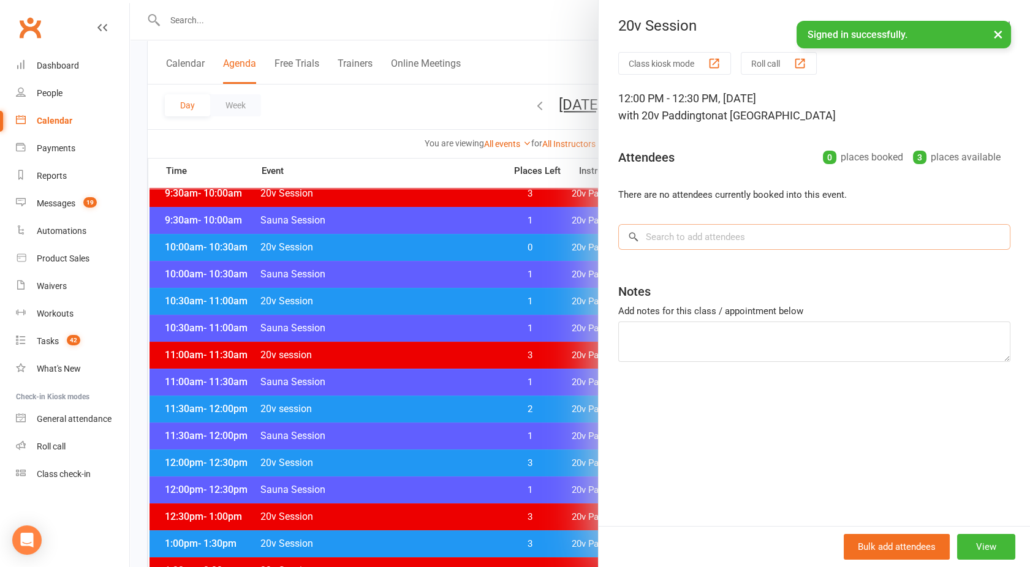
click at [709, 239] on input "search" at bounding box center [814, 237] width 392 height 26
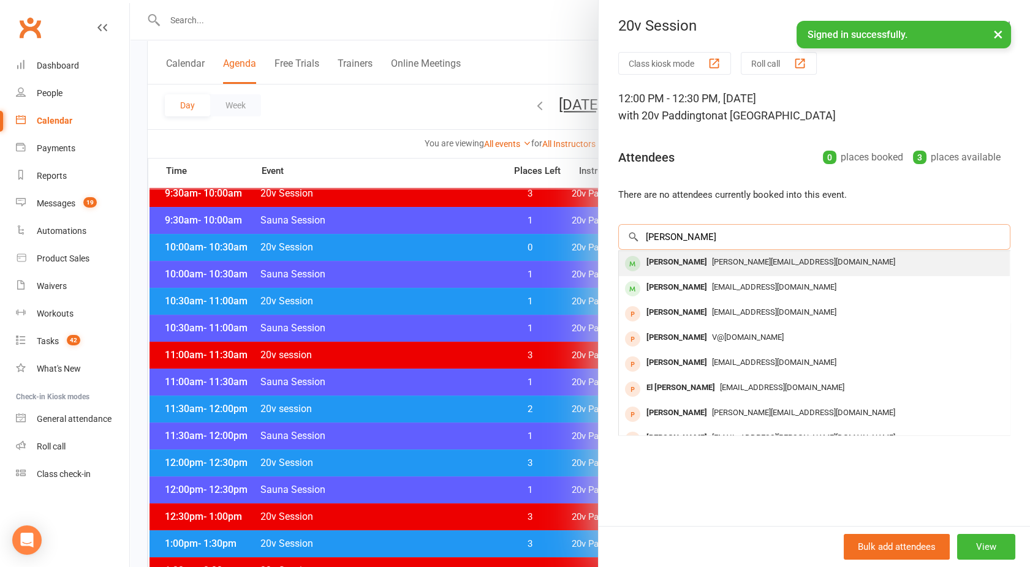
type input "Nicky"
click at [712, 259] on span "Nickyleester@me.com" at bounding box center [803, 261] width 183 height 9
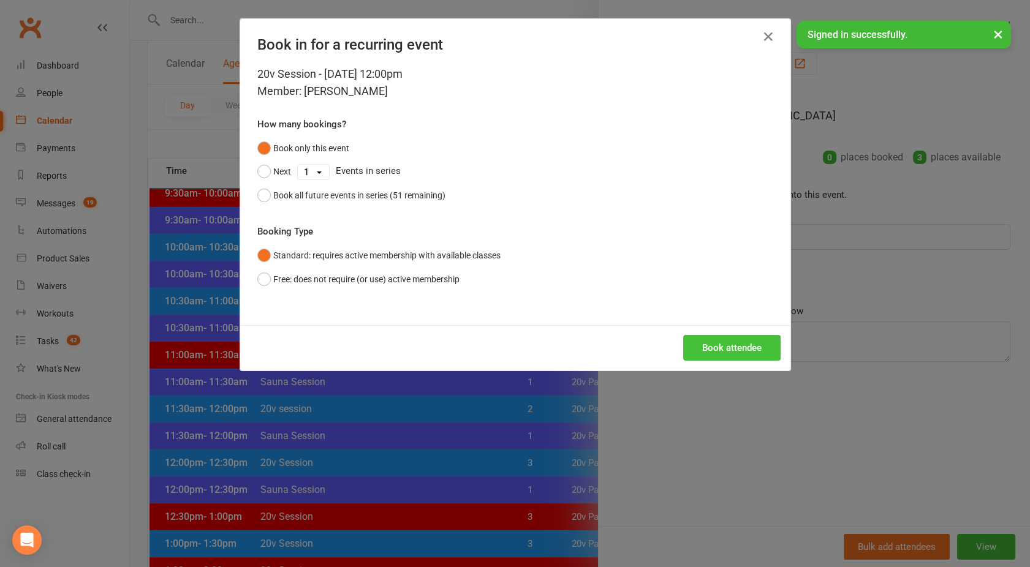
click at [722, 357] on button "Book attendee" at bounding box center [731, 348] width 97 height 26
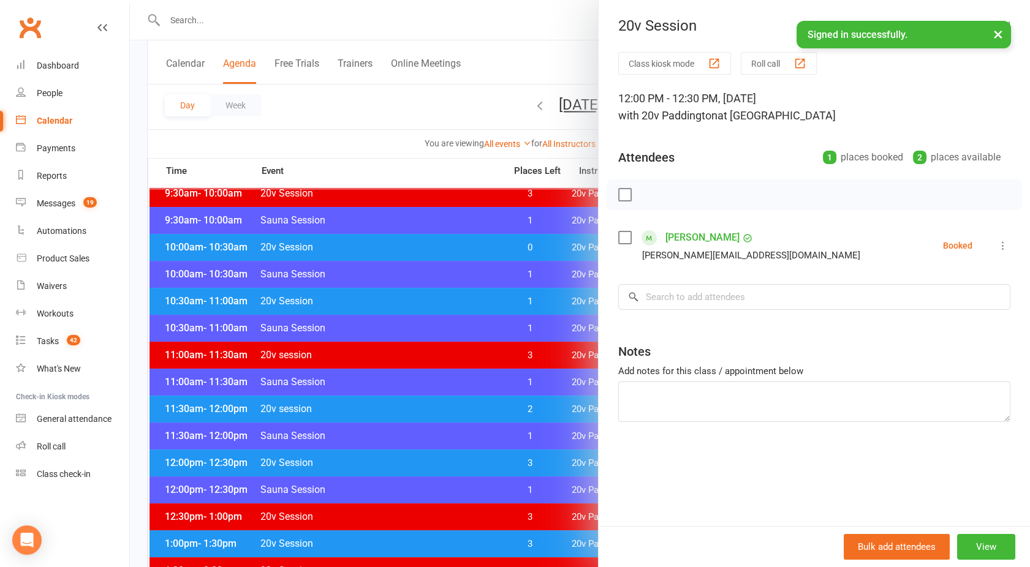
click at [342, 108] on div at bounding box center [580, 283] width 900 height 567
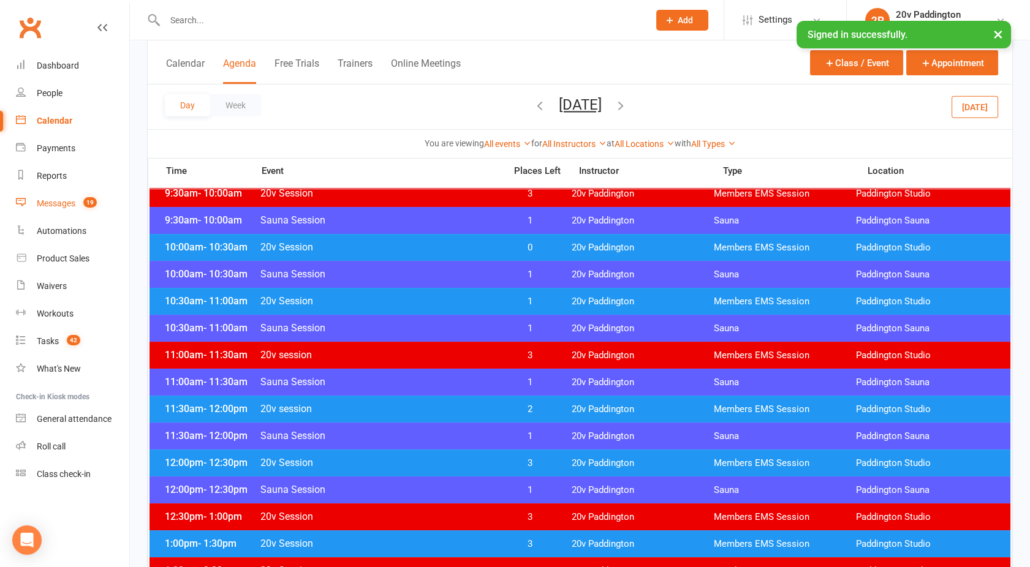
click at [64, 203] on div "Messages" at bounding box center [56, 203] width 39 height 10
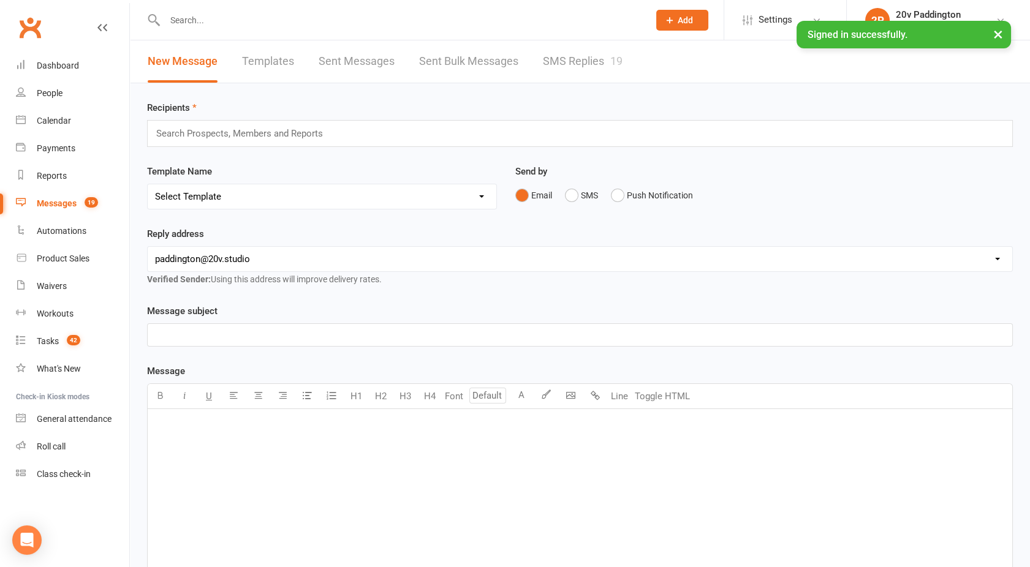
click at [624, 68] on div "New Message Templates Sent Messages Sent Bulk Messages SMS Replies 19" at bounding box center [385, 61] width 510 height 42
click at [587, 64] on link "SMS Replies 19" at bounding box center [583, 61] width 80 height 42
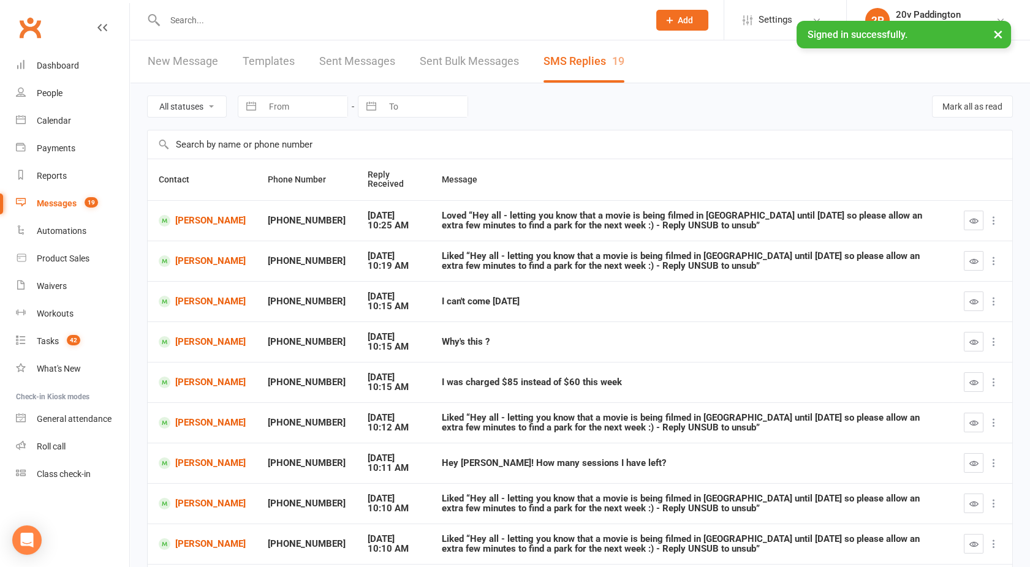
scroll to position [127, 0]
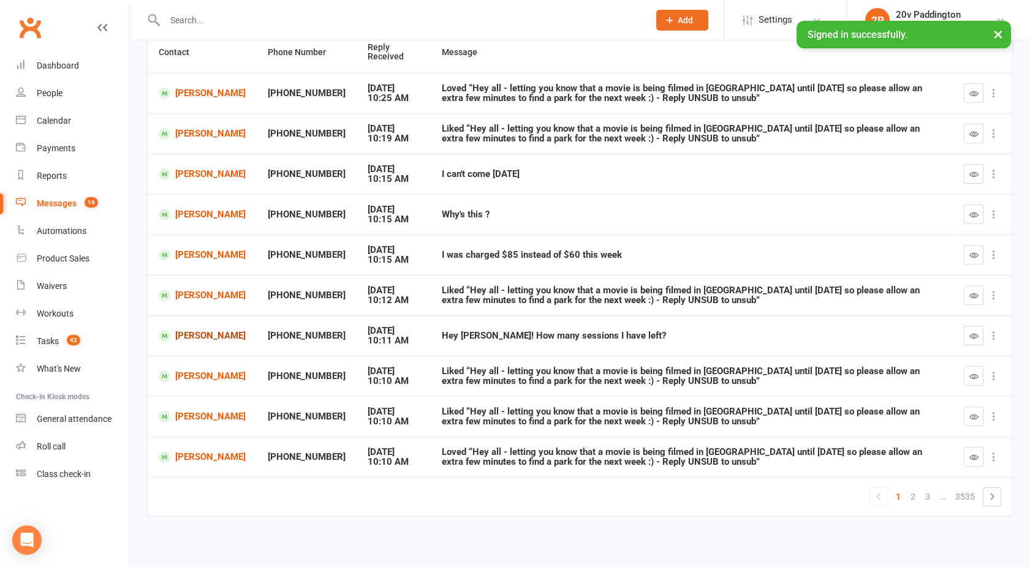
click at [197, 337] on link "Stefano Reginato" at bounding box center [202, 336] width 87 height 12
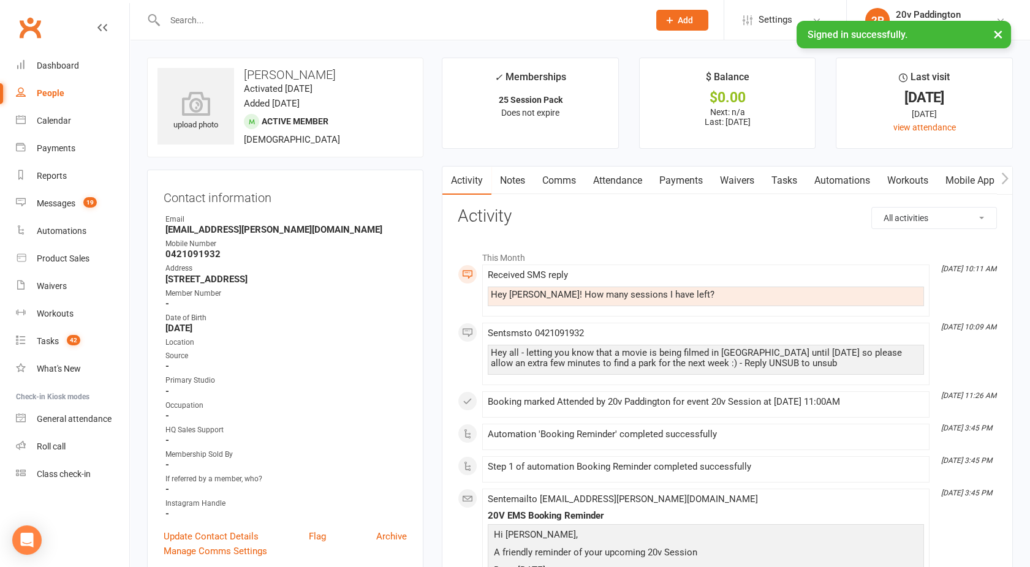
click at [628, 176] on link "Attendance" at bounding box center [617, 181] width 66 height 28
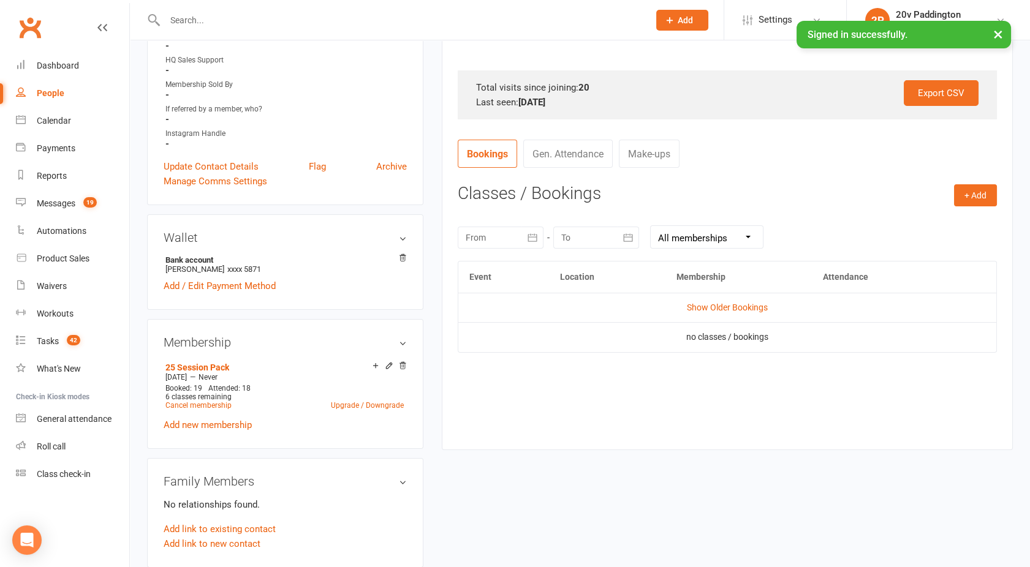
scroll to position [374, 0]
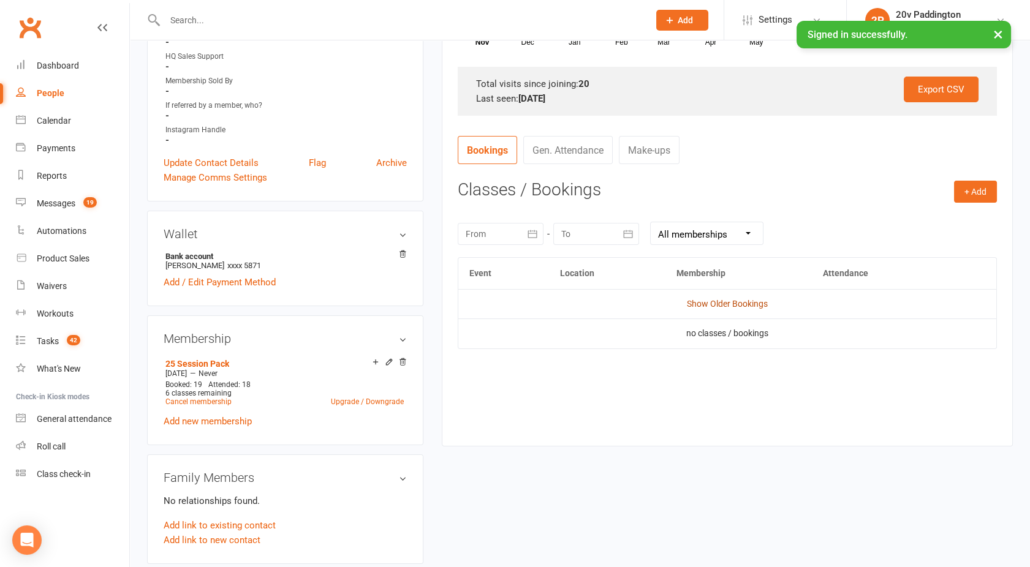
click at [730, 309] on td "Show Older Bookings" at bounding box center [727, 303] width 538 height 29
click at [718, 306] on link "Show Older Bookings" at bounding box center [727, 304] width 81 height 10
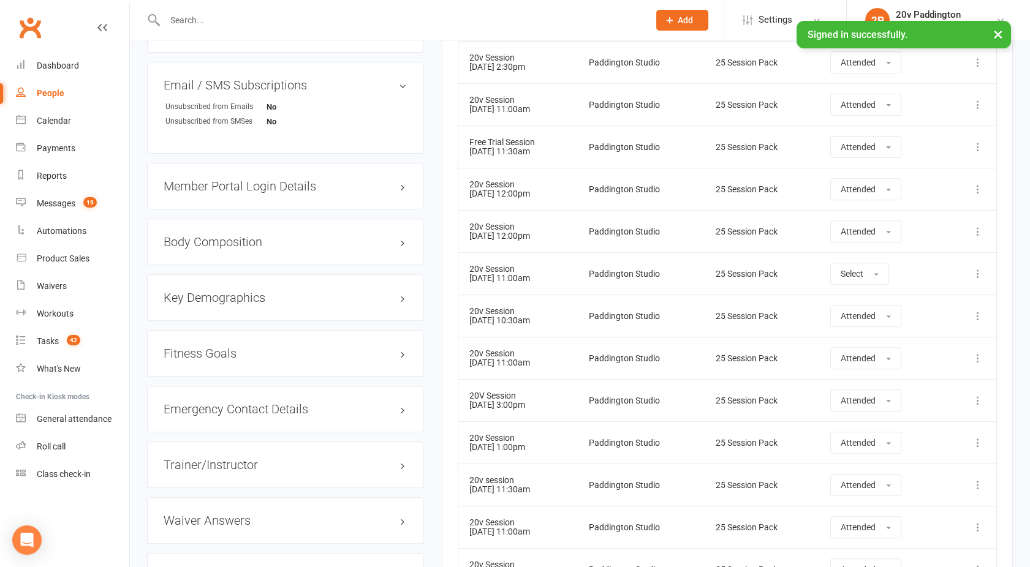
scroll to position [990, 0]
click at [852, 265] on button "Select" at bounding box center [859, 273] width 59 height 22
click at [869, 295] on span "Attended" at bounding box center [858, 300] width 37 height 11
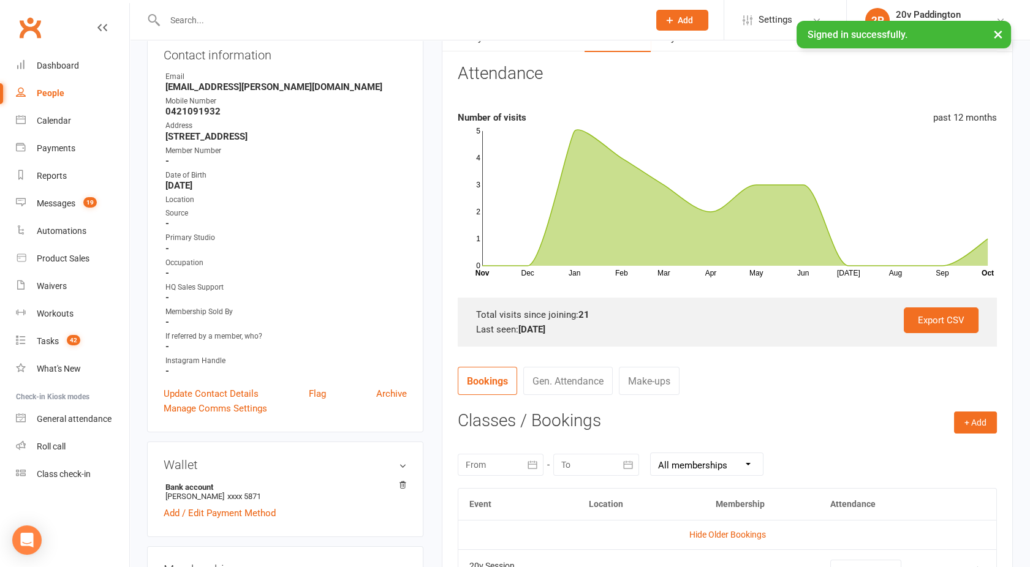
scroll to position [84, 0]
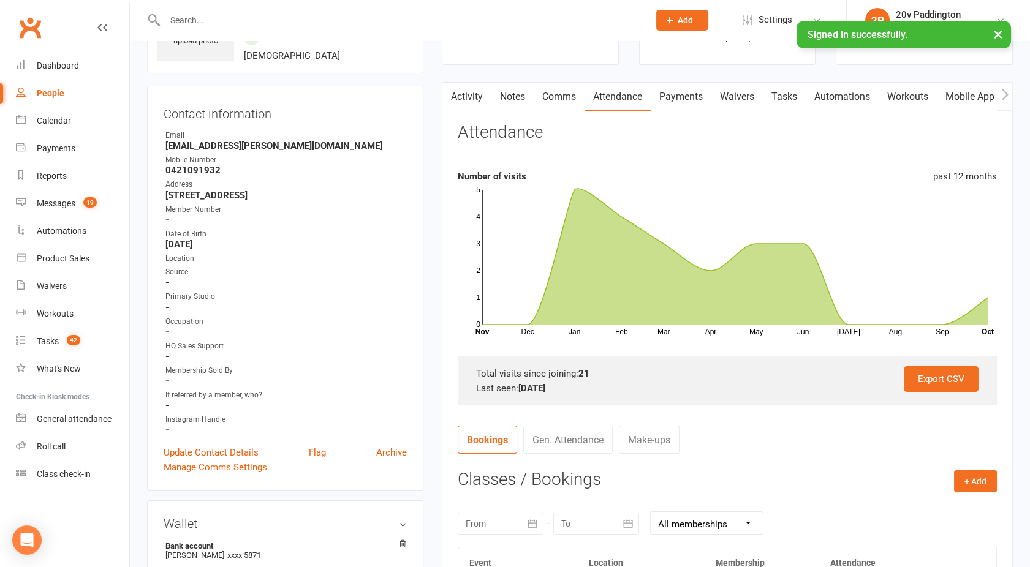
click at [461, 98] on link "Activity" at bounding box center [466, 97] width 49 height 28
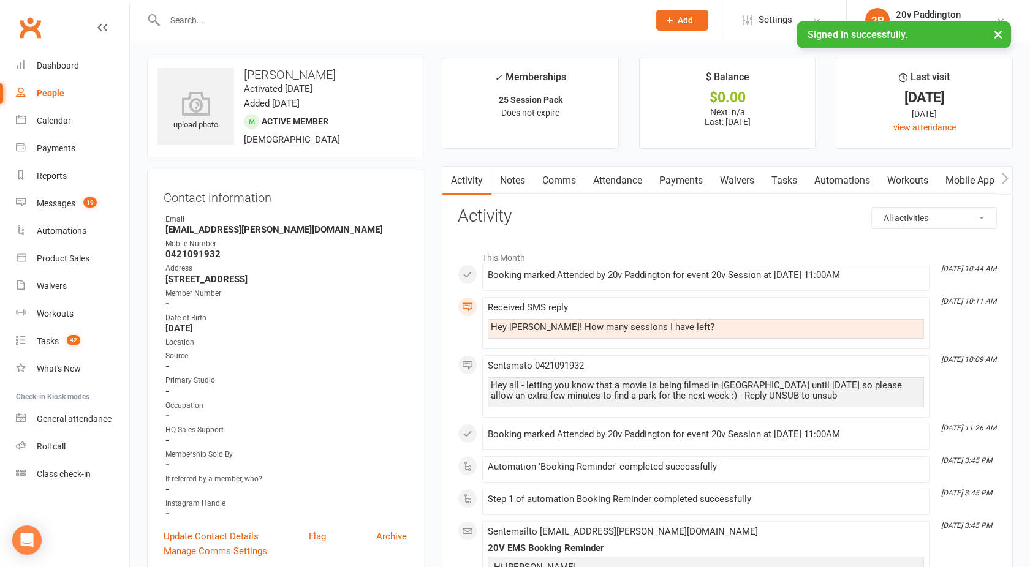
click at [553, 184] on link "Comms" at bounding box center [558, 181] width 51 height 28
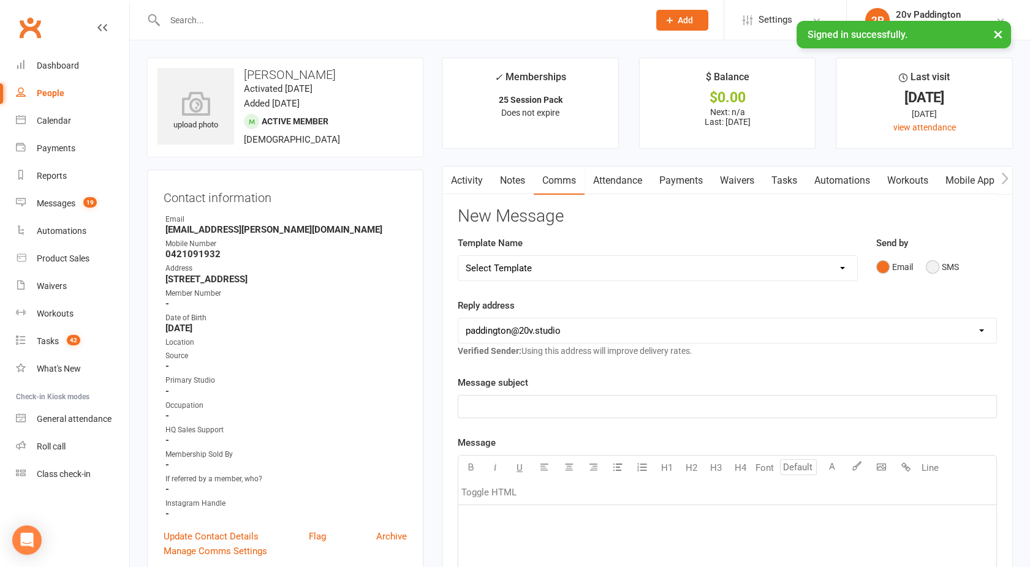
click at [927, 273] on button "SMS" at bounding box center [941, 266] width 33 height 23
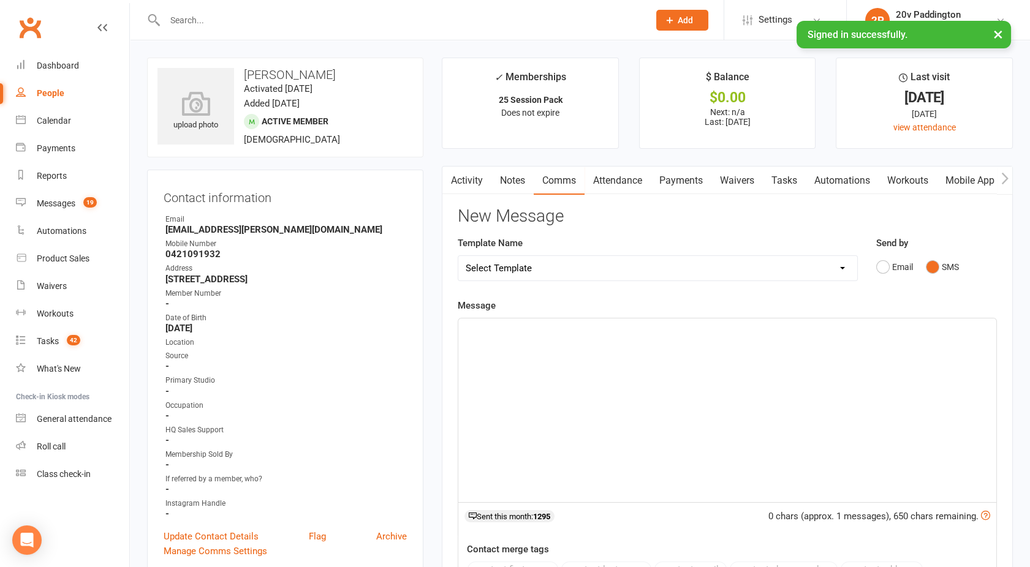
click at [696, 389] on div "﻿" at bounding box center [727, 410] width 538 height 184
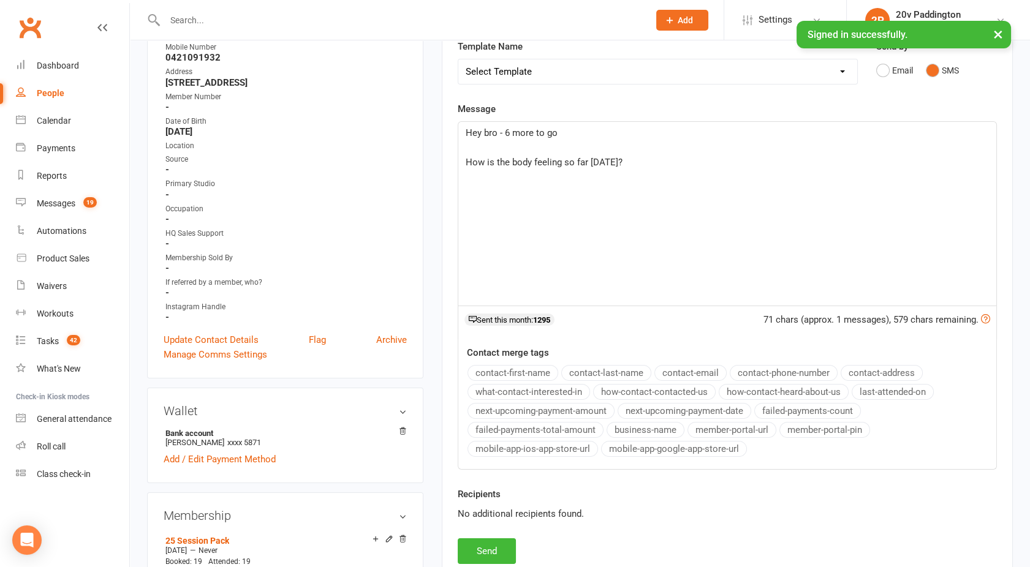
scroll to position [201, 0]
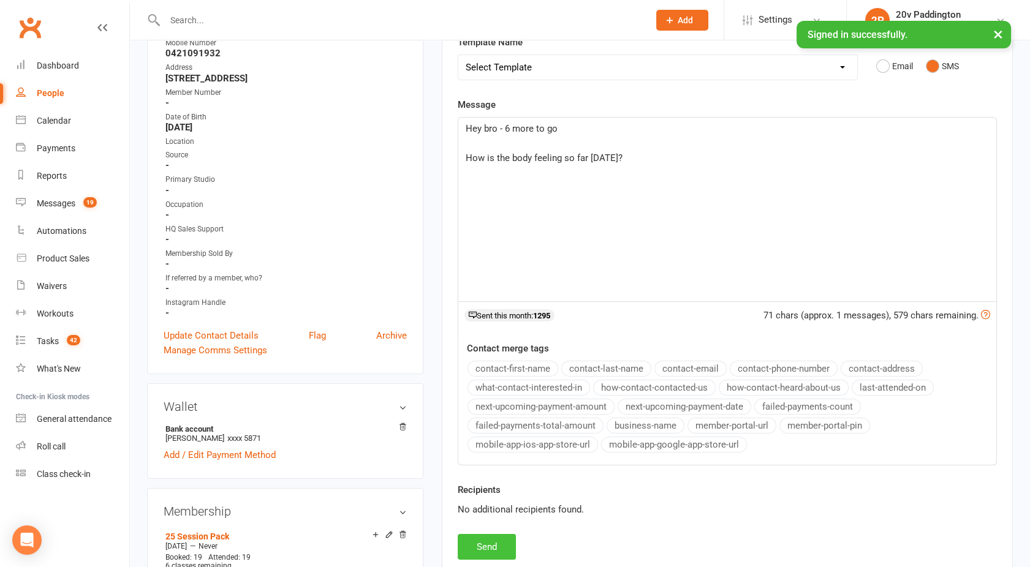
click at [483, 537] on button "Send" at bounding box center [487, 547] width 58 height 26
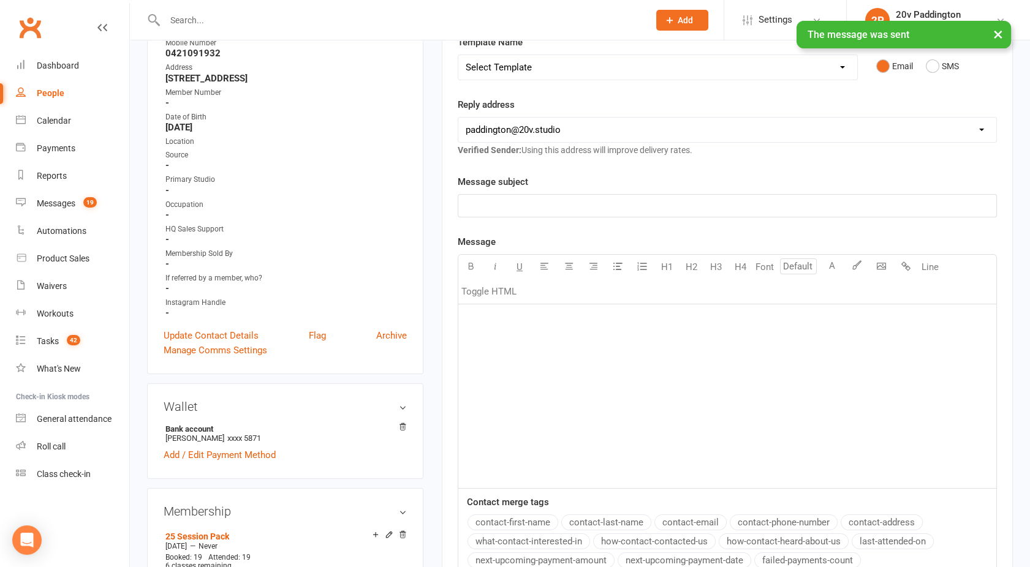
scroll to position [0, 0]
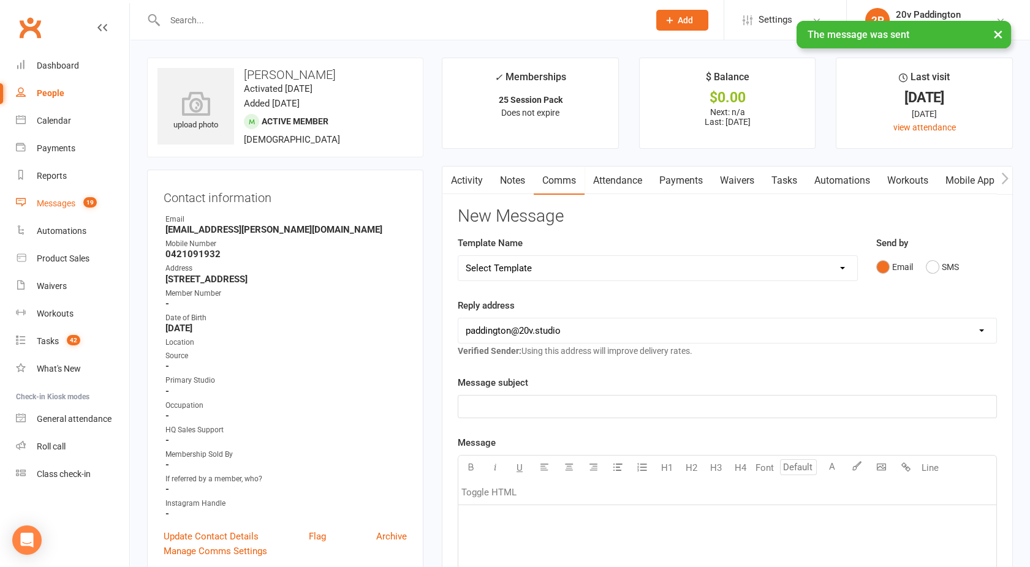
click at [40, 209] on link "Messages 19" at bounding box center [72, 204] width 113 height 28
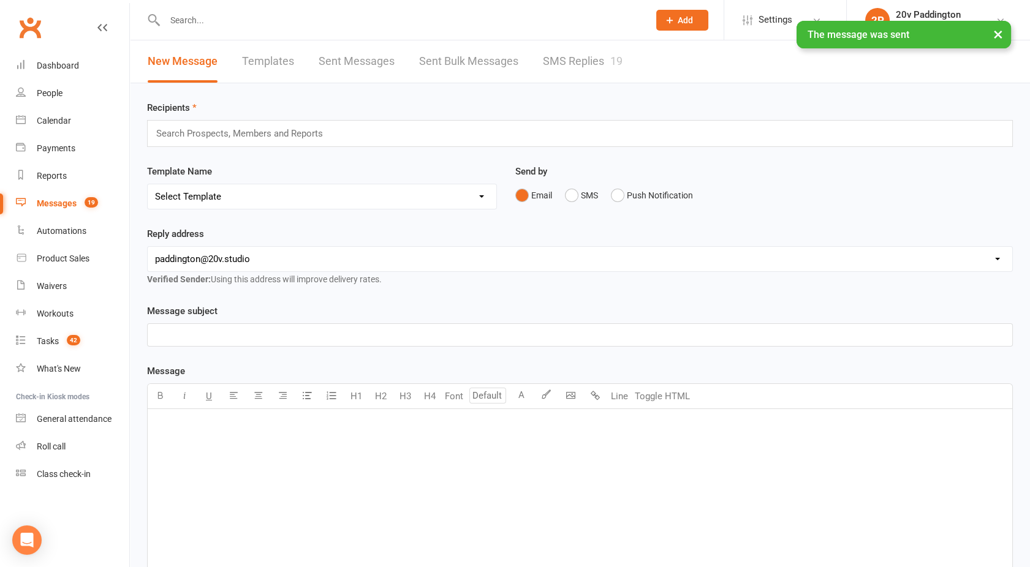
click at [552, 21] on div "× The message was sent" at bounding box center [507, 21] width 1014 height 0
click at [588, 70] on link "SMS Replies 19" at bounding box center [583, 61] width 80 height 42
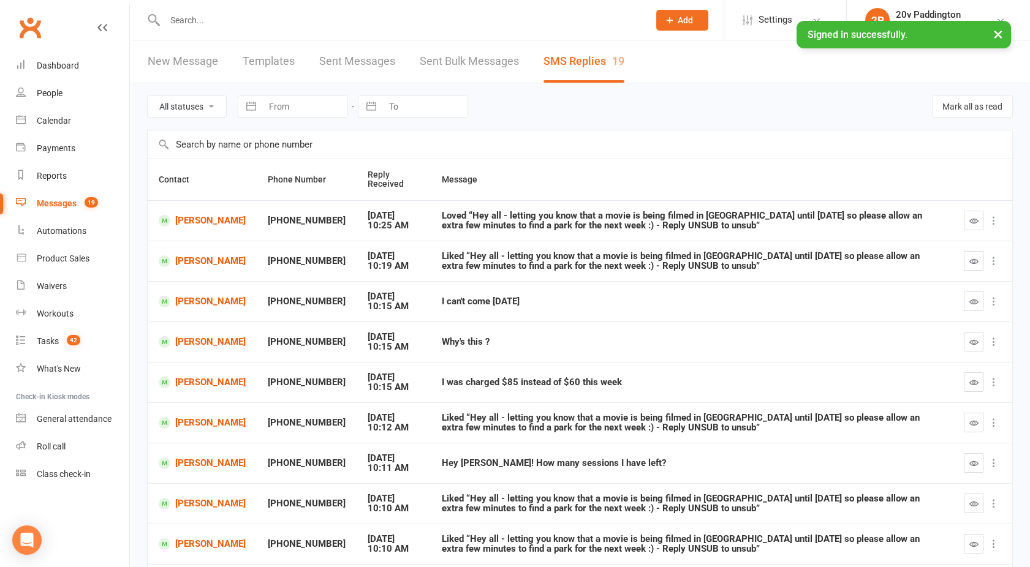
scroll to position [127, 0]
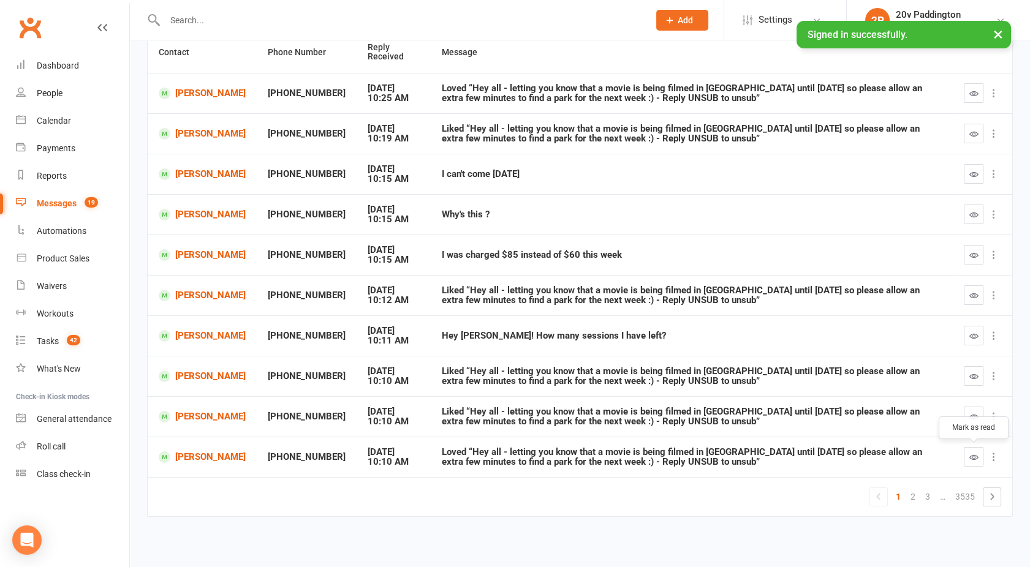
click at [970, 453] on icon "button" at bounding box center [973, 457] width 9 height 9
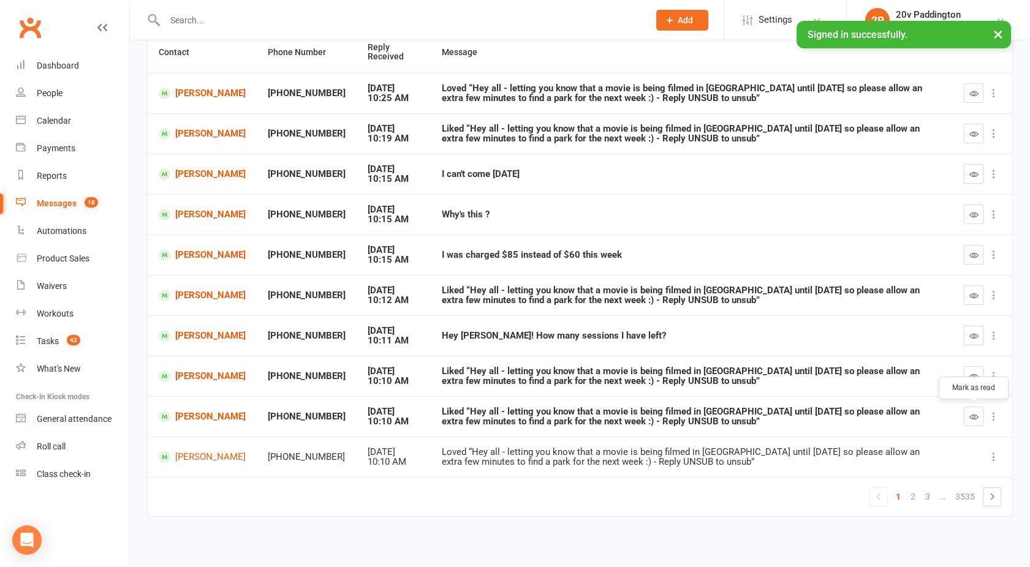
click at [974, 414] on icon "button" at bounding box center [973, 416] width 9 height 9
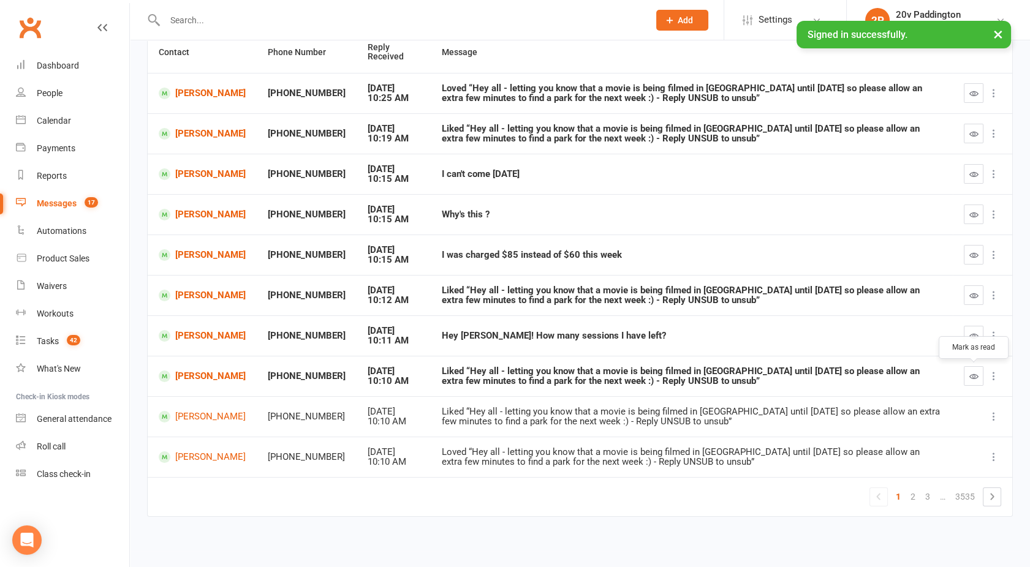
click at [974, 382] on button "button" at bounding box center [973, 376] width 20 height 20
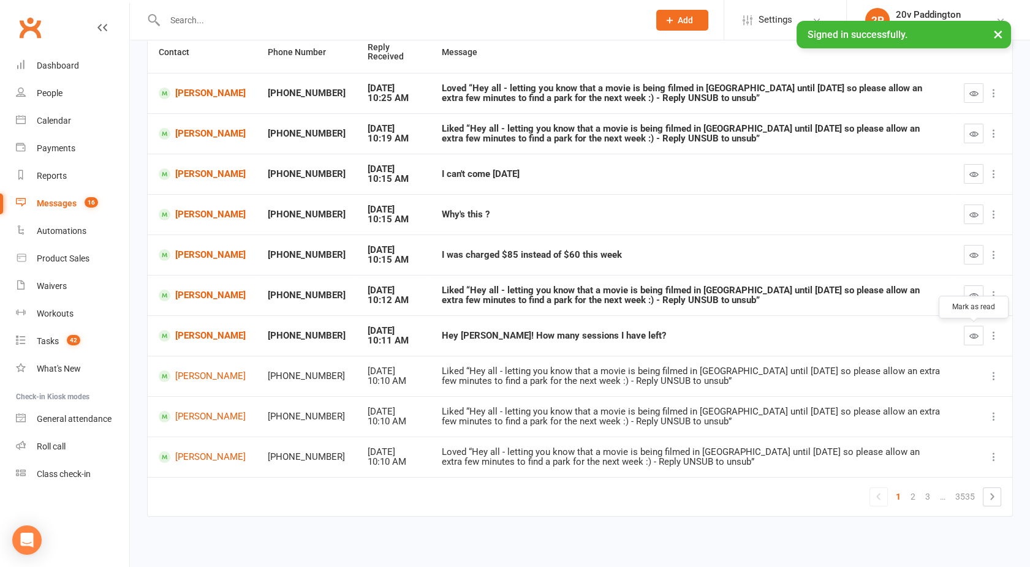
click at [967, 331] on button "button" at bounding box center [973, 336] width 20 height 20
click at [967, 295] on button "button" at bounding box center [973, 295] width 20 height 20
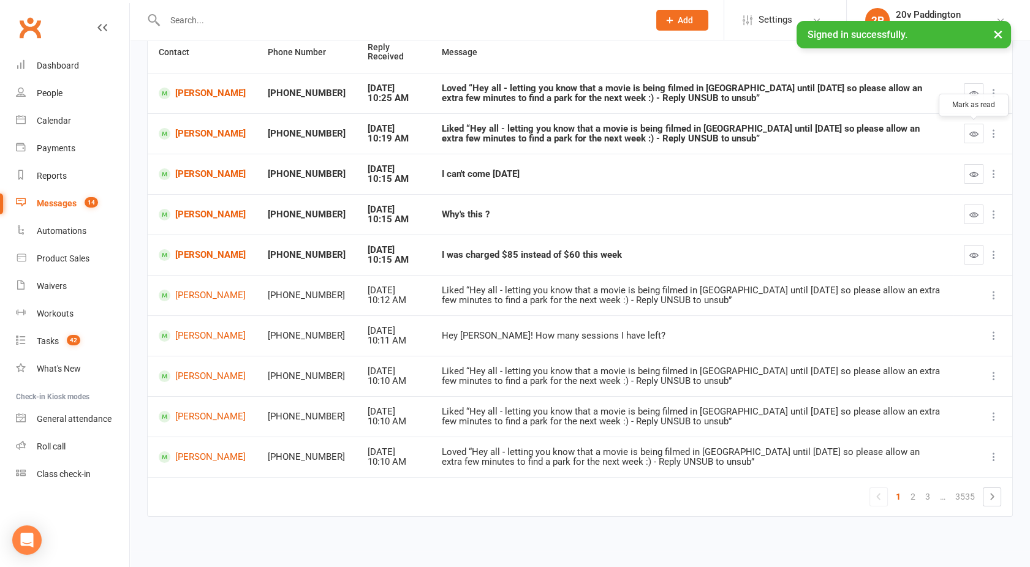
click at [972, 130] on icon "button" at bounding box center [973, 133] width 9 height 9
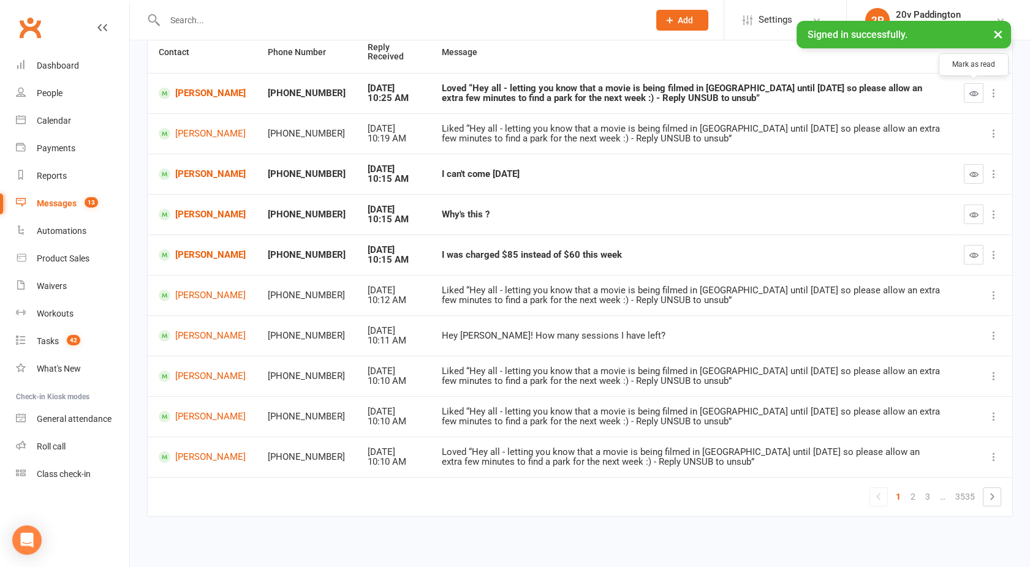
click at [976, 89] on icon "button" at bounding box center [973, 93] width 9 height 9
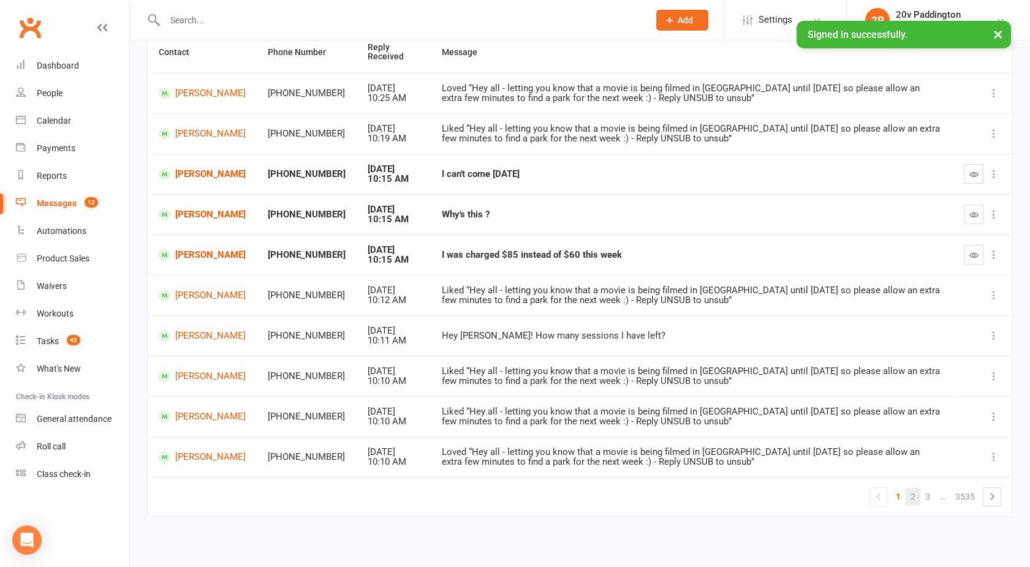
click at [909, 499] on link "2" at bounding box center [912, 496] width 15 height 17
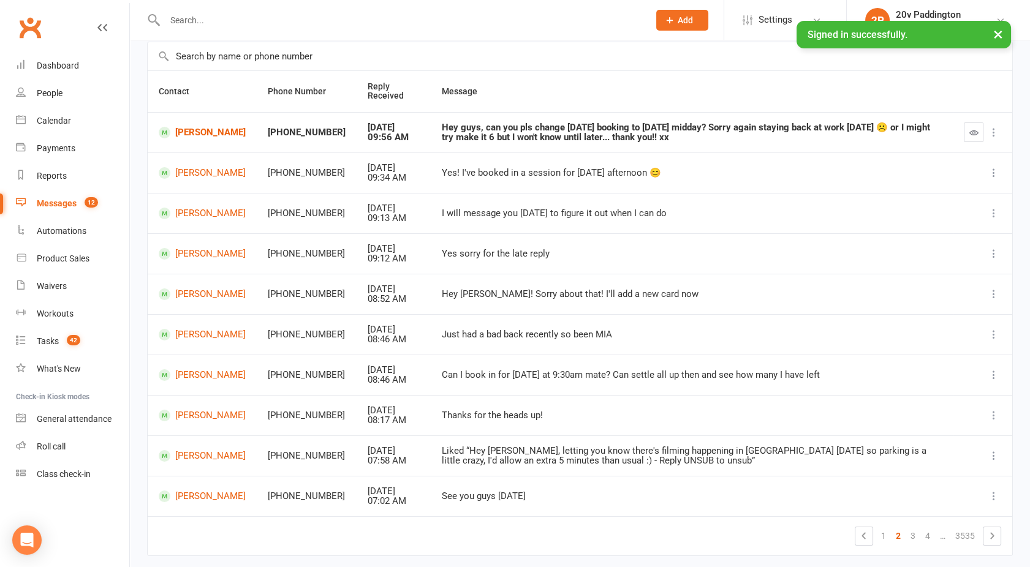
scroll to position [89, 0]
click at [882, 529] on link "1" at bounding box center [883, 535] width 15 height 17
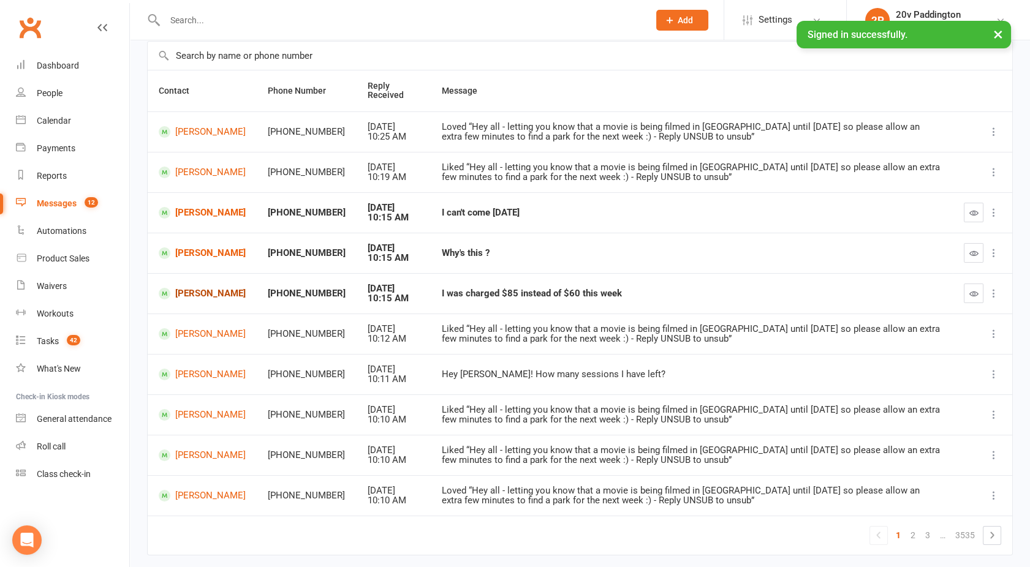
click at [201, 288] on link "Nicole Burfitt-Williams" at bounding box center [202, 294] width 87 height 12
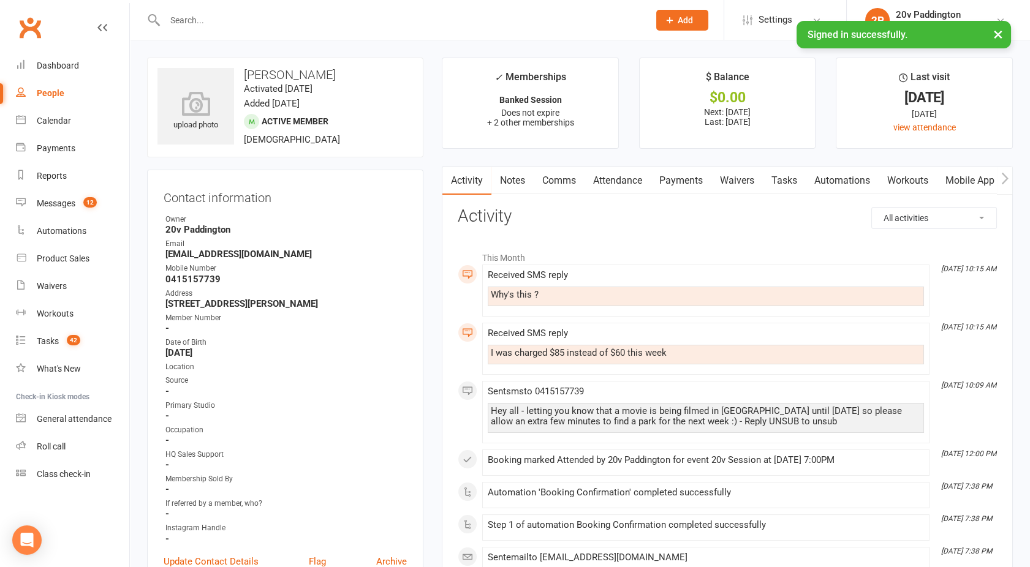
click at [674, 177] on link "Payments" at bounding box center [680, 181] width 61 height 28
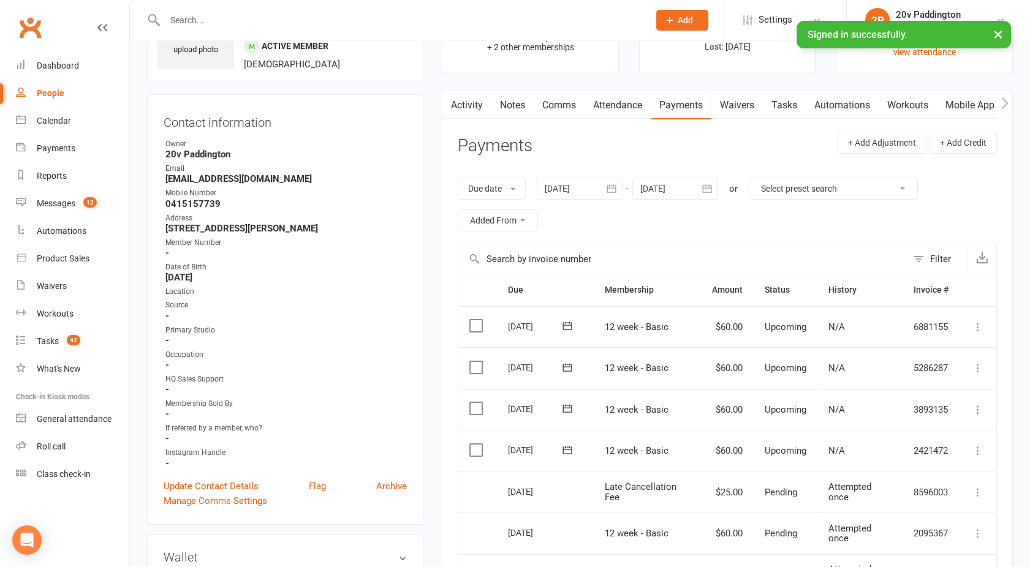
scroll to position [75, 0]
click at [475, 103] on link "Activity" at bounding box center [466, 106] width 49 height 28
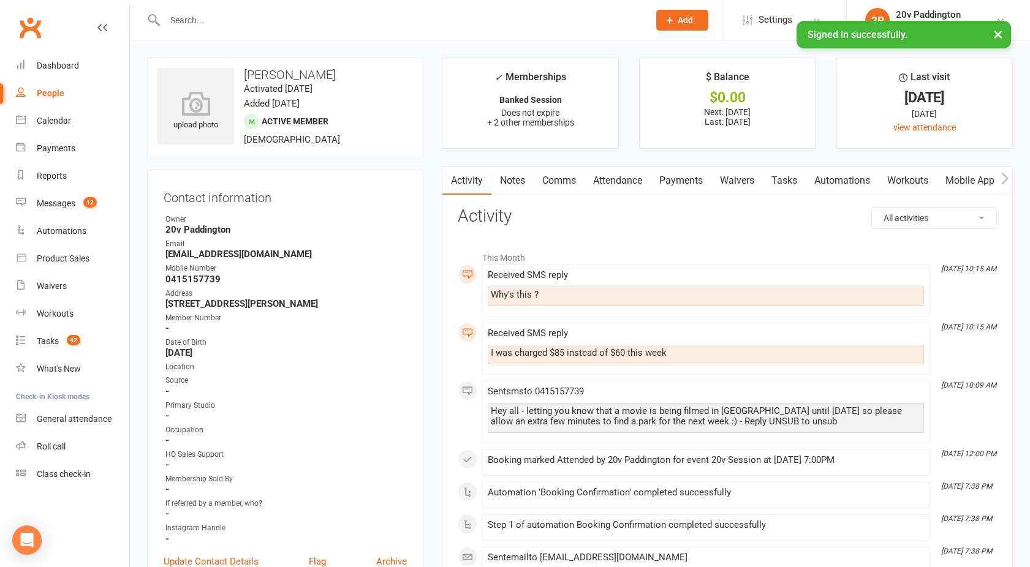
click at [633, 176] on link "Attendance" at bounding box center [617, 181] width 66 height 28
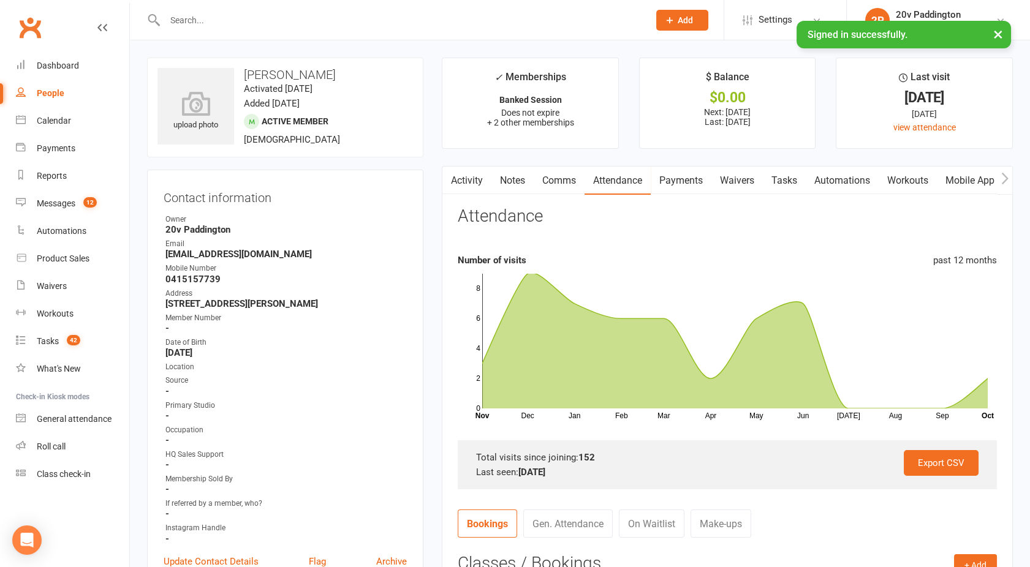
click at [472, 178] on link "Activity" at bounding box center [466, 181] width 49 height 28
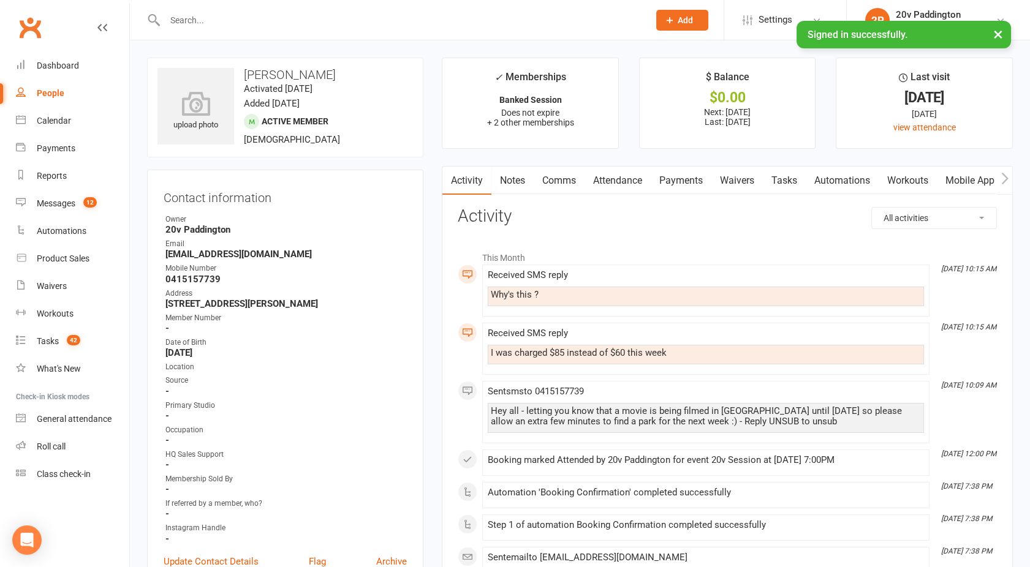
click at [675, 182] on link "Payments" at bounding box center [680, 181] width 61 height 28
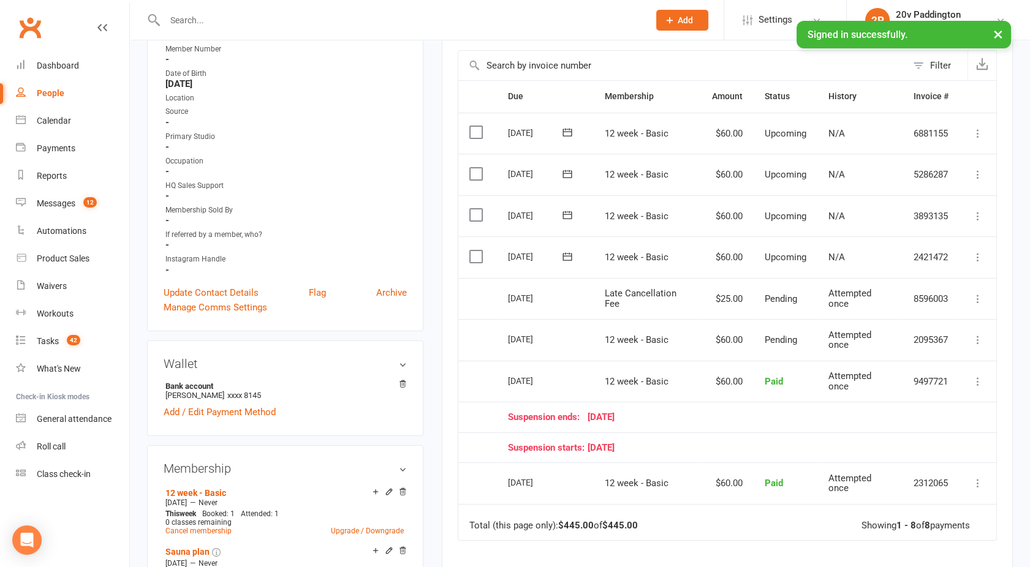
scroll to position [261, 0]
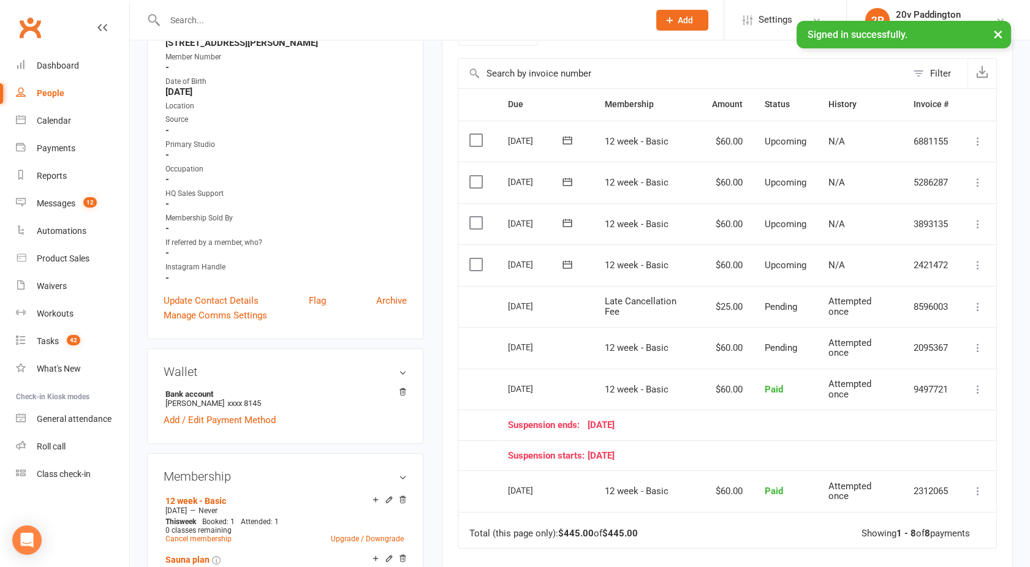
click at [979, 266] on icon at bounding box center [977, 265] width 12 height 12
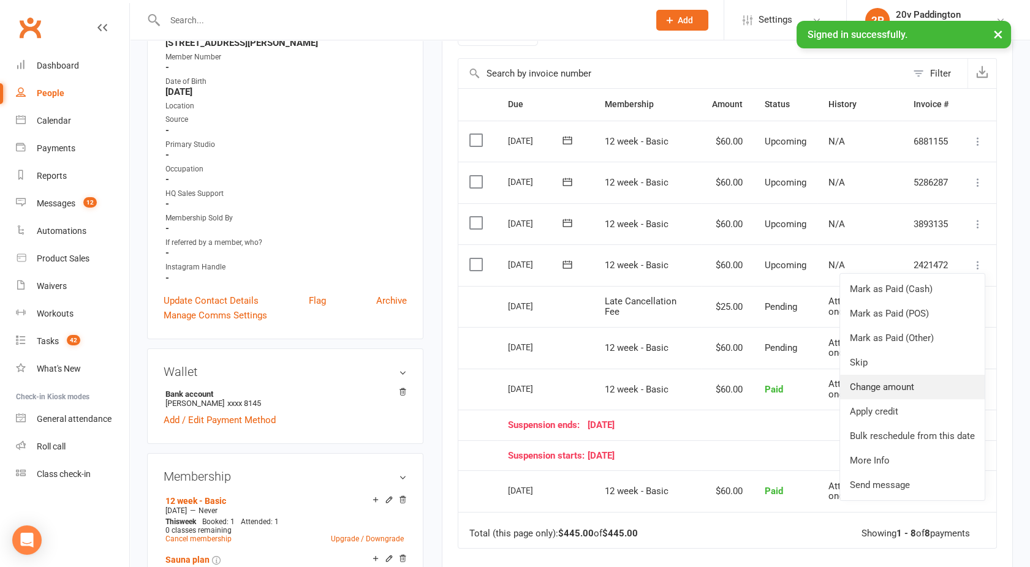
click at [887, 381] on link "Change amount" at bounding box center [912, 387] width 145 height 24
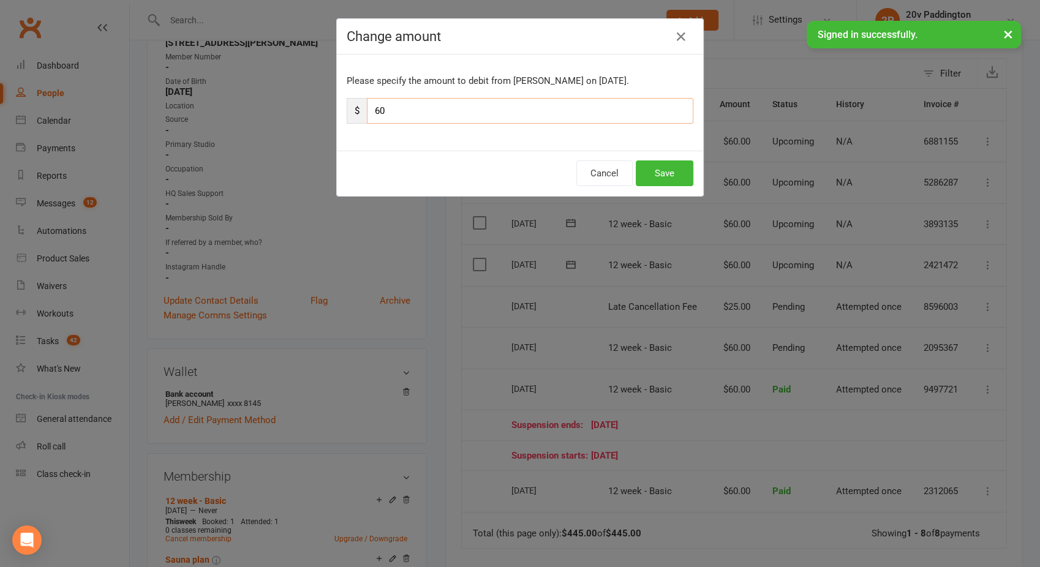
click at [448, 107] on input "60" at bounding box center [530, 111] width 326 height 26
type input "6"
type input "35"
click at [666, 173] on button "Save" at bounding box center [665, 173] width 58 height 26
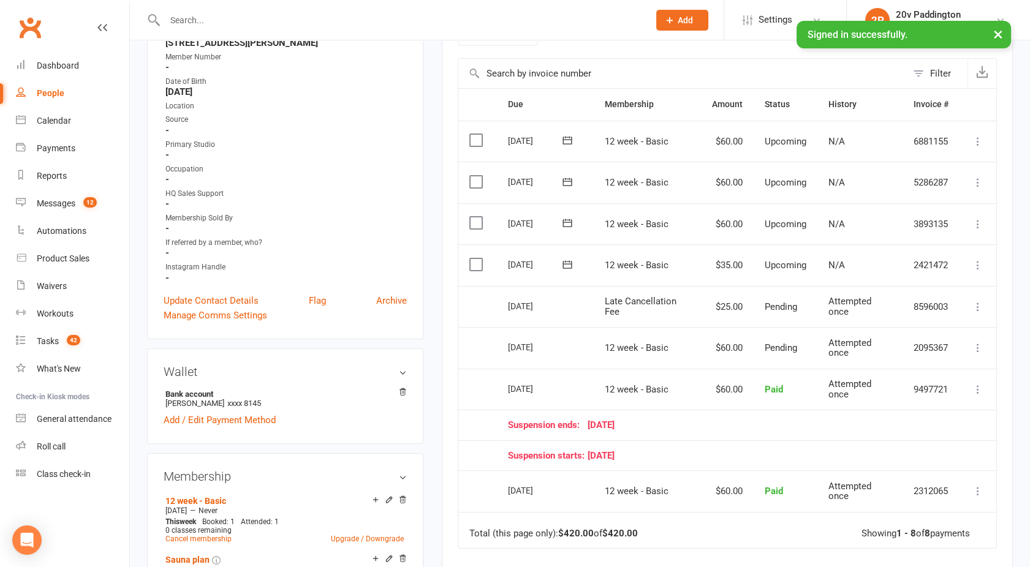
scroll to position [0, 0]
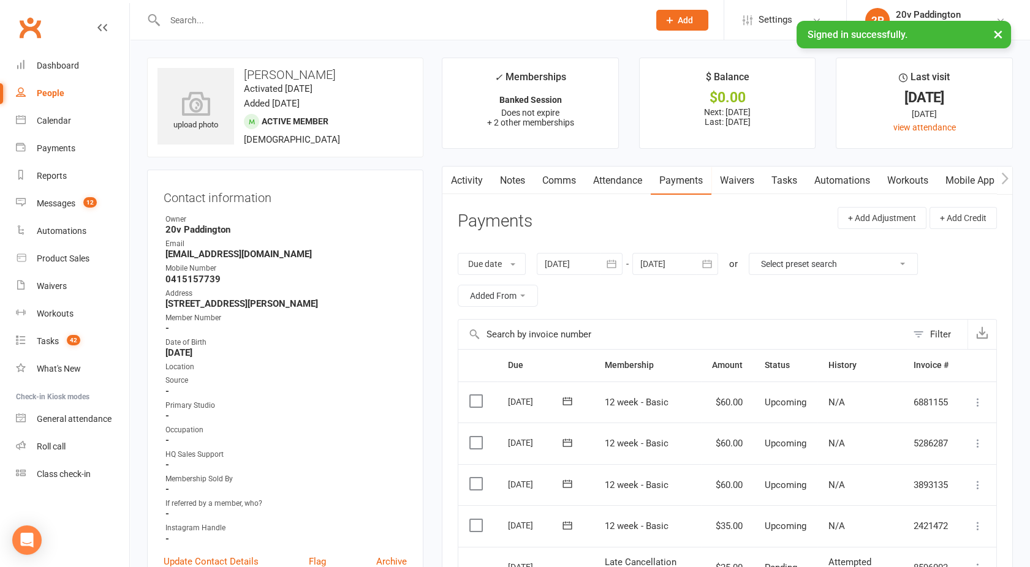
click at [467, 174] on link "Activity" at bounding box center [466, 181] width 49 height 28
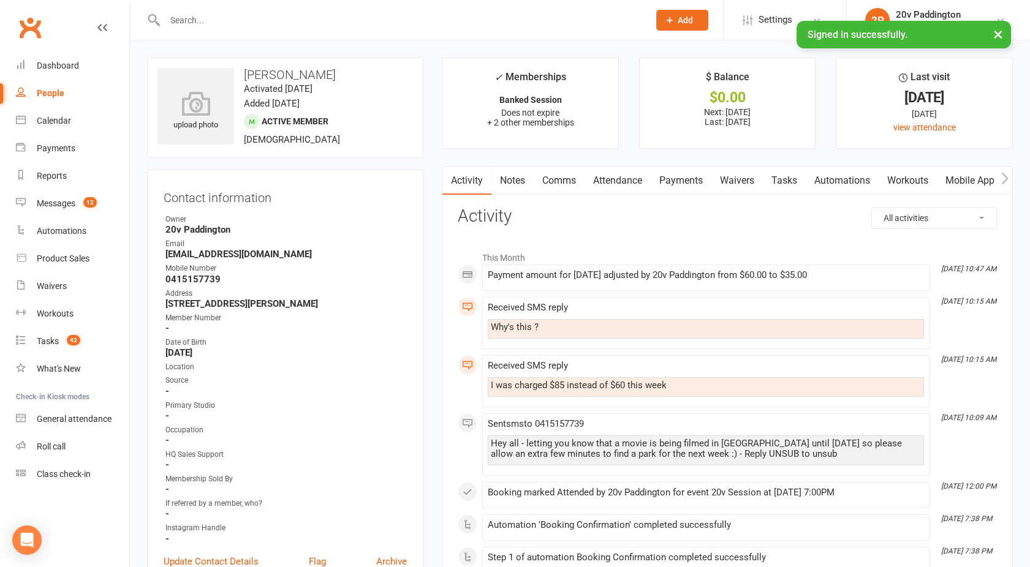
click at [561, 184] on link "Comms" at bounding box center [558, 181] width 51 height 28
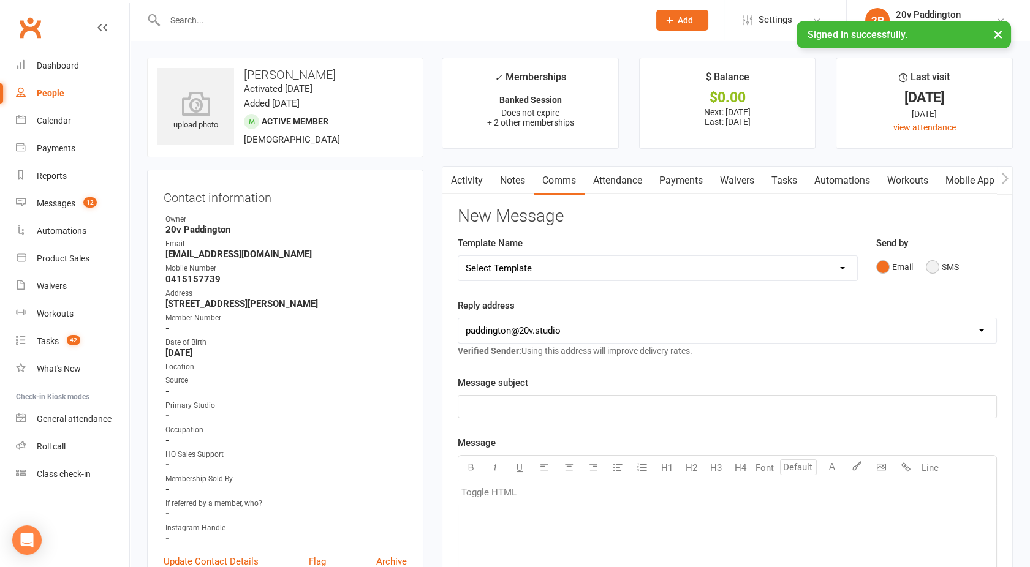
click at [949, 261] on button "SMS" at bounding box center [941, 266] width 33 height 23
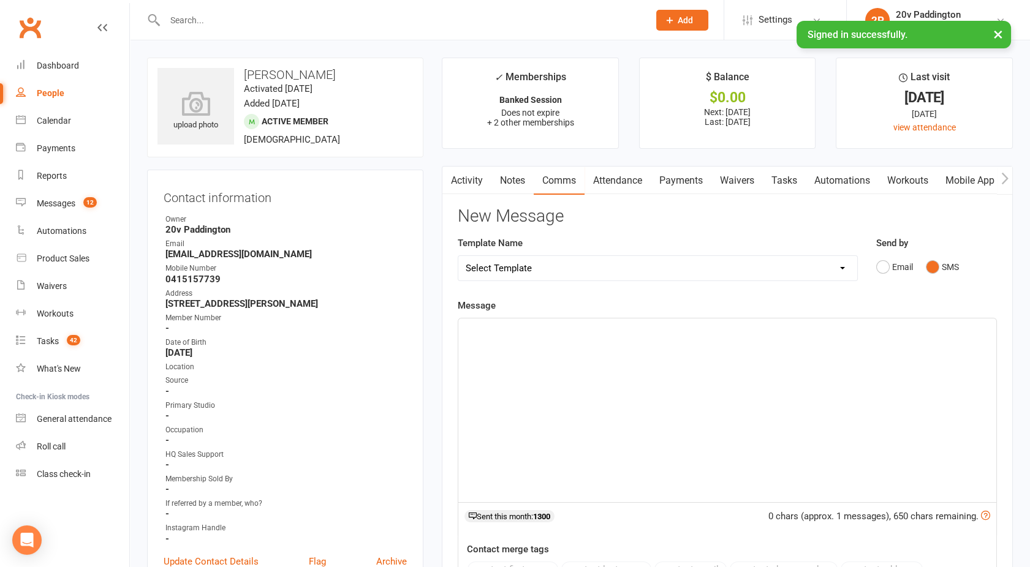
click at [748, 360] on div "﻿" at bounding box center [727, 410] width 538 height 184
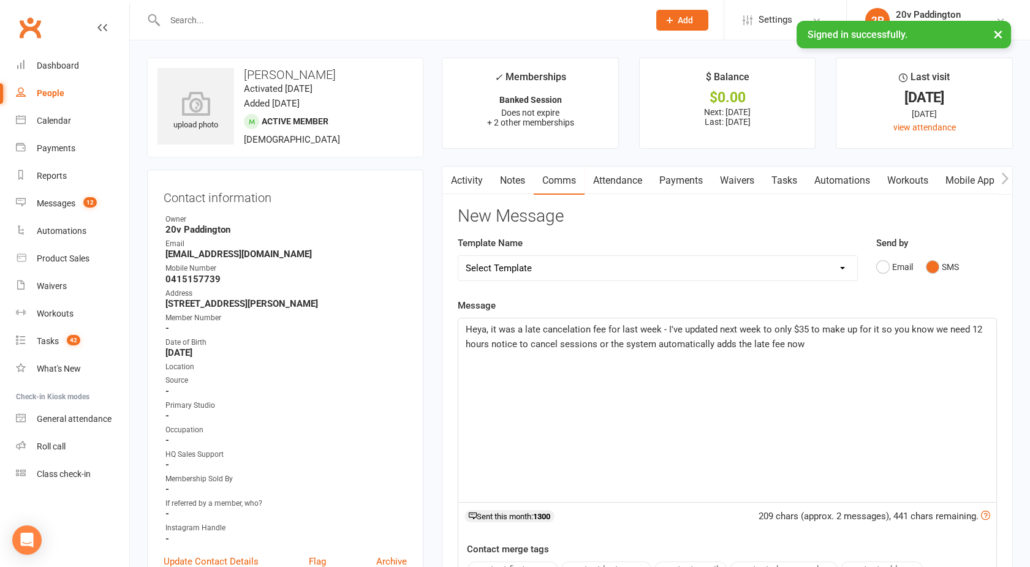
click at [491, 331] on span "Heya, it was a late cancelation fee for last week - I've updated next week to o…" at bounding box center [724, 337] width 519 height 26
click at [911, 330] on span "Heya, it's Joel - it was a late cancelation fee for last week - I've updated ne…" at bounding box center [725, 337] width 521 height 26
click at [646, 344] on span "Heya, it's Joel - it was a late cancelation fee for last week - I've updated ne…" at bounding box center [720, 337] width 510 height 26
click at [479, 344] on span "Heya, it's Joel - it was a late cancelation fee for last week - I've updated ne…" at bounding box center [720, 337] width 510 height 26
drag, startPoint x: 925, startPoint y: 342, endPoint x: 718, endPoint y: 350, distance: 206.6
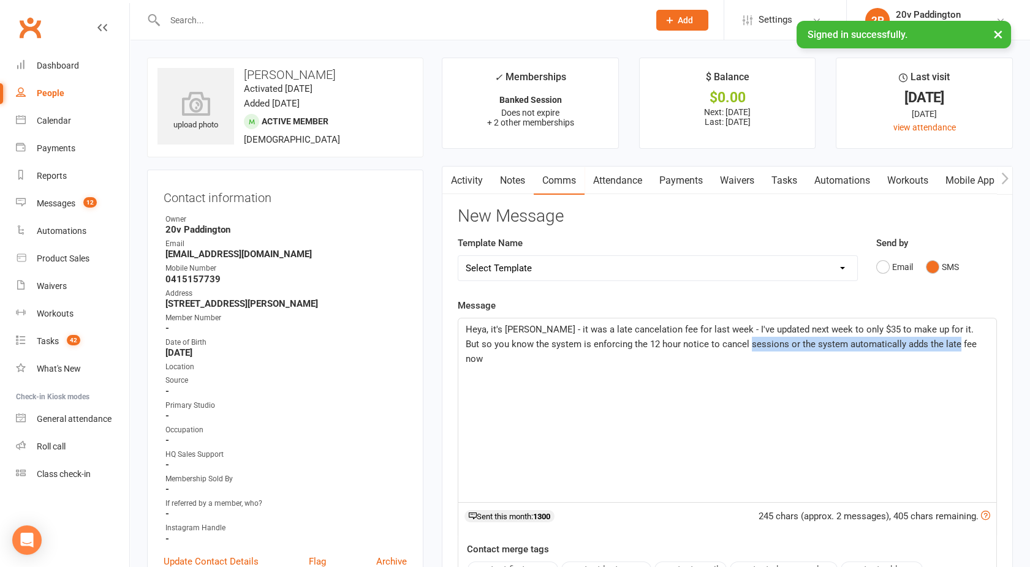
click at [718, 350] on p "Heya, it's Joel - it was a late cancelation fee for last week - I've updated ne…" at bounding box center [726, 344] width 523 height 44
click at [527, 330] on span "Heya, it's Joel - it was a late cancelation fee for last week - I've updated ne…" at bounding box center [726, 344] width 523 height 40
click at [491, 356] on p "Heya, it's Joel - Hope you are well!!! It is a late cancelation fee for last we…" at bounding box center [726, 344] width 523 height 44
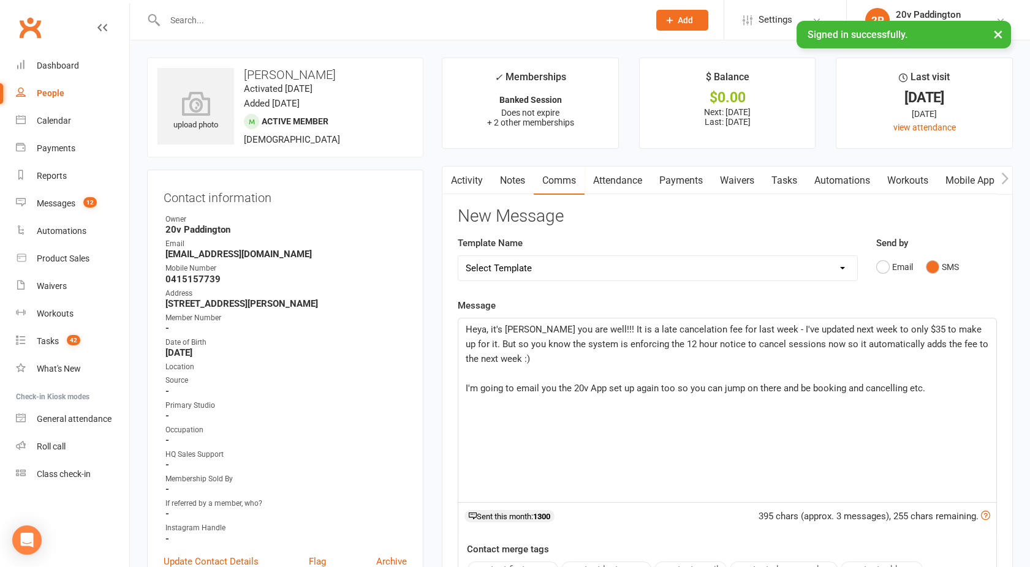
click at [932, 391] on p "I'm going to email you the 20v App set up again too so you can jump on there an…" at bounding box center [726, 388] width 523 height 15
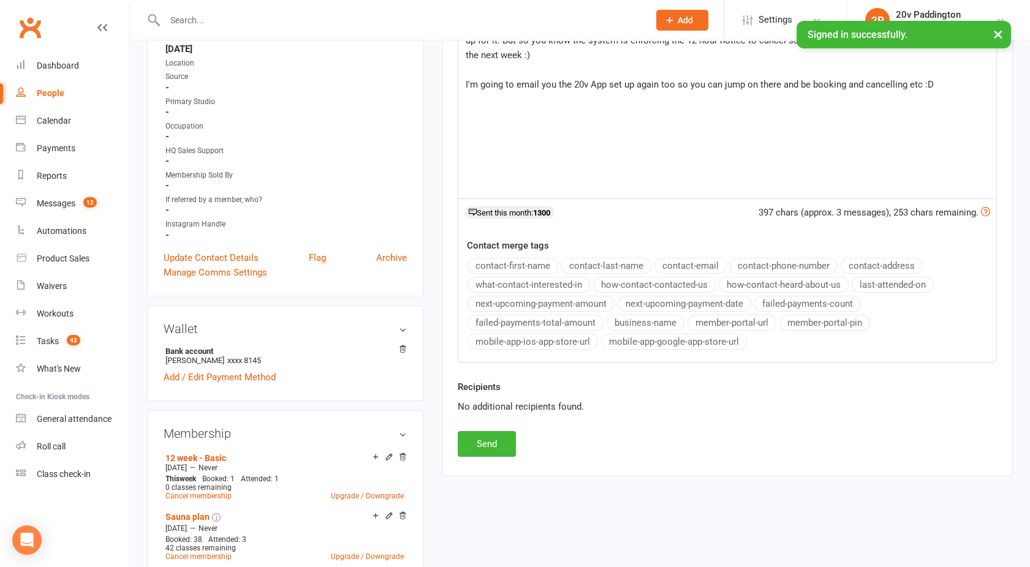
scroll to position [304, 0]
click at [485, 435] on button "Send" at bounding box center [487, 444] width 58 height 26
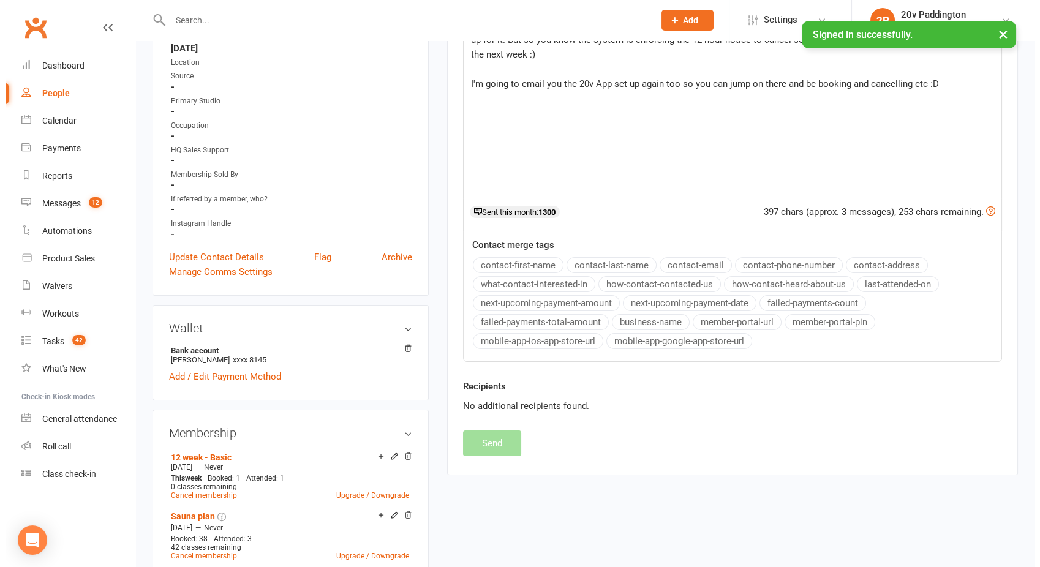
scroll to position [0, 0]
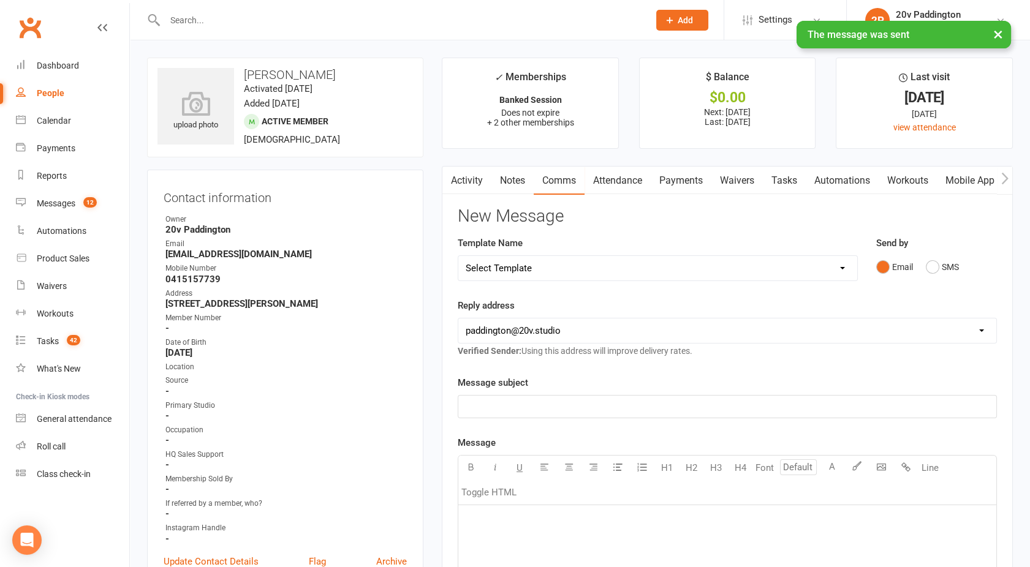
click at [957, 180] on link "Mobile App" at bounding box center [969, 181] width 66 height 28
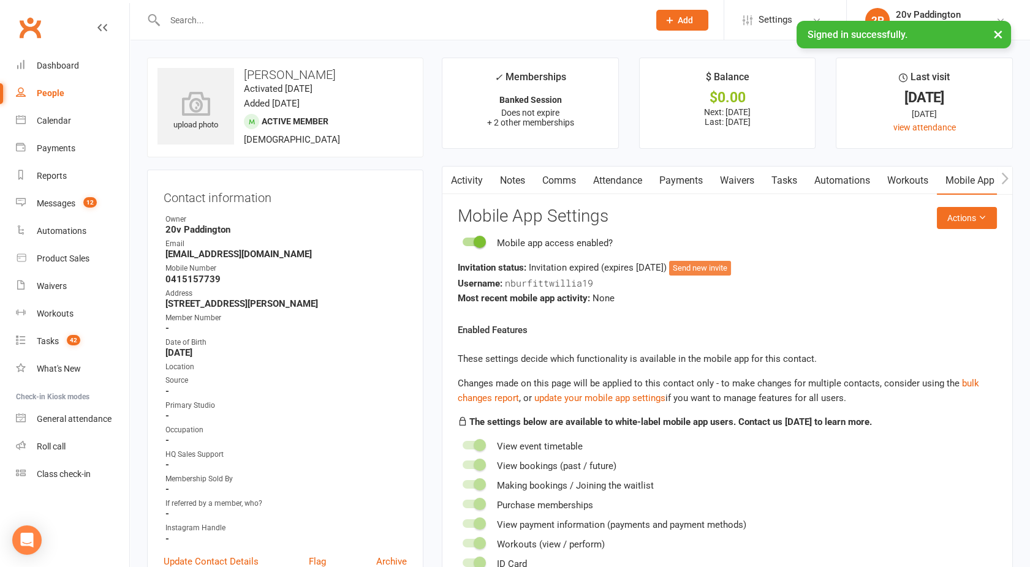
click at [729, 265] on button "Send new invite" at bounding box center [700, 268] width 62 height 15
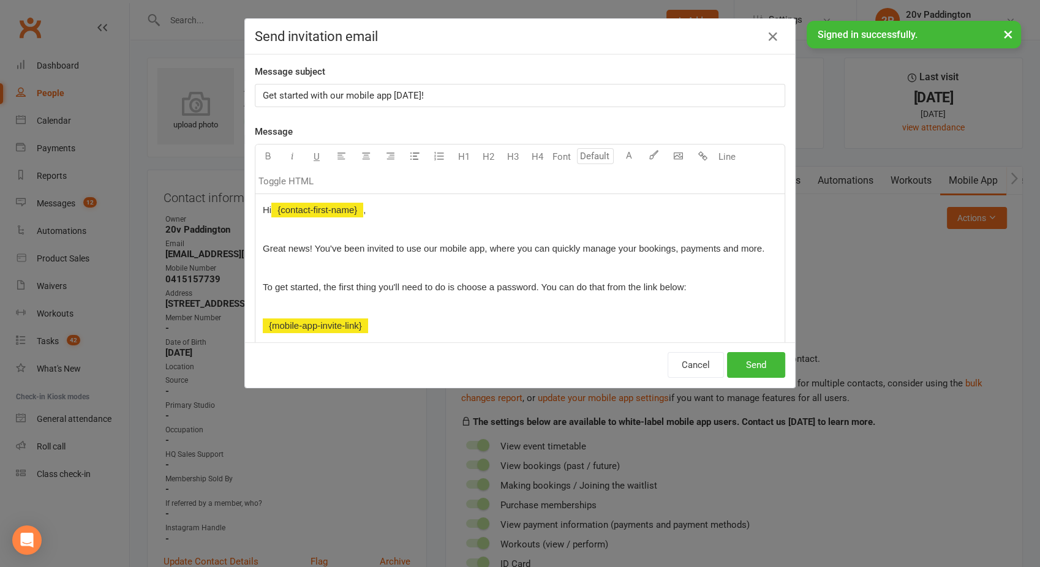
click at [337, 94] on span "Get started with our mobile app today!" at bounding box center [343, 95] width 161 height 11
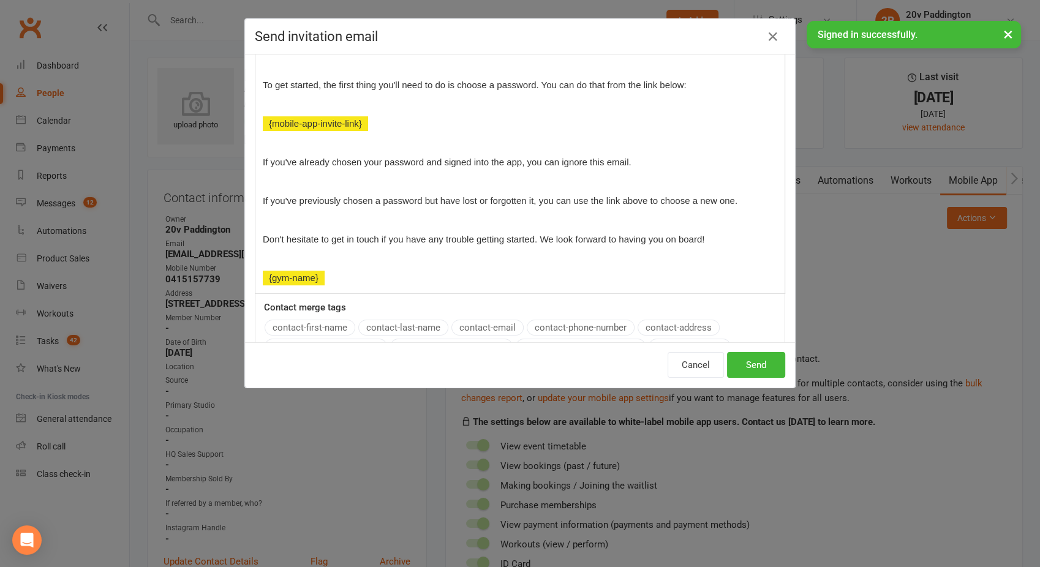
scroll to position [203, 0]
click at [331, 277] on p "﻿ {gym-name}" at bounding box center [520, 277] width 514 height 15
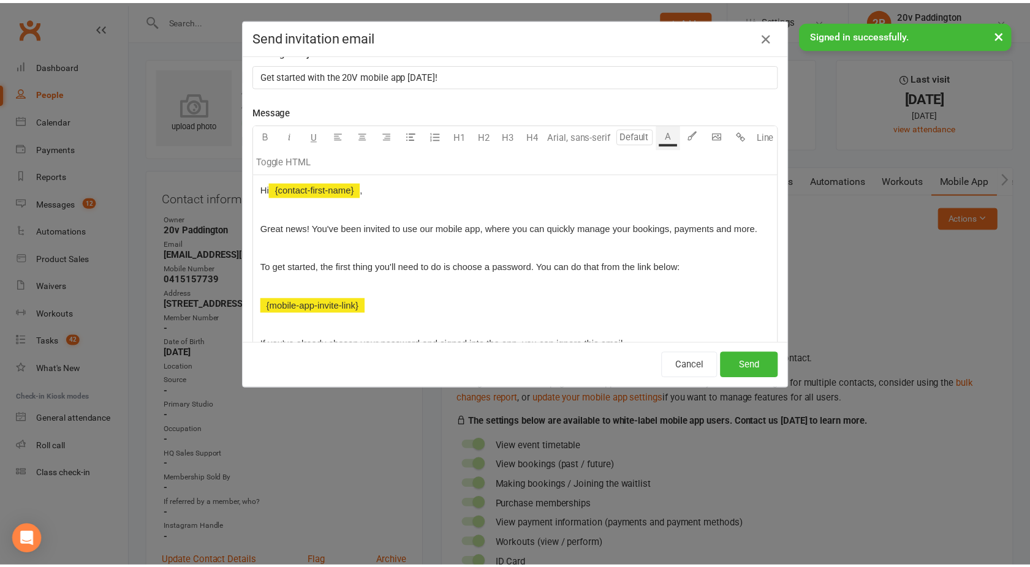
scroll to position [0, 0]
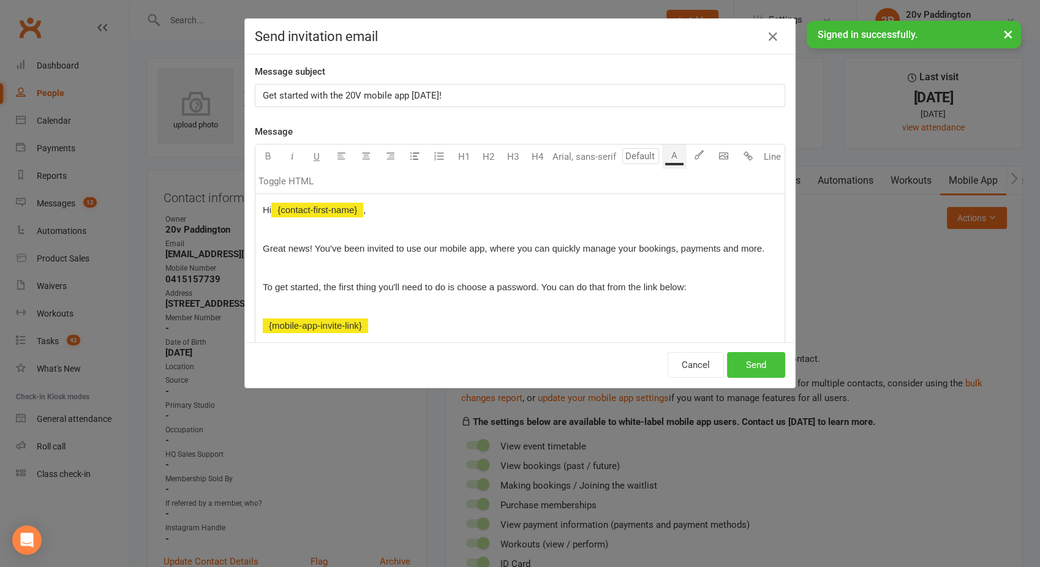
click at [756, 364] on button "Send" at bounding box center [756, 365] width 58 height 26
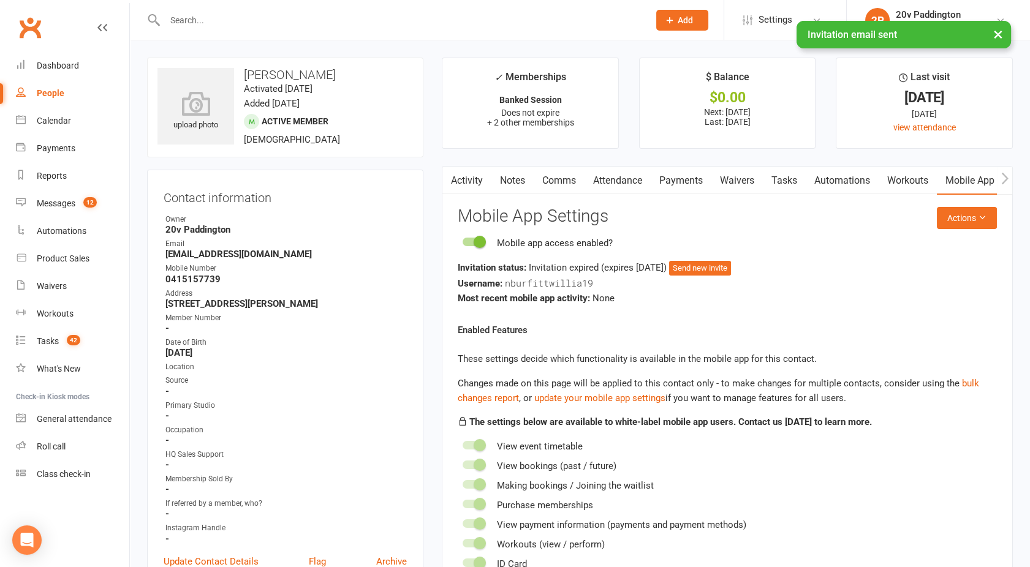
click at [465, 184] on link "Activity" at bounding box center [466, 181] width 49 height 28
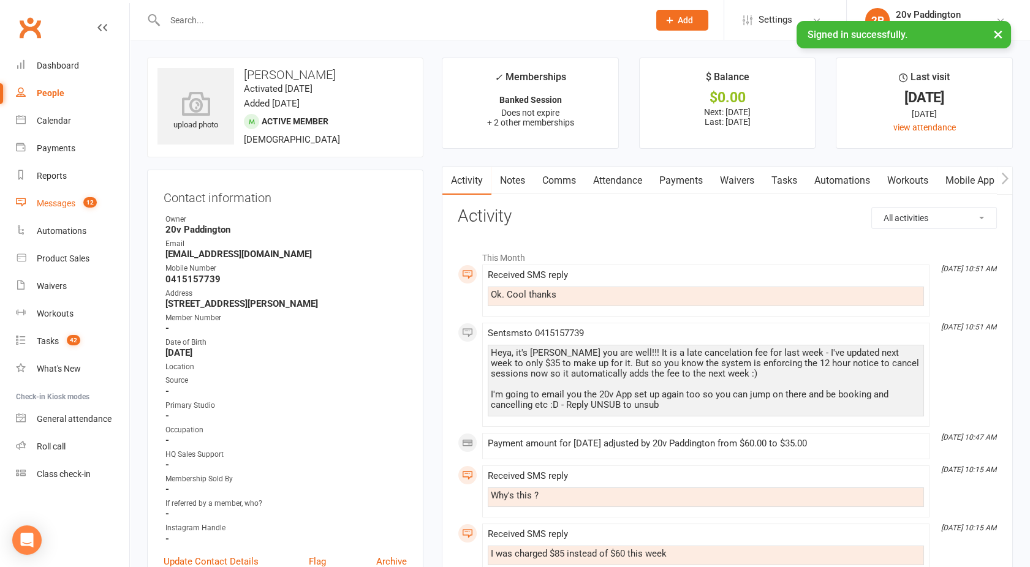
click at [60, 203] on div "Messages" at bounding box center [56, 203] width 39 height 10
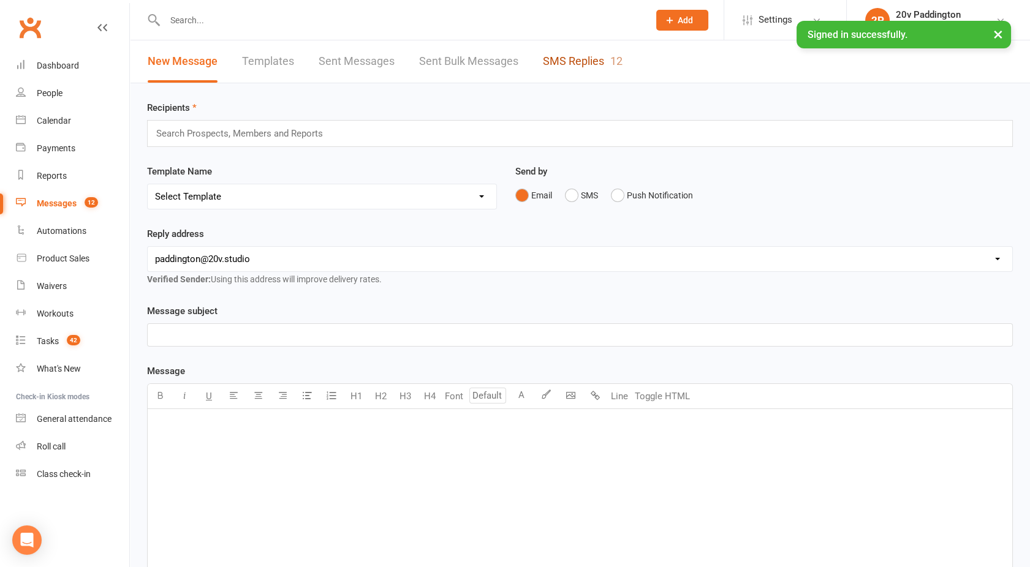
click at [578, 63] on link "SMS Replies 12" at bounding box center [583, 61] width 80 height 42
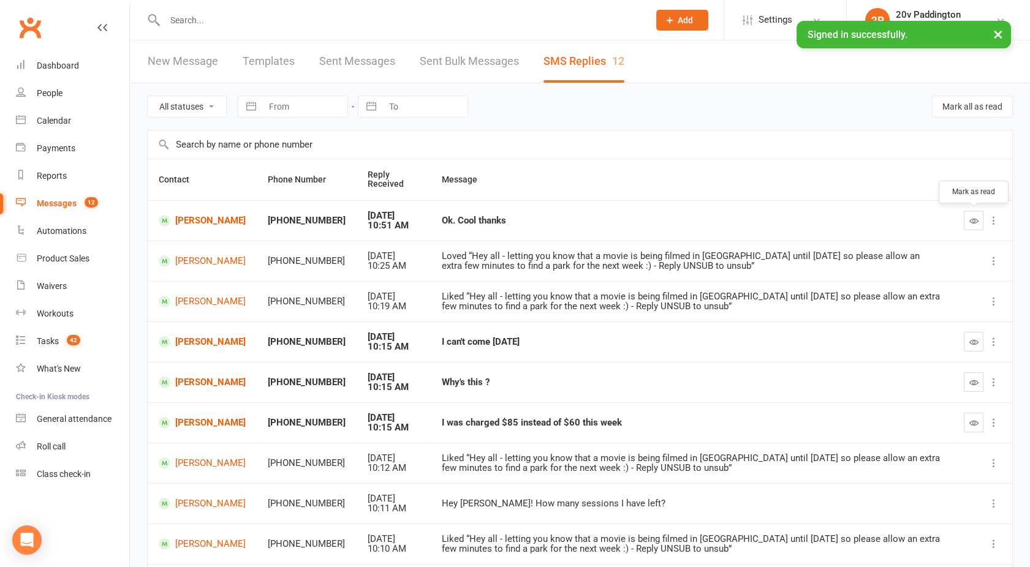
click at [982, 217] on button "button" at bounding box center [973, 221] width 20 height 20
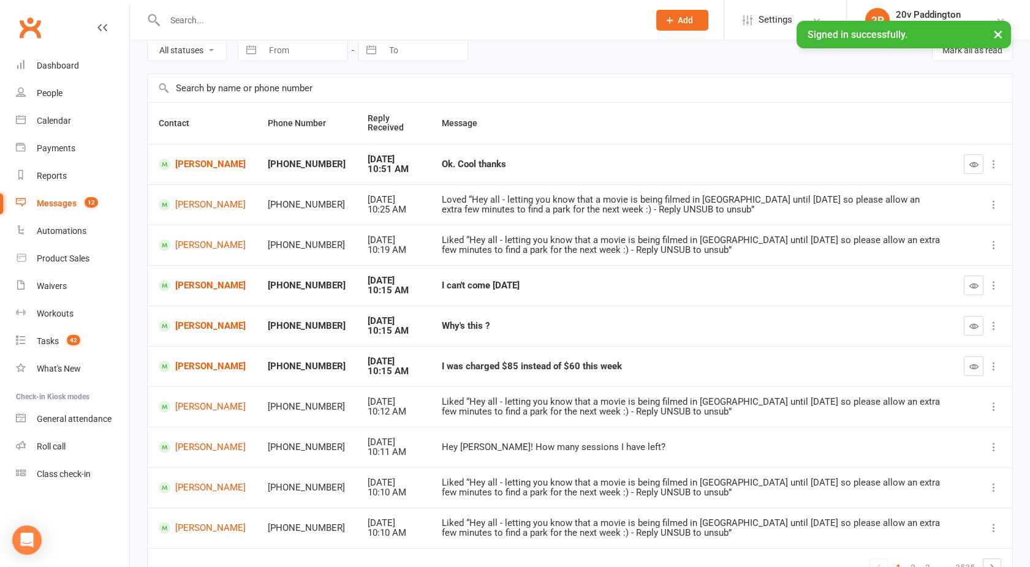
scroll to position [61, 0]
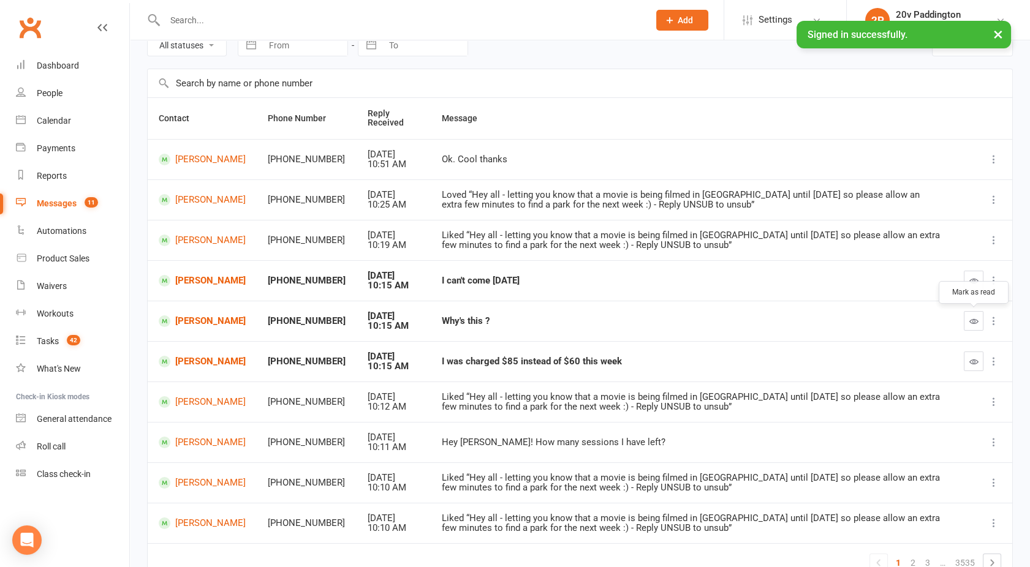
click at [967, 321] on button "button" at bounding box center [973, 321] width 20 height 20
click at [974, 355] on button "button" at bounding box center [973, 362] width 20 height 20
